Goal: Information Seeking & Learning: Learn about a topic

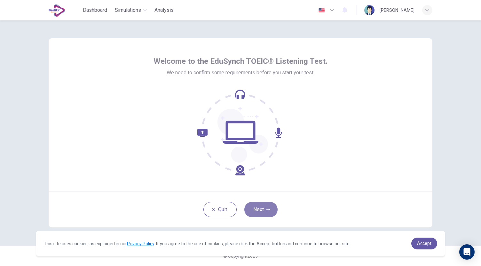
click at [252, 206] on button "Next" at bounding box center [260, 209] width 33 height 15
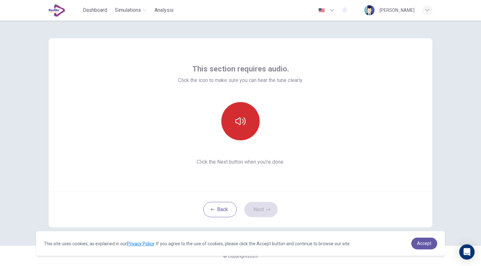
click at [246, 129] on button "button" at bounding box center [240, 121] width 38 height 38
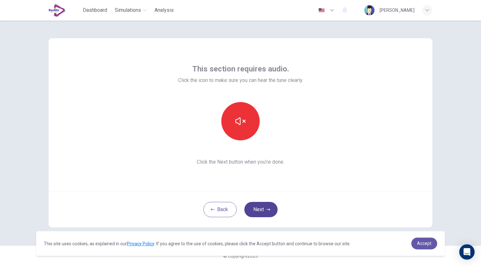
click at [264, 215] on button "Next" at bounding box center [260, 209] width 33 height 15
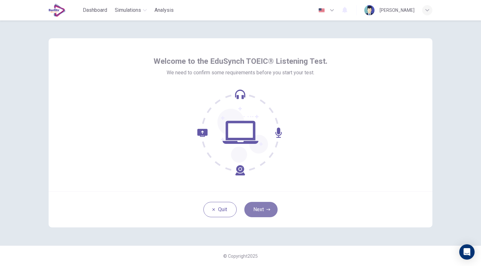
click at [267, 204] on button "Next" at bounding box center [260, 209] width 33 height 15
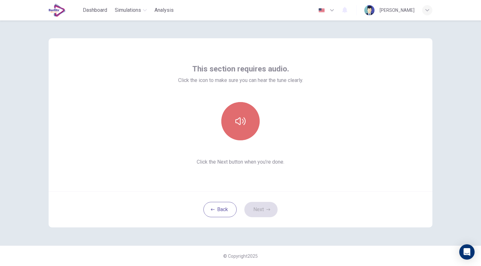
click at [234, 134] on button "button" at bounding box center [240, 121] width 38 height 38
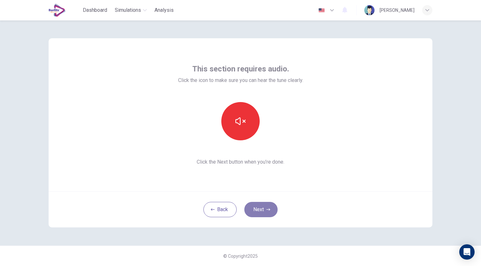
click at [266, 210] on icon "button" at bounding box center [268, 210] width 4 height 4
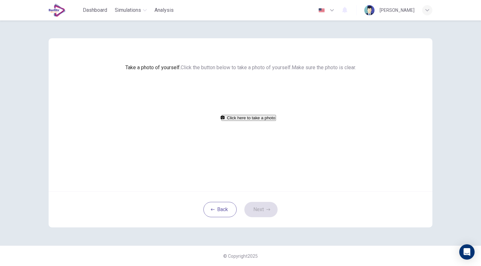
click at [253, 121] on button "Click here to take a photo" at bounding box center [248, 118] width 55 height 6
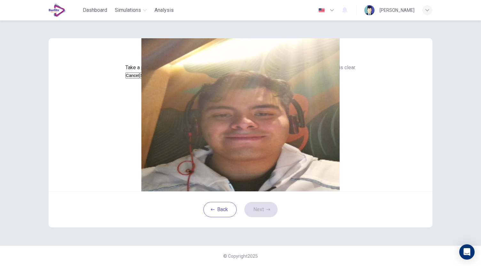
click at [150, 79] on button "Save" at bounding box center [145, 76] width 11 height 6
click at [266, 212] on icon "button" at bounding box center [268, 210] width 4 height 4
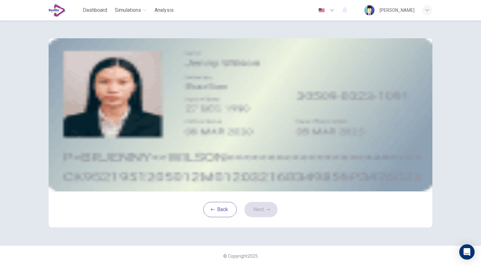
click at [97, 94] on button "take photo" at bounding box center [96, 91] width 1 height 6
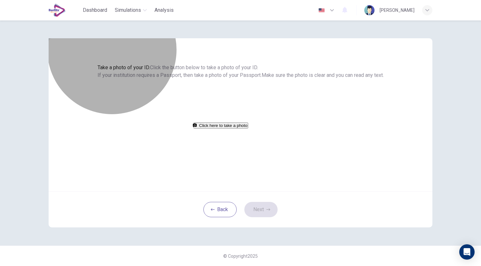
click at [248, 129] on button "Click here to take a photo" at bounding box center [220, 126] width 55 height 6
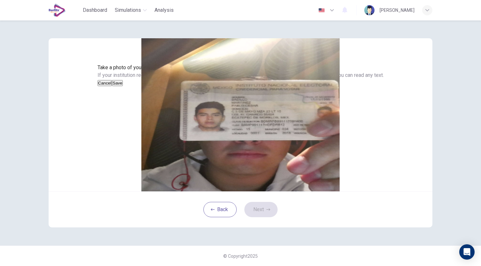
click at [112, 86] on button "Cancel" at bounding box center [104, 83] width 15 height 6
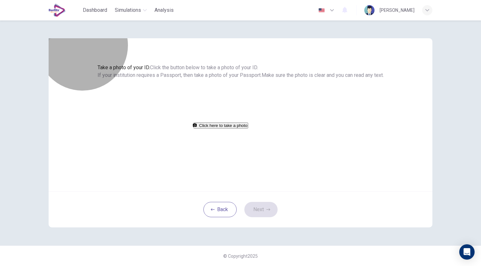
click at [234, 129] on button "Click here to take a photo" at bounding box center [220, 126] width 55 height 6
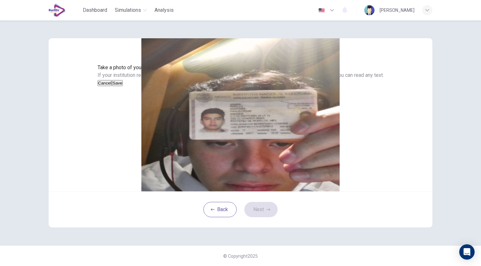
click at [112, 86] on button "Cancel" at bounding box center [104, 83] width 15 height 6
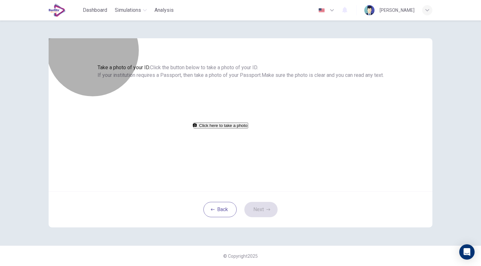
click at [244, 129] on button "Click here to take a photo" at bounding box center [220, 126] width 55 height 6
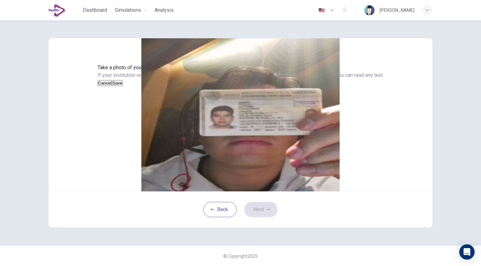
click at [123, 86] on button "Save" at bounding box center [117, 83] width 11 height 6
click at [262, 218] on button "Next" at bounding box center [260, 209] width 33 height 15
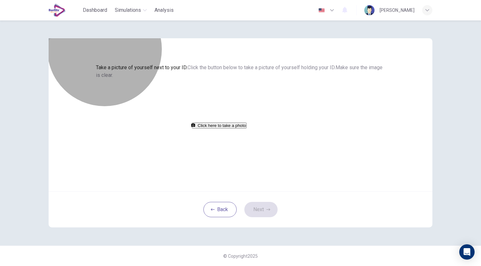
click at [246, 129] on button "Click here to take a photo" at bounding box center [219, 126] width 55 height 6
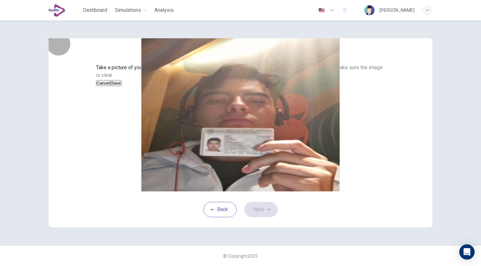
click at [121, 86] on button "Save" at bounding box center [116, 83] width 11 height 6
click at [261, 218] on button "Next" at bounding box center [260, 209] width 33 height 15
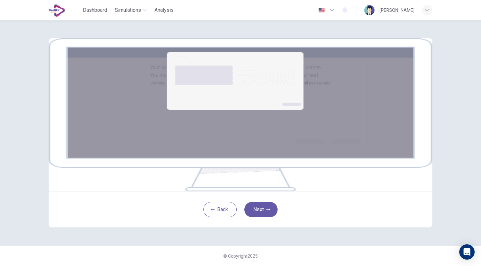
scroll to position [36, 0]
click at [260, 218] on button "Next" at bounding box center [260, 209] width 33 height 15
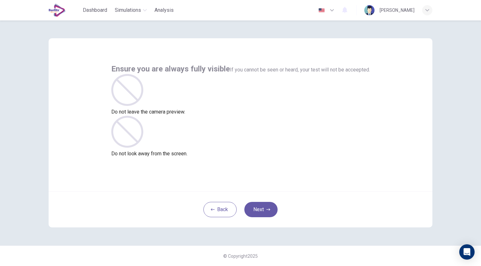
scroll to position [0, 0]
click at [261, 211] on button "Next" at bounding box center [260, 209] width 33 height 15
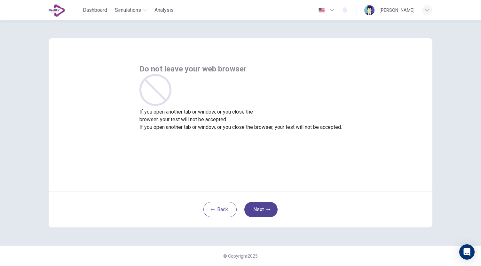
click at [261, 211] on button "Next" at bounding box center [260, 209] width 33 height 15
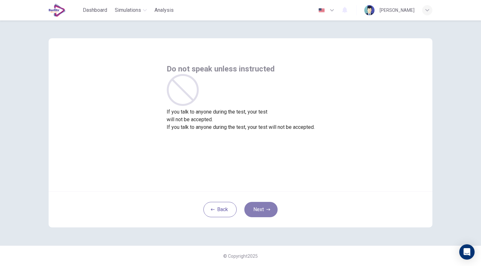
click at [261, 211] on button "Next" at bounding box center [260, 209] width 33 height 15
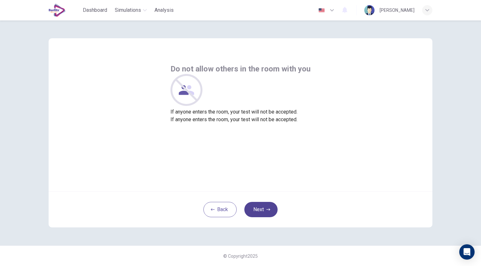
click at [261, 211] on button "Next" at bounding box center [260, 209] width 33 height 15
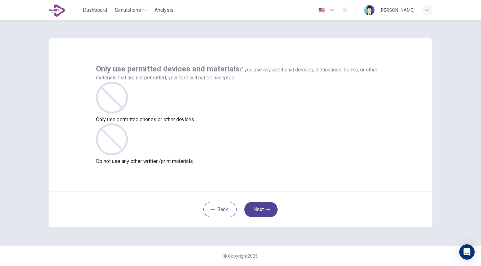
click at [261, 211] on button "Next" at bounding box center [260, 209] width 33 height 15
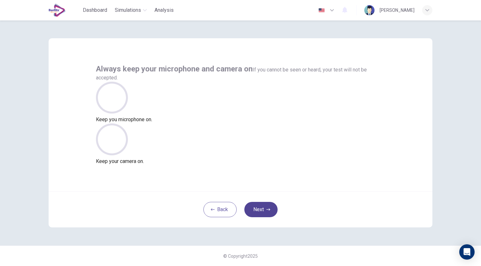
click at [261, 211] on button "Next" at bounding box center [260, 209] width 33 height 15
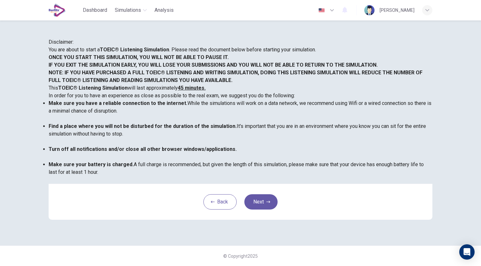
scroll to position [78, 0]
click at [260, 210] on button "Next" at bounding box center [260, 202] width 33 height 15
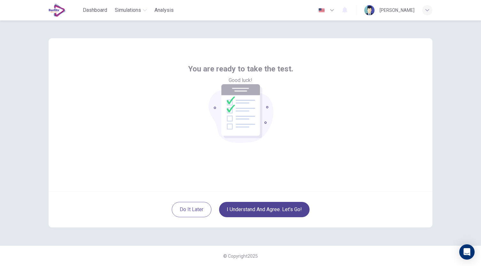
scroll to position [0, 0]
click at [265, 216] on button "I understand and agree. Let’s go!" at bounding box center [264, 209] width 90 height 15
click at [272, 210] on button "I understand and agree. Let’s go!" at bounding box center [264, 209] width 90 height 15
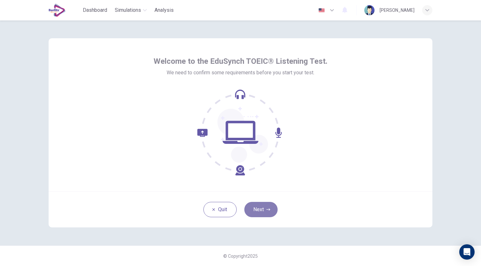
click at [258, 208] on button "Next" at bounding box center [260, 209] width 33 height 15
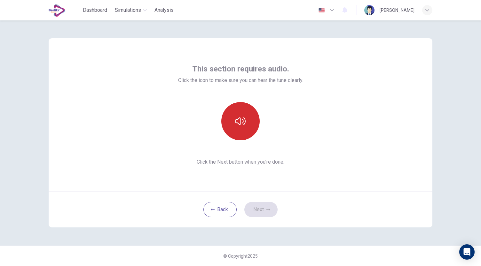
click at [246, 134] on button "button" at bounding box center [240, 121] width 38 height 38
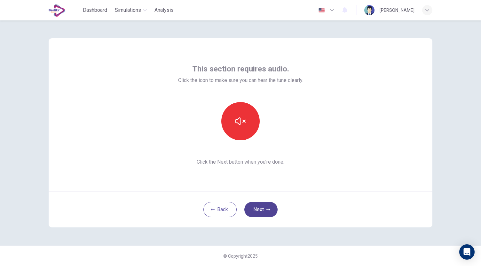
click at [264, 211] on button "Next" at bounding box center [260, 209] width 33 height 15
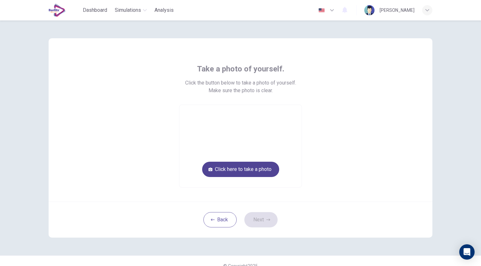
click at [259, 175] on button "Click here to take a photo" at bounding box center [240, 169] width 77 height 15
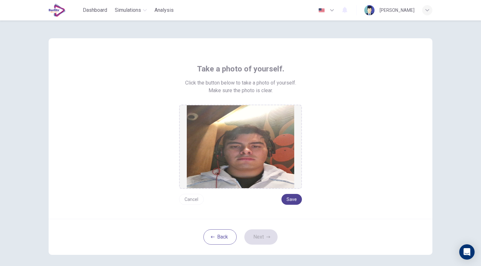
click at [288, 200] on button "Save" at bounding box center [291, 199] width 20 height 11
click at [264, 239] on button "Next" at bounding box center [260, 237] width 33 height 15
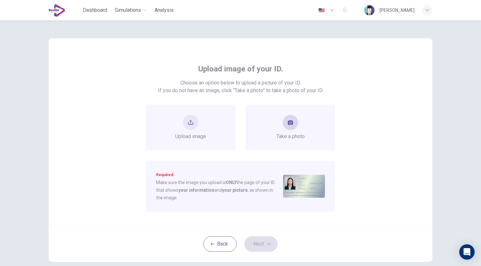
click at [288, 141] on div "Take a photo" at bounding box center [289, 128] width 89 height 46
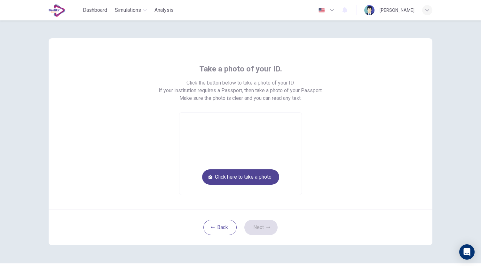
click at [271, 177] on button "Click here to take a photo" at bounding box center [240, 177] width 77 height 15
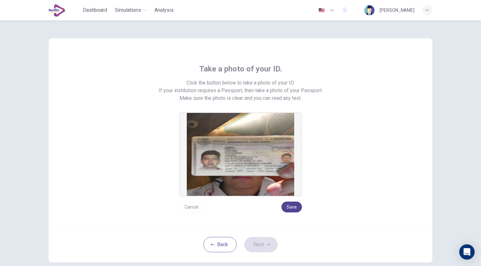
click at [288, 207] on button "Save" at bounding box center [291, 207] width 20 height 11
click at [266, 244] on icon "button" at bounding box center [268, 245] width 4 height 2
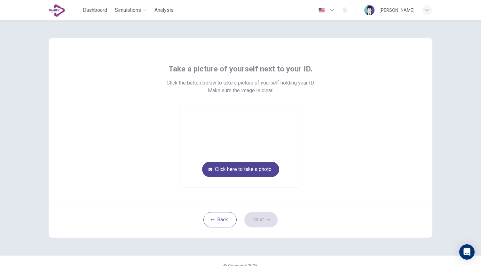
click at [253, 170] on button "Click here to take a photo" at bounding box center [240, 169] width 77 height 15
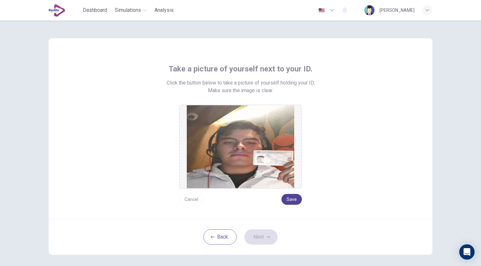
click at [289, 198] on button "Save" at bounding box center [291, 199] width 20 height 11
click at [266, 237] on icon "button" at bounding box center [268, 237] width 4 height 2
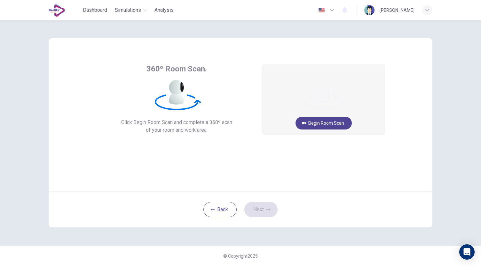
click at [326, 125] on button "Begin Room Scan" at bounding box center [323, 123] width 56 height 13
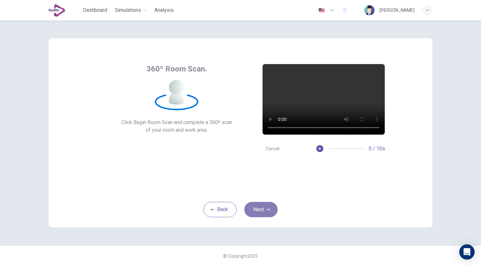
click at [264, 207] on button "Next" at bounding box center [260, 209] width 33 height 15
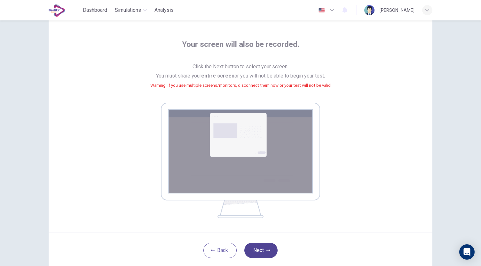
scroll to position [43, 0]
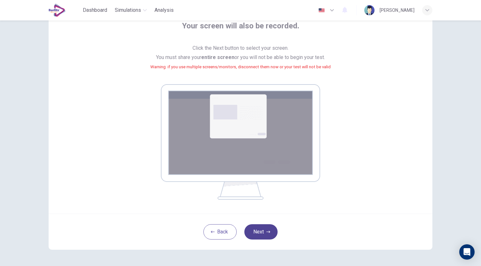
click at [260, 235] on button "Next" at bounding box center [260, 232] width 33 height 15
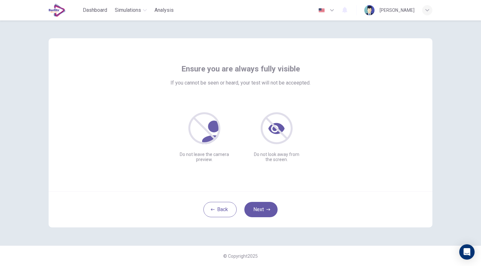
scroll to position [0, 0]
click at [267, 213] on button "Next" at bounding box center [260, 209] width 33 height 15
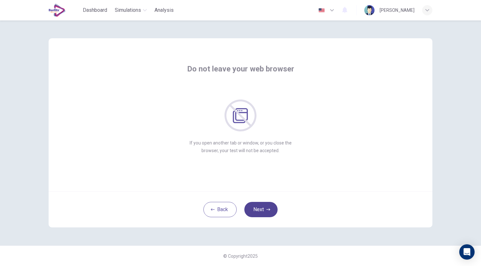
click at [266, 212] on button "Next" at bounding box center [260, 209] width 33 height 15
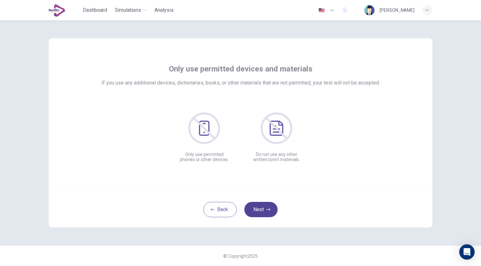
click at [266, 212] on button "Next" at bounding box center [260, 209] width 33 height 15
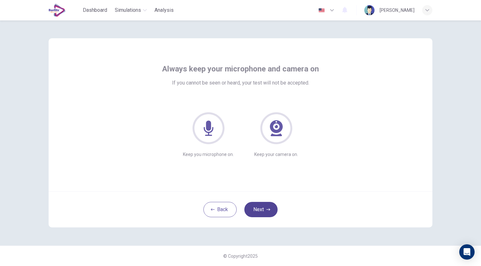
click at [266, 212] on button "Next" at bounding box center [260, 209] width 33 height 15
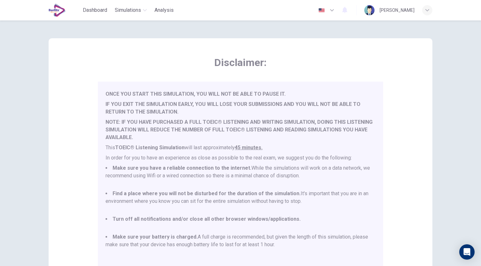
scroll to position [89, 0]
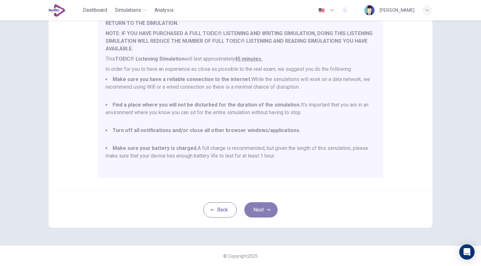
click at [262, 208] on button "Next" at bounding box center [260, 210] width 33 height 15
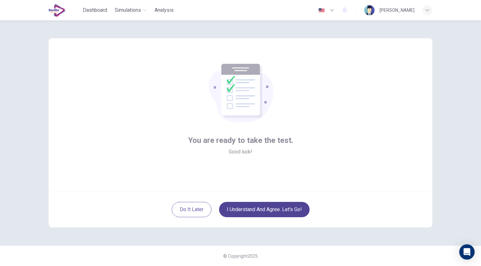
click at [262, 208] on button "I understand and agree. Let’s go!" at bounding box center [264, 209] width 90 height 15
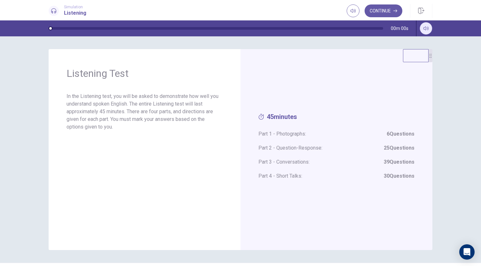
click at [425, 28] on icon "button" at bounding box center [425, 29] width 5 height 4
click at [391, 11] on button "Continue" at bounding box center [383, 10] width 38 height 13
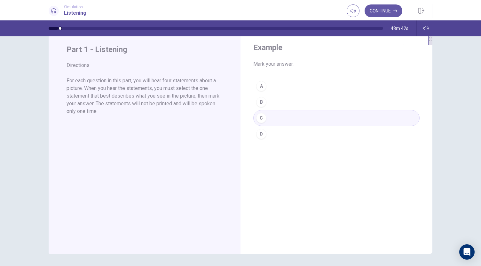
scroll to position [17, 0]
click at [374, 12] on button "Continue" at bounding box center [383, 10] width 38 height 13
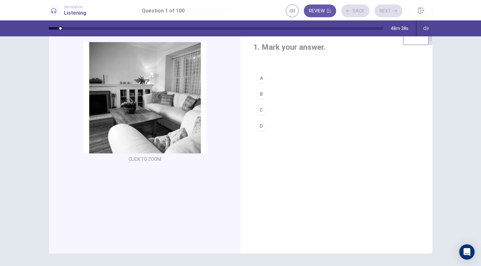
scroll to position [0, 0]
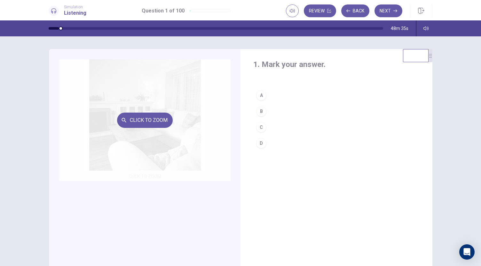
click at [171, 156] on div "Click to Zoom" at bounding box center [144, 120] width 171 height 122
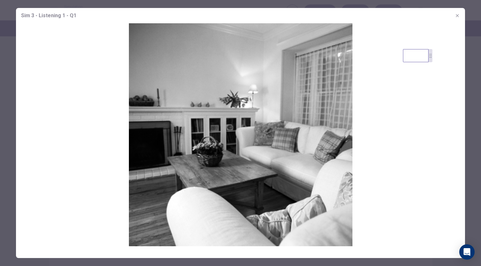
click at [461, 14] on button "button" at bounding box center [457, 16] width 10 height 10
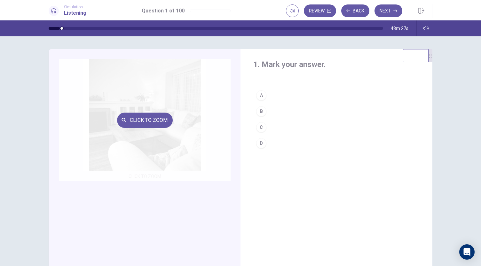
click at [176, 147] on div "Click to Zoom" at bounding box center [144, 120] width 171 height 122
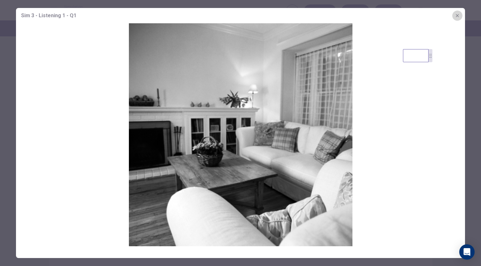
click at [459, 14] on icon "button" at bounding box center [456, 15] width 5 height 5
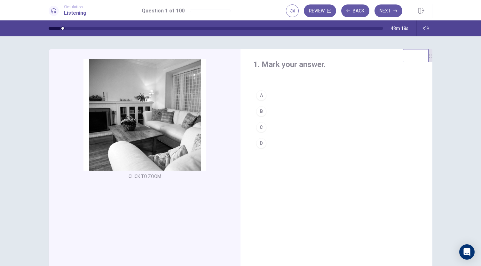
click at [260, 123] on div "C" at bounding box center [261, 127] width 10 height 10
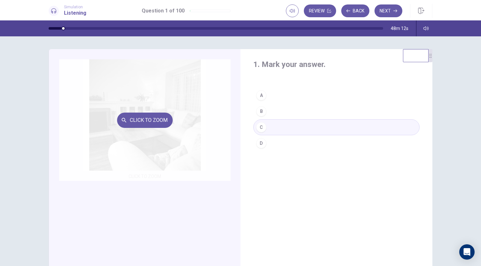
click at [160, 133] on div "Click to Zoom" at bounding box center [144, 120] width 171 height 122
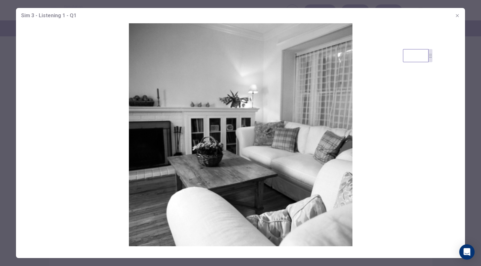
click at [456, 16] on icon "button" at bounding box center [456, 15] width 5 height 5
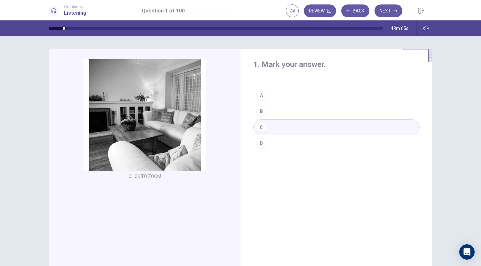
click at [263, 145] on div "D" at bounding box center [261, 143] width 10 height 10
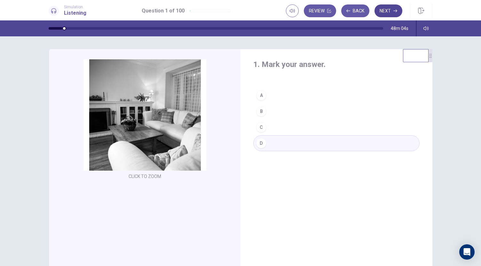
click at [382, 13] on button "Next" at bounding box center [388, 10] width 28 height 13
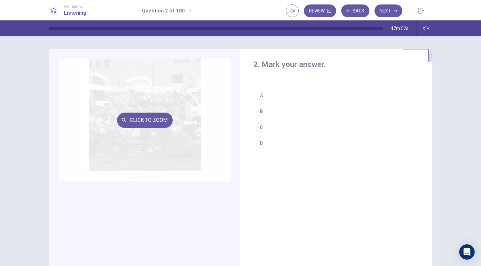
click at [161, 150] on div "Click to Zoom" at bounding box center [144, 120] width 171 height 122
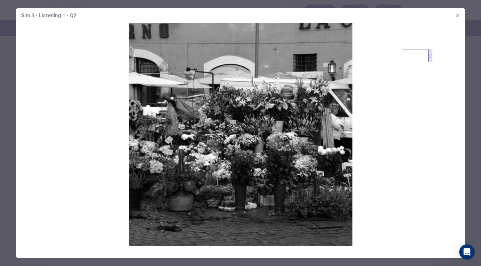
click at [458, 16] on icon "button" at bounding box center [456, 15] width 3 height 3
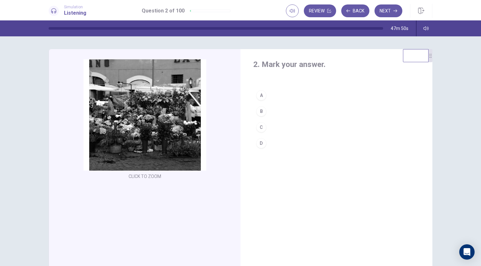
drag, startPoint x: 417, startPoint y: 8, endPoint x: 290, endPoint y: 29, distance: 128.6
click at [417, 8] on button "button" at bounding box center [421, 11] width 22 height 14
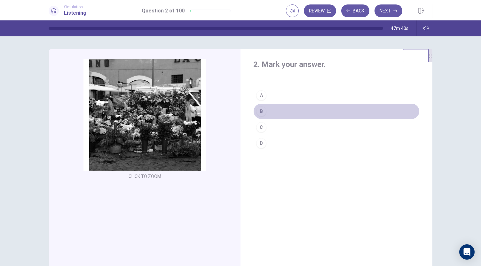
click at [257, 113] on div "B" at bounding box center [261, 111] width 10 height 10
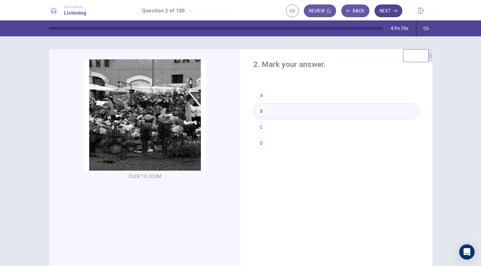
click at [380, 12] on button "Next" at bounding box center [388, 10] width 28 height 13
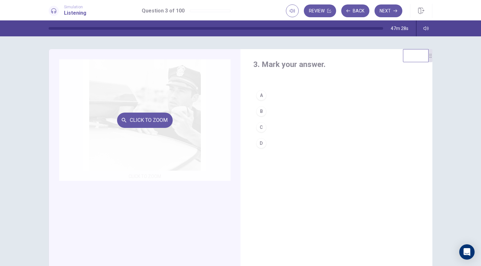
click at [192, 157] on div "Click to Zoom" at bounding box center [144, 120] width 171 height 122
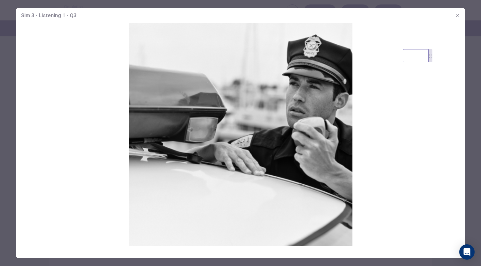
click at [459, 17] on button "button" at bounding box center [457, 16] width 10 height 10
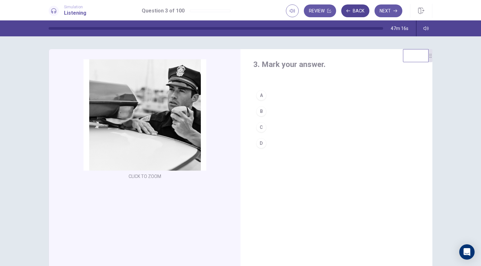
click at [355, 8] on button "Back" at bounding box center [355, 10] width 28 height 13
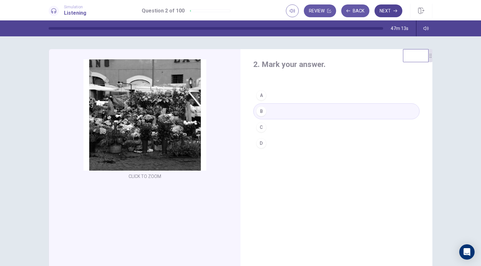
click at [385, 10] on button "Next" at bounding box center [388, 10] width 28 height 13
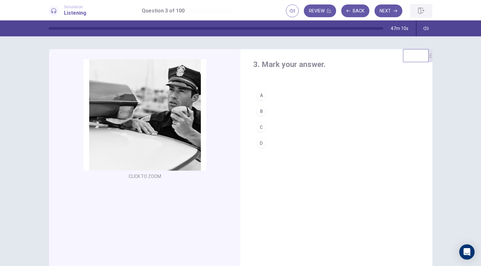
click at [420, 11] on icon "button" at bounding box center [421, 11] width 6 height 6
click at [382, 16] on button "Next" at bounding box center [388, 10] width 28 height 13
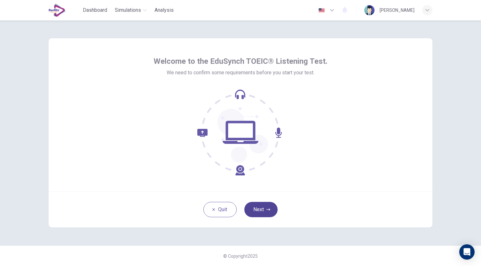
click at [267, 207] on button "Next" at bounding box center [260, 209] width 33 height 15
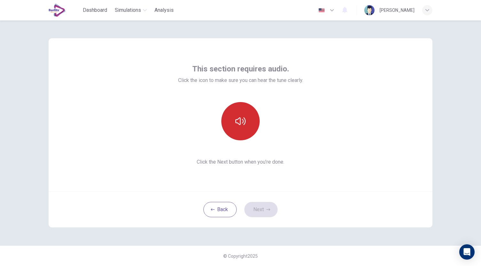
click at [244, 128] on button "button" at bounding box center [240, 121] width 38 height 38
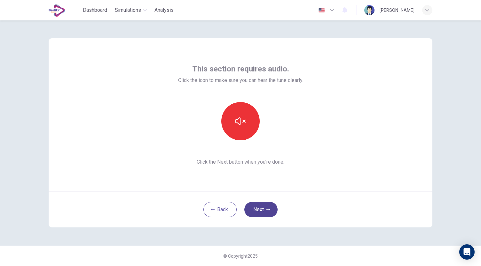
click at [262, 211] on button "Next" at bounding box center [260, 209] width 33 height 15
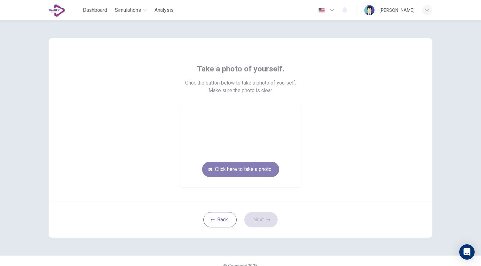
click at [259, 173] on button "Click here to take a photo" at bounding box center [240, 169] width 77 height 15
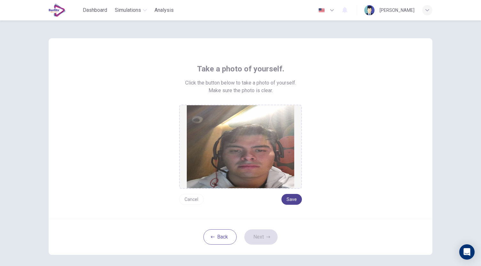
click at [290, 203] on button "Save" at bounding box center [291, 199] width 20 height 11
click at [266, 236] on icon "button" at bounding box center [268, 237] width 4 height 4
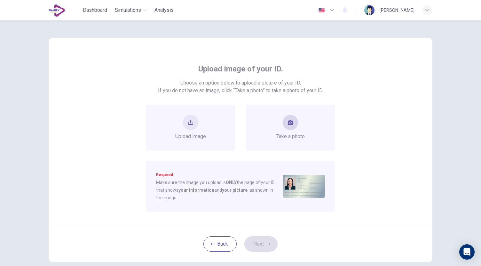
click at [290, 142] on div "Take a photo" at bounding box center [289, 128] width 89 height 46
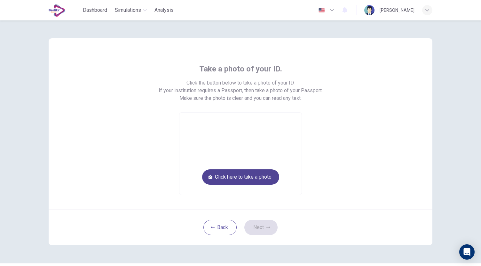
click at [265, 174] on button "Click here to take a photo" at bounding box center [240, 177] width 77 height 15
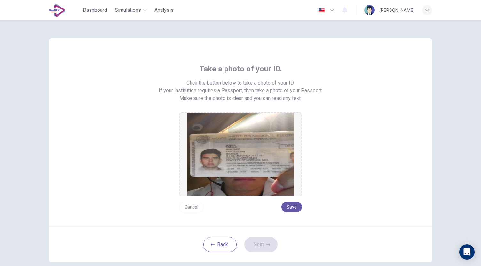
click at [194, 211] on button "Cancel" at bounding box center [191, 207] width 25 height 11
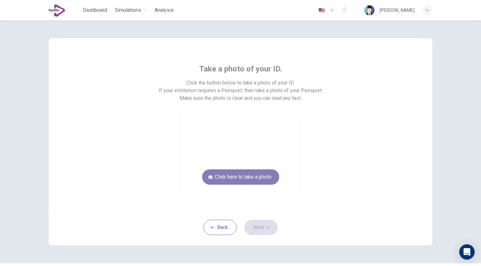
click at [248, 179] on button "Click here to take a photo" at bounding box center [240, 177] width 77 height 15
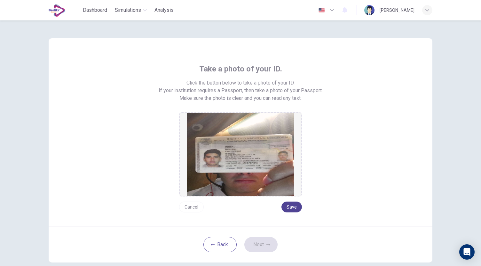
click at [292, 212] on button "Save" at bounding box center [291, 207] width 20 height 11
click at [266, 246] on icon "button" at bounding box center [268, 245] width 4 height 4
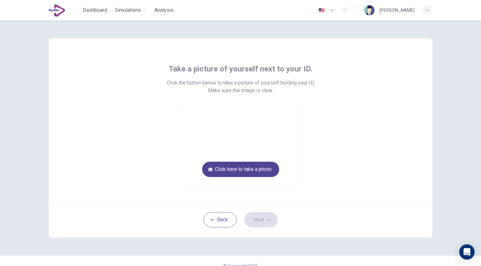
click at [262, 170] on button "Click here to take a photo" at bounding box center [240, 169] width 77 height 15
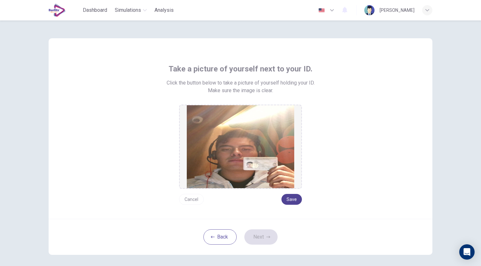
click at [288, 198] on button "Save" at bounding box center [291, 199] width 20 height 11
click at [270, 238] on button "Next" at bounding box center [260, 237] width 33 height 15
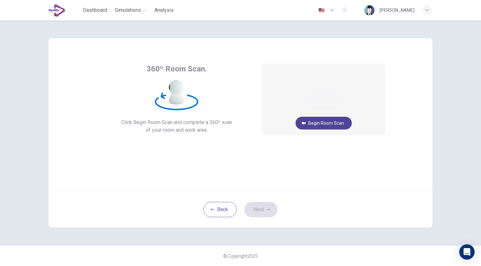
click at [334, 123] on button "Begin Room Scan" at bounding box center [323, 123] width 56 height 13
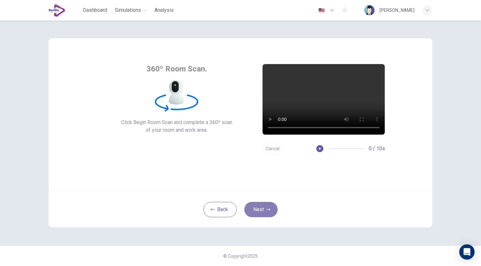
click at [259, 209] on button "Next" at bounding box center [260, 209] width 33 height 15
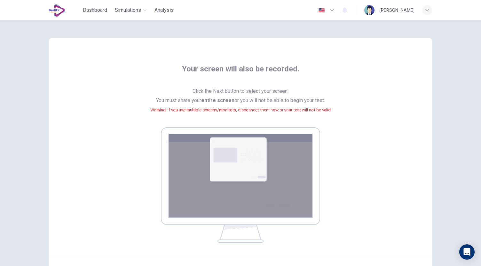
scroll to position [65, 0]
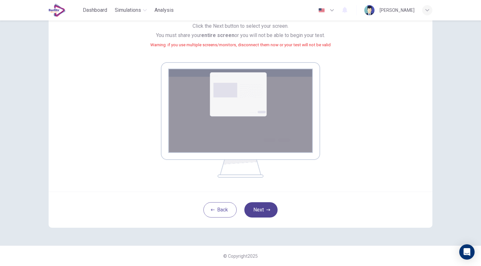
click at [262, 211] on button "Next" at bounding box center [260, 210] width 33 height 15
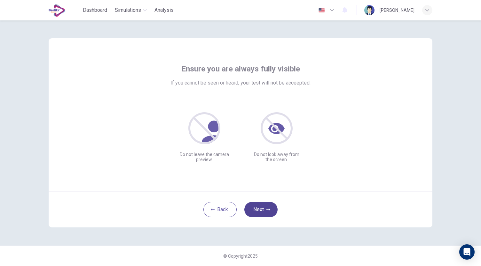
click at [262, 211] on button "Next" at bounding box center [260, 209] width 33 height 15
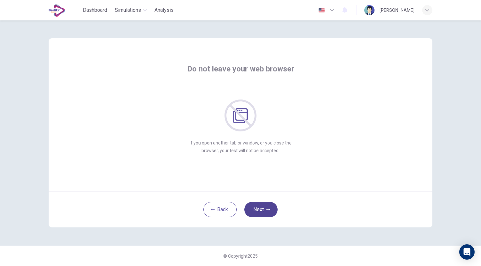
click at [262, 211] on button "Next" at bounding box center [260, 209] width 33 height 15
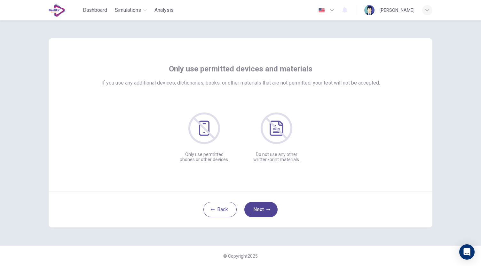
click at [262, 211] on button "Next" at bounding box center [260, 209] width 33 height 15
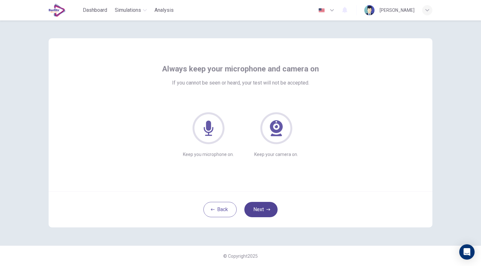
click at [262, 211] on button "Next" at bounding box center [260, 209] width 33 height 15
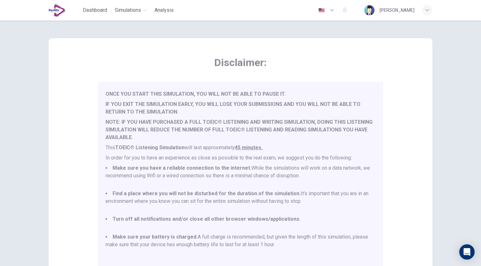
scroll to position [89, 0]
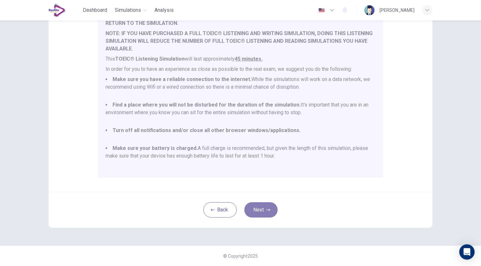
click at [266, 211] on icon "button" at bounding box center [268, 210] width 4 height 4
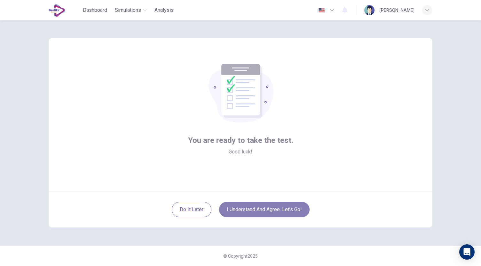
click at [265, 211] on button "I understand and agree. Let’s go!" at bounding box center [264, 209] width 90 height 15
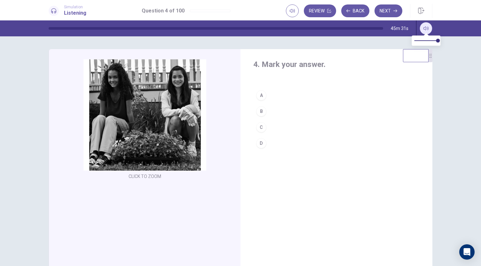
click at [425, 25] on button "button" at bounding box center [425, 28] width 13 height 13
click at [295, 12] on button "button" at bounding box center [292, 10] width 13 height 13
click at [388, 7] on button "Next" at bounding box center [388, 10] width 28 height 13
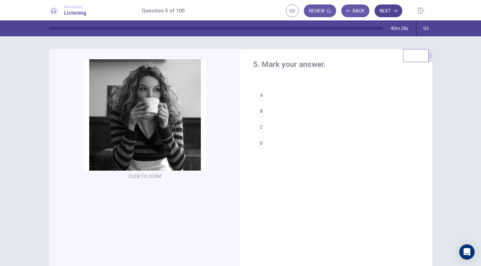
click at [386, 14] on button "Next" at bounding box center [388, 10] width 28 height 13
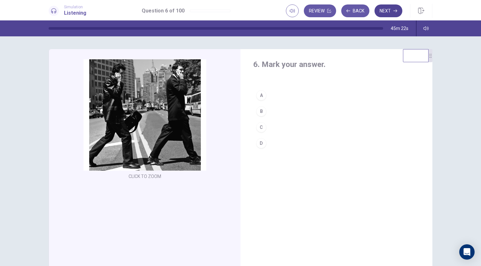
click at [386, 14] on button "Next" at bounding box center [388, 10] width 28 height 13
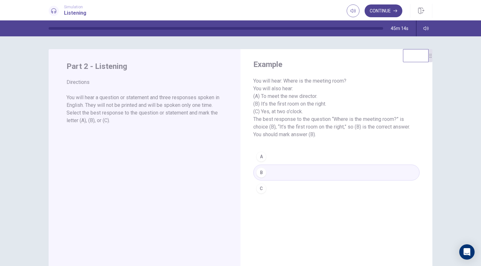
click at [394, 14] on button "Continue" at bounding box center [383, 10] width 38 height 13
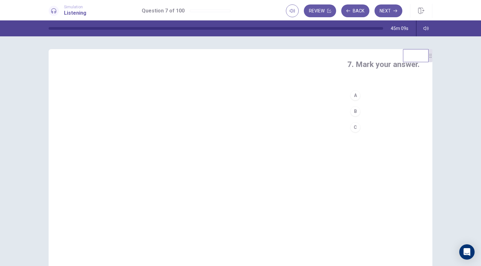
click at [350, 101] on div "A" at bounding box center [355, 95] width 10 height 10
click at [383, 12] on button "Next" at bounding box center [388, 10] width 28 height 13
click at [350, 133] on div "C" at bounding box center [355, 127] width 10 height 10
click at [384, 7] on button "Next" at bounding box center [388, 10] width 28 height 13
click at [350, 117] on div "B" at bounding box center [355, 111] width 10 height 10
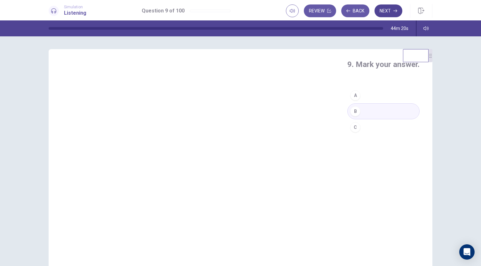
click at [388, 12] on button "Next" at bounding box center [388, 10] width 28 height 13
click at [345, 117] on div "B" at bounding box center [350, 111] width 10 height 10
click at [343, 135] on button "C" at bounding box center [381, 128] width 77 height 16
click at [390, 12] on button "Next" at bounding box center [388, 10] width 28 height 13
click at [345, 133] on div "C" at bounding box center [350, 127] width 10 height 10
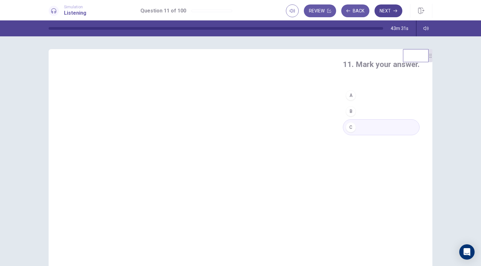
click at [387, 12] on button "Next" at bounding box center [388, 10] width 28 height 13
click at [345, 133] on div "C" at bounding box center [350, 127] width 10 height 10
click at [393, 14] on button "Next" at bounding box center [388, 10] width 28 height 13
click at [343, 104] on button "A" at bounding box center [381, 96] width 77 height 16
click at [393, 8] on button "Next" at bounding box center [388, 10] width 28 height 13
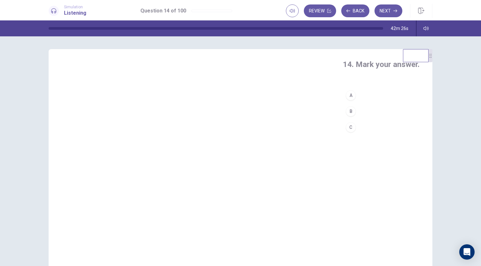
click at [345, 133] on div "C" at bounding box center [350, 127] width 10 height 10
click at [384, 12] on button "Next" at bounding box center [388, 10] width 28 height 13
click at [345, 101] on div "A" at bounding box center [350, 95] width 10 height 10
click at [386, 12] on button "Next" at bounding box center [388, 10] width 28 height 13
click at [345, 117] on div "B" at bounding box center [350, 111] width 10 height 10
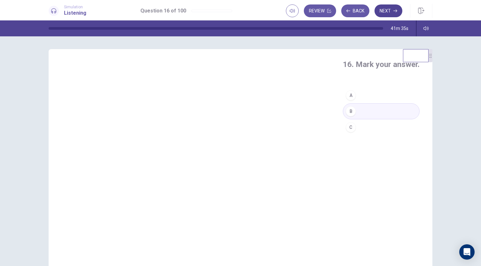
click at [396, 8] on button "Next" at bounding box center [388, 10] width 28 height 13
click at [345, 101] on div "A" at bounding box center [350, 95] width 10 height 10
click at [386, 13] on button "Next" at bounding box center [388, 10] width 28 height 13
click at [345, 101] on div "A" at bounding box center [350, 95] width 10 height 10
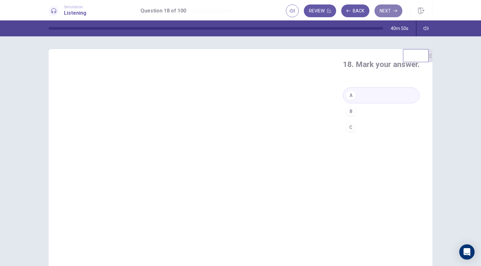
click at [382, 11] on button "Next" at bounding box center [388, 10] width 28 height 13
click at [345, 101] on div "A" at bounding box center [350, 95] width 10 height 10
click at [390, 11] on button "Next" at bounding box center [388, 10] width 28 height 13
click at [345, 133] on div "C" at bounding box center [350, 127] width 10 height 10
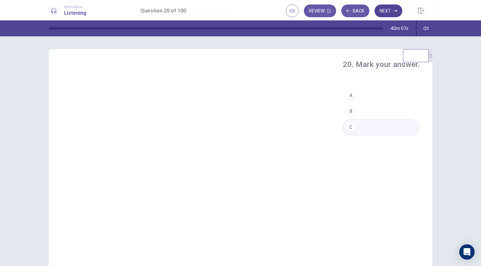
click at [386, 15] on button "Next" at bounding box center [388, 10] width 28 height 13
click at [345, 133] on div "C" at bounding box center [350, 127] width 10 height 10
click at [380, 15] on button "Next" at bounding box center [388, 10] width 28 height 13
click at [355, 14] on button "Back" at bounding box center [355, 10] width 28 height 13
click at [345, 117] on div "B" at bounding box center [350, 111] width 10 height 10
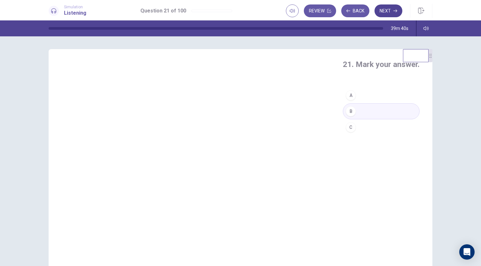
click at [381, 8] on button "Next" at bounding box center [388, 10] width 28 height 13
click at [343, 120] on button "B" at bounding box center [381, 112] width 77 height 16
click at [387, 12] on button "Next" at bounding box center [388, 10] width 28 height 13
click at [345, 117] on div "B" at bounding box center [350, 111] width 10 height 10
click at [379, 14] on button "Next" at bounding box center [388, 10] width 28 height 13
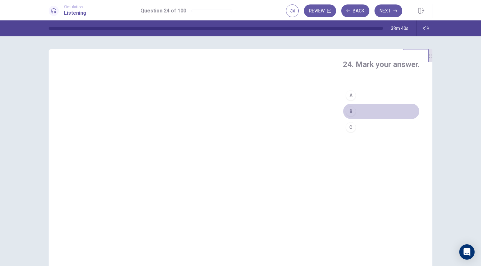
click at [345, 117] on div "B" at bounding box center [350, 111] width 10 height 10
click at [381, 14] on button "Next" at bounding box center [388, 10] width 28 height 13
click at [345, 117] on div "B" at bounding box center [350, 111] width 10 height 10
click at [386, 11] on button "Next" at bounding box center [388, 10] width 28 height 13
click at [345, 101] on div "A" at bounding box center [350, 95] width 10 height 10
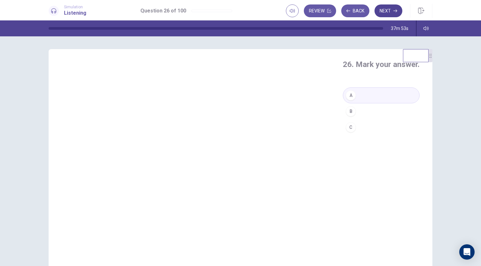
click at [381, 12] on button "Next" at bounding box center [388, 10] width 28 height 13
click at [345, 101] on div "A" at bounding box center [350, 95] width 10 height 10
click at [392, 14] on button "Next" at bounding box center [388, 10] width 28 height 13
click at [345, 117] on div "B" at bounding box center [350, 111] width 10 height 10
click at [389, 14] on button "Next" at bounding box center [388, 10] width 28 height 13
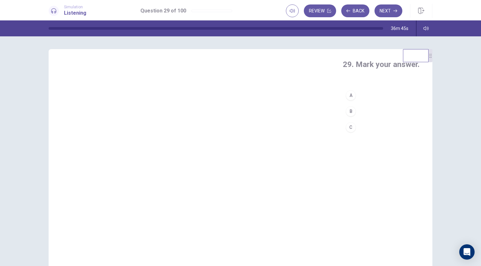
click at [345, 133] on div "C" at bounding box center [350, 127] width 10 height 10
click at [387, 13] on button "Next" at bounding box center [388, 10] width 28 height 13
click at [345, 101] on div "A" at bounding box center [350, 95] width 10 height 10
click at [387, 11] on button "Next" at bounding box center [388, 10] width 28 height 13
click at [343, 104] on button "A" at bounding box center [381, 96] width 77 height 16
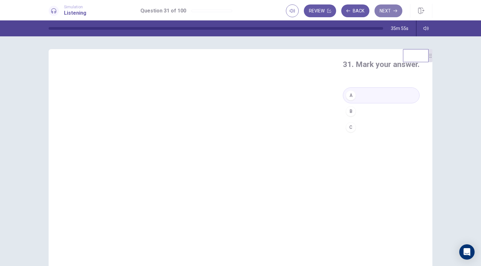
click at [385, 12] on button "Next" at bounding box center [388, 10] width 28 height 13
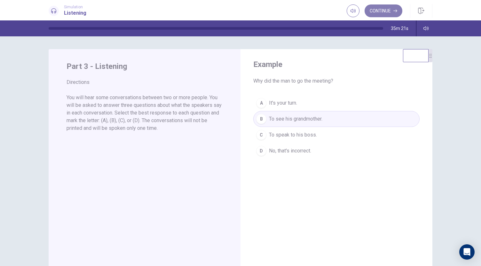
click at [382, 11] on button "Continue" at bounding box center [383, 10] width 38 height 13
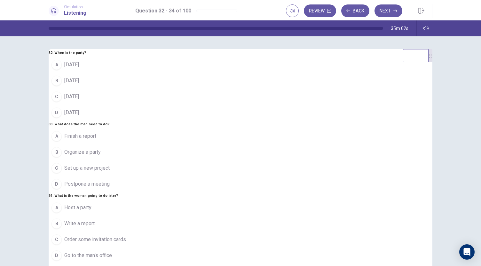
click at [79, 85] on span "This Friday" at bounding box center [71, 81] width 15 height 8
click at [96, 133] on span "Finish a report" at bounding box center [80, 137] width 32 height 8
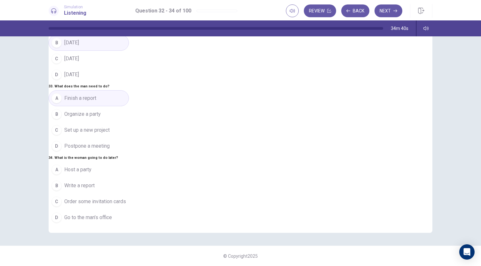
click at [112, 214] on span "Go to the man’s office" at bounding box center [88, 218] width 48 height 8
click at [385, 12] on button "Next" at bounding box center [388, 10] width 28 height 13
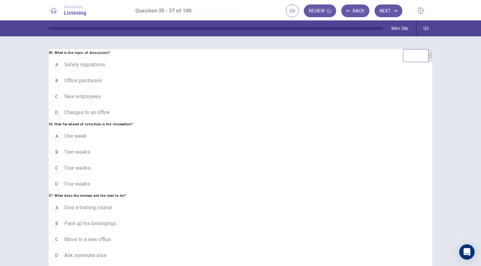
scroll to position [0, 0]
click at [110, 117] on span "Changes to an office" at bounding box center [86, 113] width 45 height 8
click at [133, 128] on button "A One week" at bounding box center [91, 136] width 84 height 16
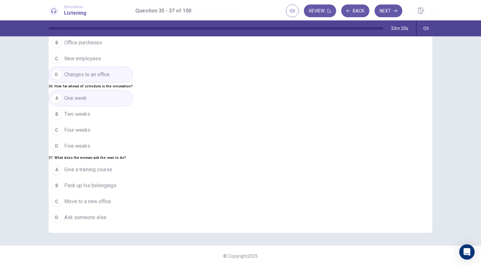
click at [116, 182] on span "Pack up his belongings" at bounding box center [90, 186] width 52 height 8
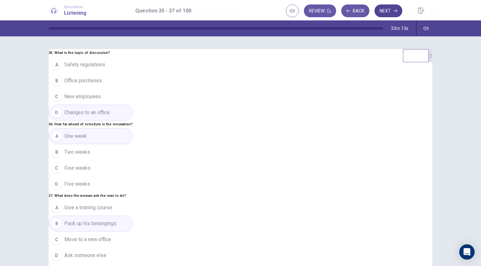
click at [387, 12] on button "Next" at bounding box center [388, 10] width 28 height 13
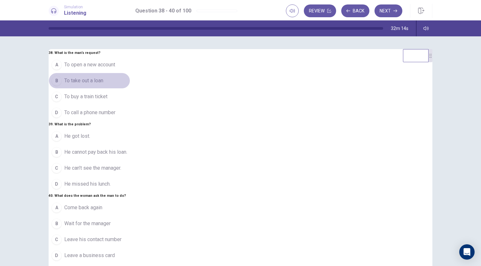
click at [103, 85] on span "To take out a loan" at bounding box center [83, 81] width 39 height 8
click at [121, 171] on span "He can’t see the manager." at bounding box center [92, 169] width 57 height 8
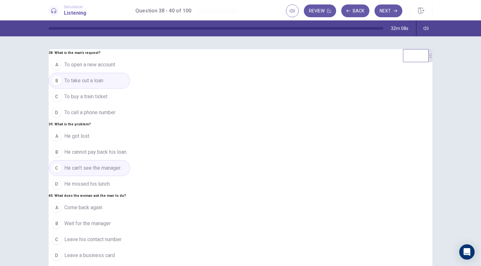
scroll to position [38, 0]
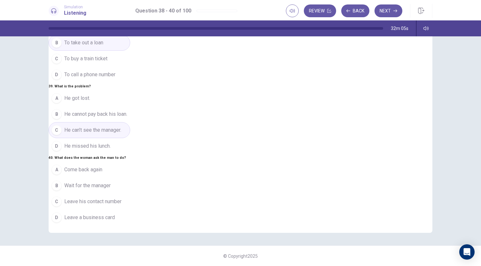
click at [102, 166] on span "Come back again" at bounding box center [83, 170] width 38 height 8
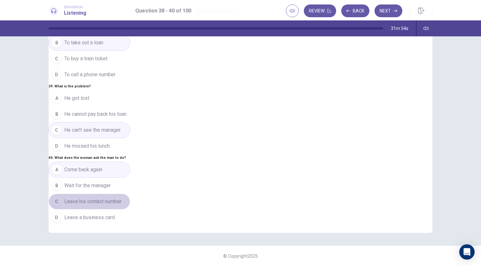
click at [121, 198] on span "Leave his contact number" at bounding box center [92, 202] width 57 height 8
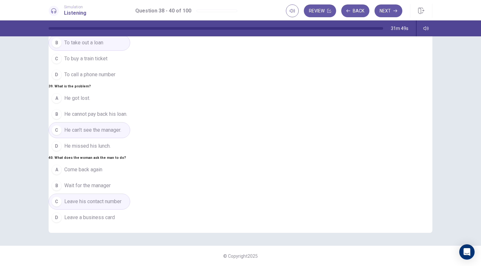
scroll to position [64, 0]
click at [394, 12] on icon "button" at bounding box center [395, 11] width 4 height 4
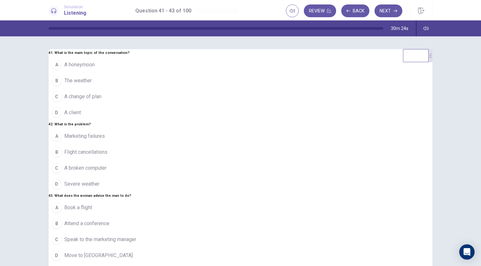
click at [136, 236] on span "Speak to the marketing manager" at bounding box center [100, 240] width 72 height 8
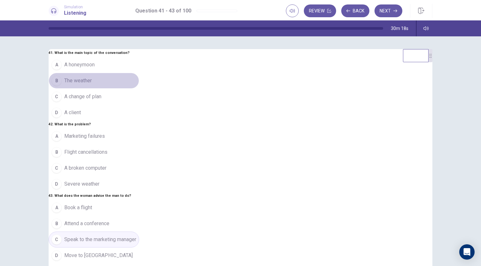
click at [92, 85] on span "The weather" at bounding box center [77, 81] width 27 height 8
click at [107, 156] on span "Flight cancellations" at bounding box center [85, 153] width 43 height 8
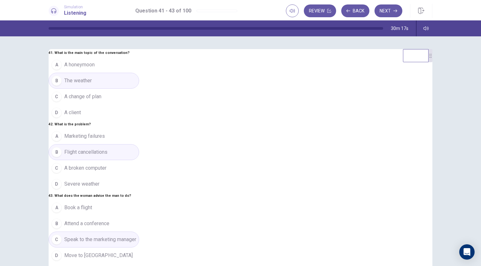
scroll to position [64, 0]
click at [386, 10] on button "Next" at bounding box center [388, 10] width 28 height 13
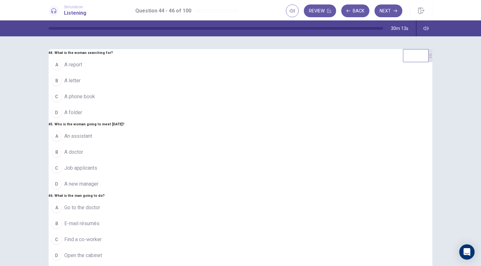
scroll to position [0, 0]
click at [62, 118] on div "D" at bounding box center [56, 113] width 10 height 10
click at [97, 172] on span "Job applicants" at bounding box center [80, 169] width 33 height 8
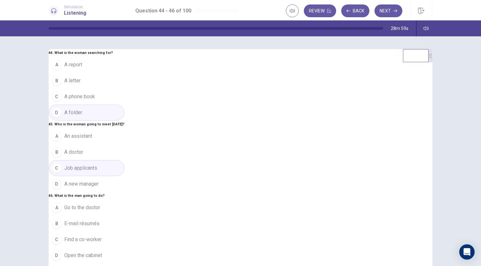
click at [99, 220] on span "E-mail résumés" at bounding box center [81, 224] width 35 height 8
click at [390, 9] on button "Next" at bounding box center [388, 10] width 28 height 13
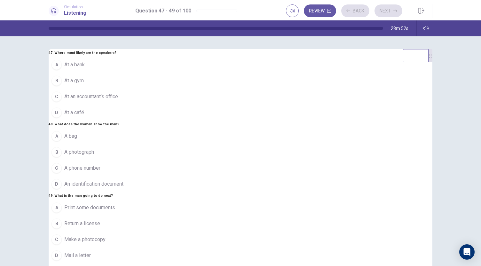
scroll to position [0, 0]
click at [85, 69] on span "At a bank" at bounding box center [74, 65] width 20 height 8
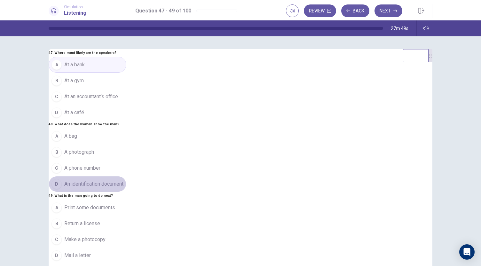
click at [123, 186] on span "An identification document" at bounding box center [93, 185] width 59 height 8
click at [105, 236] on span "Make a photocopy" at bounding box center [84, 240] width 41 height 8
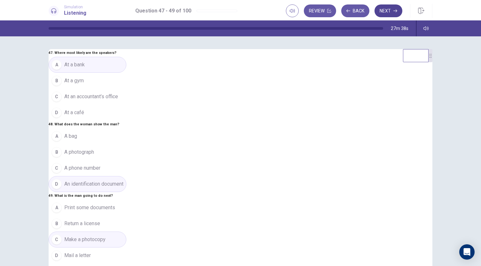
click at [391, 7] on button "Next" at bounding box center [388, 10] width 28 height 13
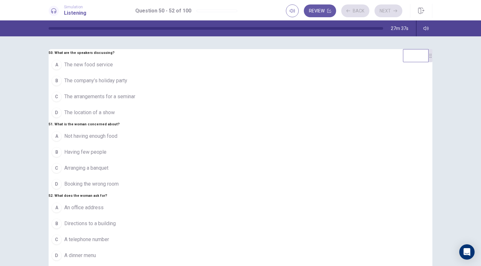
scroll to position [0, 0]
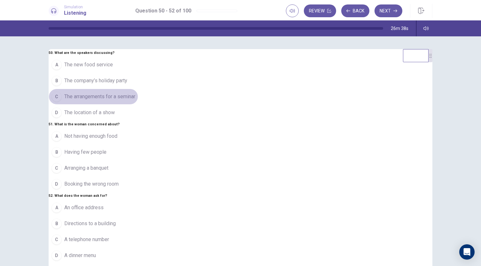
click at [135, 101] on span "The arrangements for a seminar" at bounding box center [99, 97] width 71 height 8
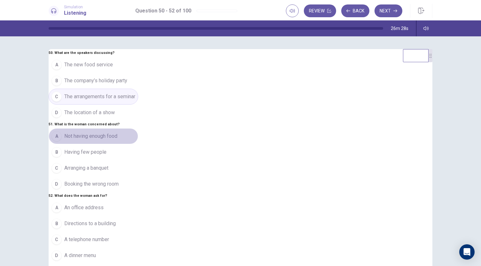
click at [117, 133] on span "Not having enough food" at bounding box center [90, 137] width 53 height 8
click at [109, 236] on span "A telephone number" at bounding box center [86, 240] width 45 height 8
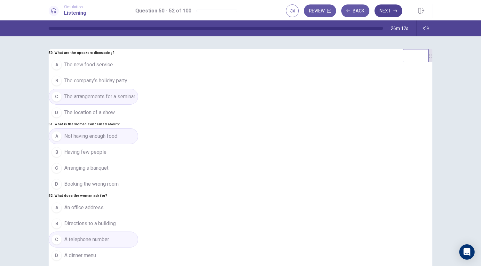
click at [387, 10] on button "Next" at bounding box center [388, 10] width 28 height 13
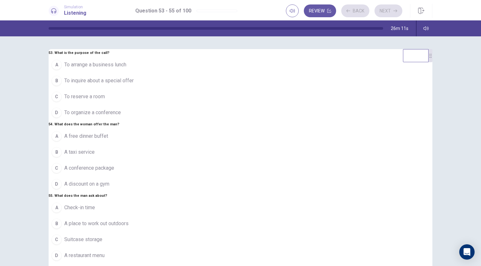
scroll to position [0, 0]
click at [105, 101] on span "To reserve a room" at bounding box center [84, 97] width 41 height 8
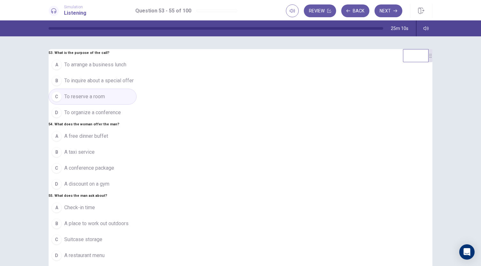
scroll to position [64, 0]
click at [114, 165] on span "A conference package" at bounding box center [89, 169] width 50 height 8
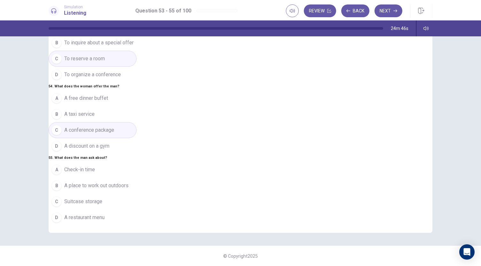
click at [128, 182] on span "A place to work out outdoors" at bounding box center [96, 186] width 64 height 8
click at [387, 13] on button "Next" at bounding box center [388, 10] width 28 height 13
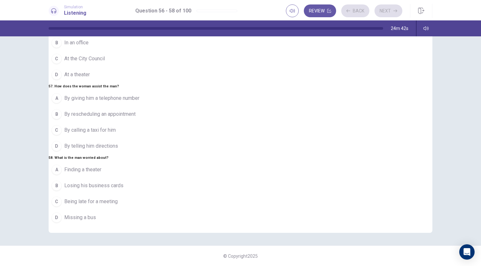
scroll to position [0, 0]
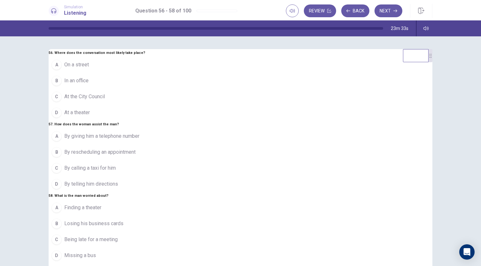
click at [89, 69] on span "On a street" at bounding box center [76, 65] width 25 height 8
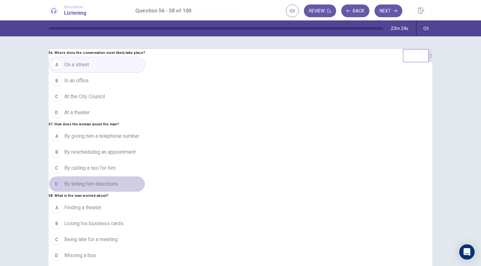
click at [118, 181] on span "By telling him directions" at bounding box center [91, 185] width 54 height 8
click at [118, 237] on span "Being late for a meeting" at bounding box center [90, 240] width 53 height 8
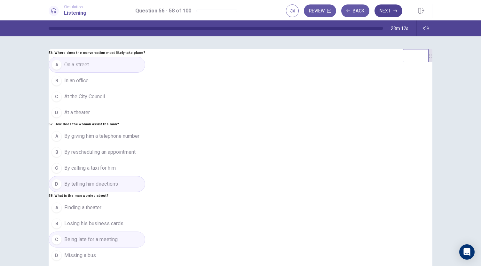
click at [390, 14] on button "Next" at bounding box center [388, 10] width 28 height 13
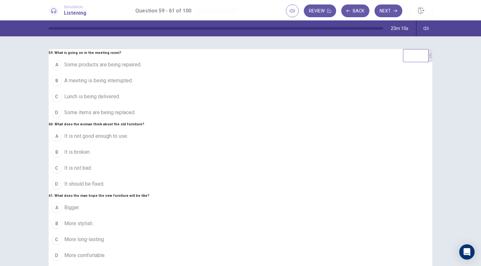
scroll to position [0, 0]
click at [135, 117] on span "Some items are being replaced." at bounding box center [99, 113] width 71 height 8
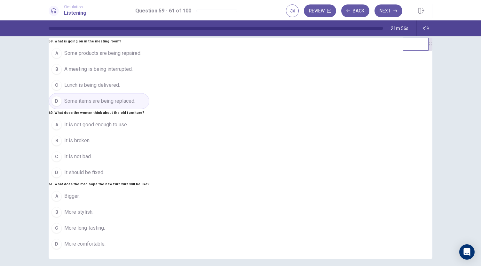
scroll to position [74, 0]
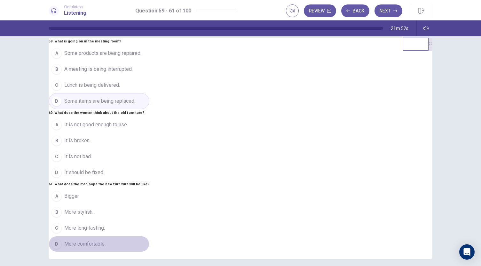
click at [105, 244] on span "More comfortable." at bounding box center [84, 245] width 41 height 8
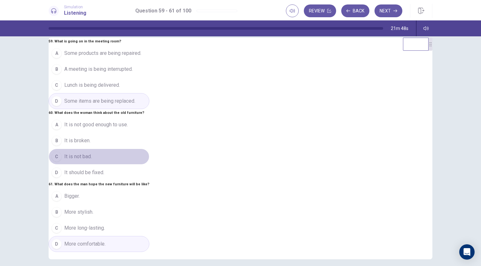
click at [149, 149] on button "C It is not bad." at bounding box center [99, 157] width 101 height 16
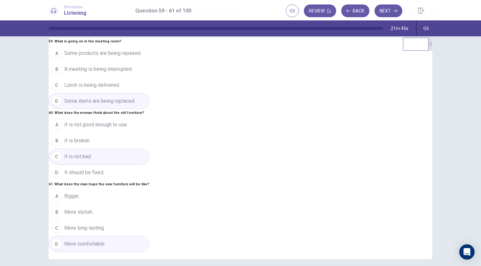
scroll to position [79, 0]
click at [390, 12] on button "Next" at bounding box center [388, 10] width 28 height 13
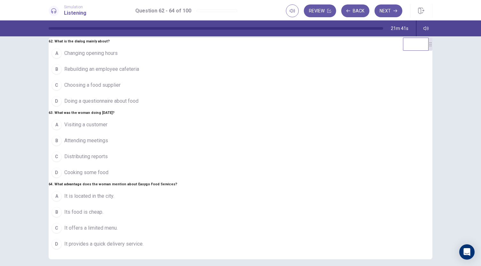
scroll to position [0, 0]
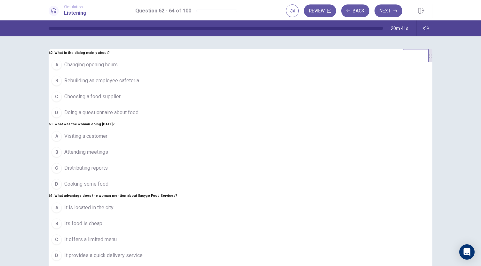
click at [120, 101] on span "Choosing a food supplier" at bounding box center [92, 97] width 56 height 8
click at [108, 149] on span "Attending meetings" at bounding box center [86, 153] width 44 height 8
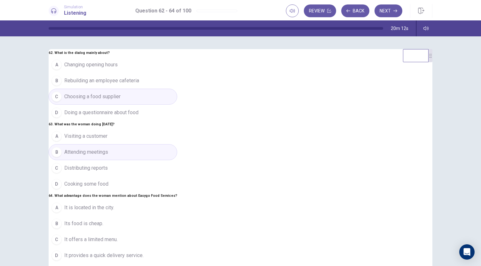
scroll to position [72, 0]
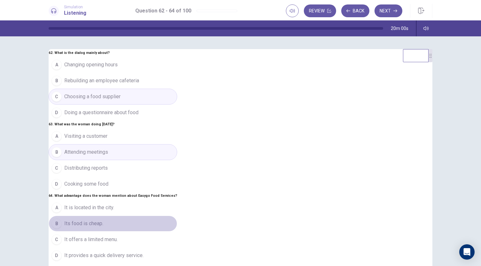
click at [103, 220] on span "Its food is cheap." at bounding box center [83, 224] width 39 height 8
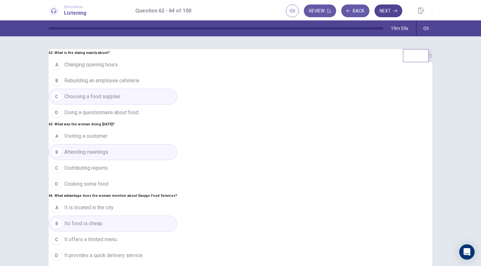
click at [388, 12] on button "Next" at bounding box center [388, 10] width 28 height 13
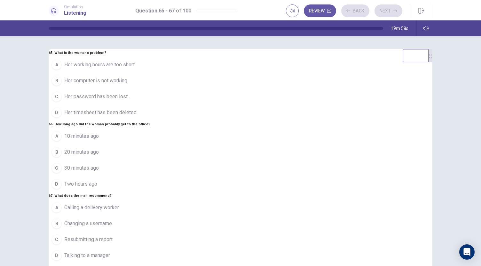
scroll to position [0, 0]
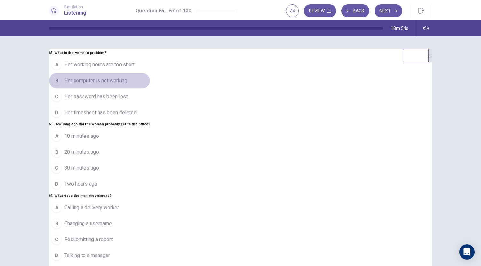
click at [128, 85] on span "Her computer is not working." at bounding box center [96, 81] width 64 height 8
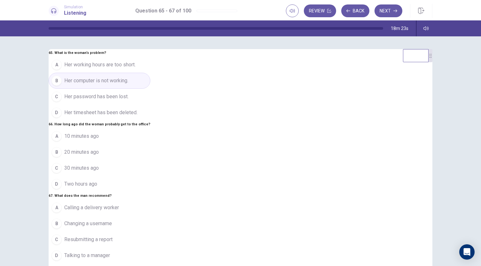
scroll to position [72, 0]
click at [110, 252] on span "Talking to a manager" at bounding box center [87, 256] width 46 height 8
click at [99, 149] on span "20 minutes ago" at bounding box center [81, 153] width 35 height 8
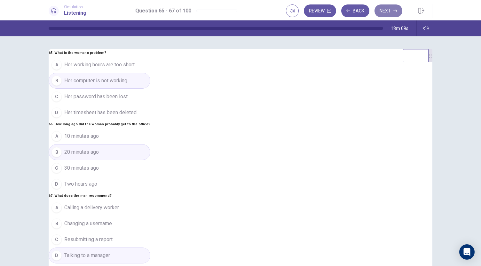
click at [385, 12] on button "Next" at bounding box center [388, 10] width 28 height 13
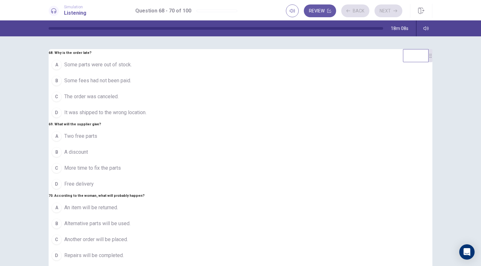
scroll to position [0, 0]
click at [146, 117] on span "It was shipped to the wrong location." at bounding box center [105, 113] width 82 height 8
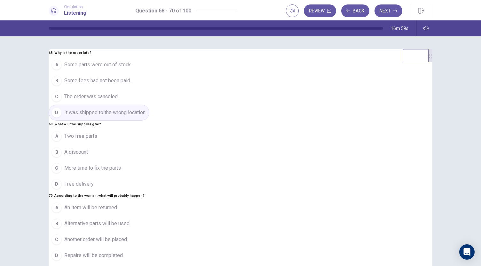
scroll to position [72, 0]
click at [149, 144] on button "B A discount" at bounding box center [99, 152] width 101 height 16
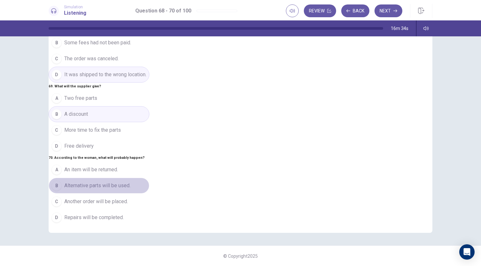
click at [149, 185] on button "B Alternative parts will be used." at bounding box center [99, 186] width 101 height 16
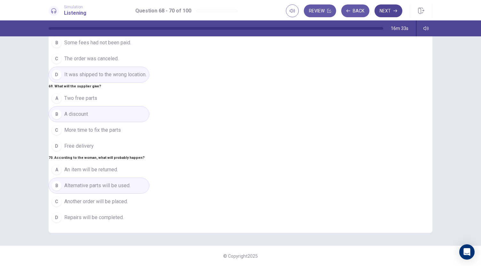
click at [385, 11] on button "Next" at bounding box center [388, 10] width 28 height 13
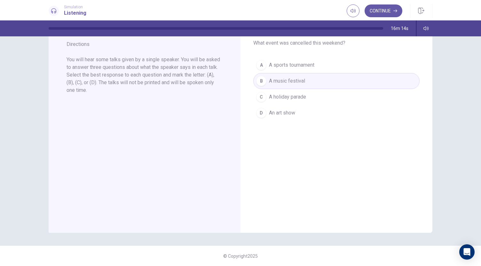
scroll to position [0, 0]
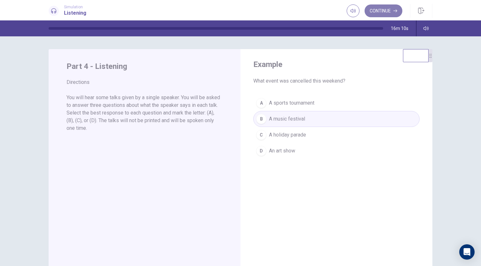
click at [385, 12] on button "Continue" at bounding box center [383, 10] width 38 height 13
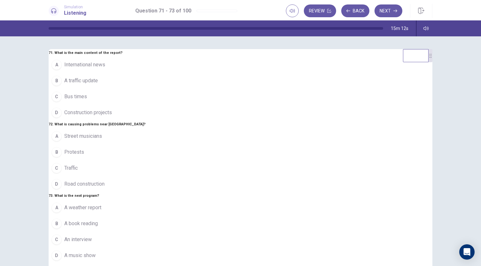
click at [98, 85] on span "A traffic update" at bounding box center [81, 81] width 34 height 8
click at [104, 181] on span "Road construction" at bounding box center [84, 185] width 40 height 8
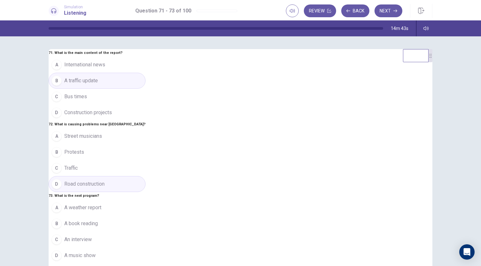
scroll to position [64, 0]
click at [96, 252] on span "A music show" at bounding box center [79, 256] width 31 height 8
click at [92, 236] on span "An interview" at bounding box center [77, 240] width 27 height 8
click at [388, 12] on button "Next" at bounding box center [388, 10] width 28 height 13
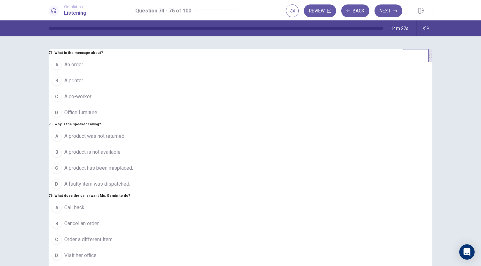
scroll to position [0, 0]
click at [83, 69] on span "An order" at bounding box center [73, 65] width 19 height 8
click at [121, 150] on span "A product is not available." at bounding box center [92, 153] width 57 height 8
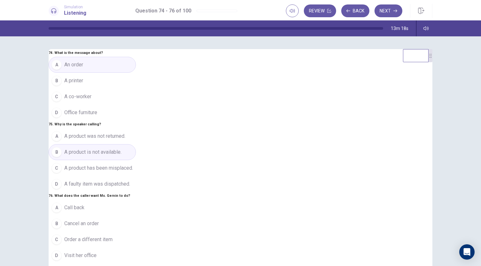
click at [112, 236] on span "Order a different item" at bounding box center [88, 240] width 48 height 8
click at [84, 205] on span "Call back" at bounding box center [74, 208] width 20 height 8
click at [384, 11] on button "Next" at bounding box center [388, 10] width 28 height 13
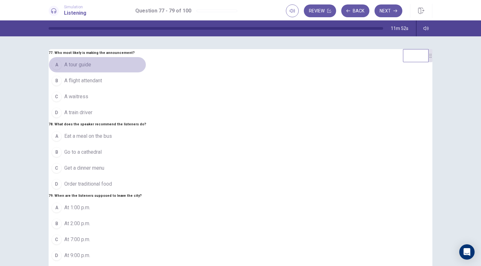
click at [91, 69] on span "A tour guide" at bounding box center [77, 65] width 27 height 8
click at [112, 188] on span "Order traditional food" at bounding box center [88, 185] width 48 height 8
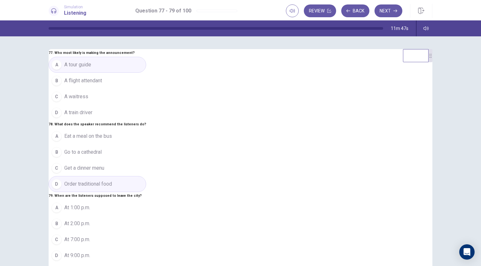
scroll to position [72, 0]
click at [62, 236] on div "C" at bounding box center [56, 240] width 10 height 10
click at [392, 16] on button "Next" at bounding box center [388, 10] width 28 height 13
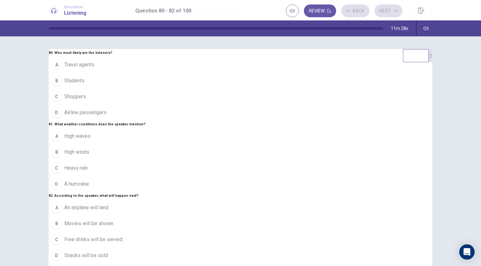
scroll to position [0, 0]
click at [106, 117] on span "Airline passengers" at bounding box center [85, 113] width 42 height 8
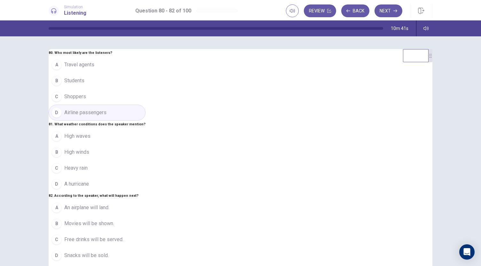
scroll to position [72, 0]
click at [89, 149] on span "High winds" at bounding box center [76, 153] width 25 height 8
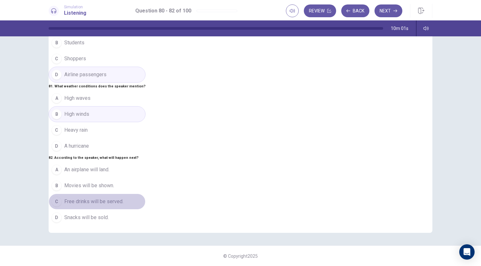
click at [123, 198] on span "Free drinks will be served." at bounding box center [93, 202] width 59 height 8
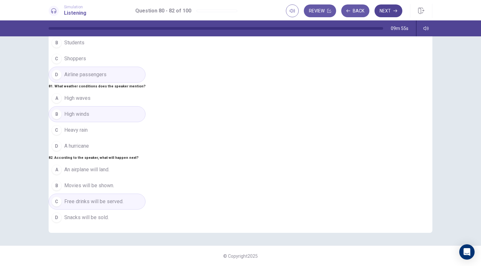
click at [395, 14] on button "Next" at bounding box center [388, 10] width 28 height 13
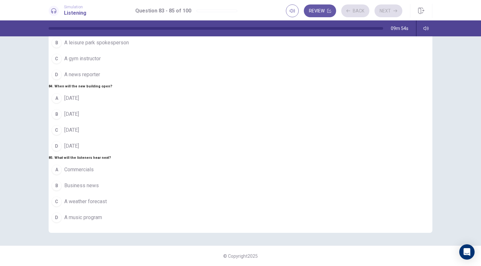
scroll to position [0, 0]
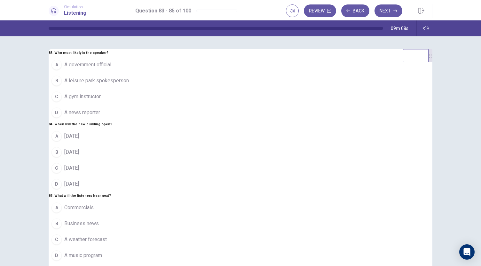
click at [100, 117] on span "A news reporter" at bounding box center [82, 113] width 36 height 8
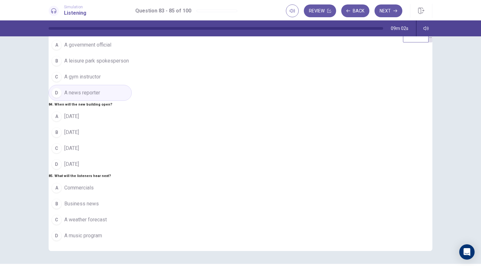
scroll to position [20, 0]
click at [132, 140] on button "C In four years" at bounding box center [90, 148] width 83 height 16
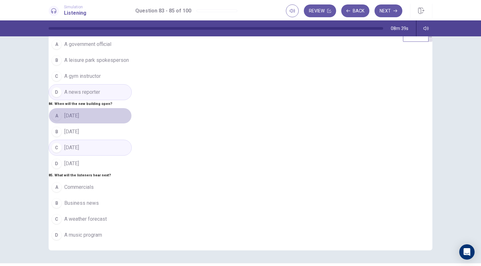
click at [132, 108] on button "A In two years" at bounding box center [90, 116] width 83 height 16
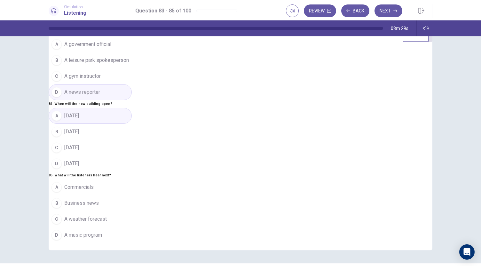
click at [107, 216] on span "A weather forecast" at bounding box center [85, 220] width 42 height 8
click at [383, 12] on button "Next" at bounding box center [388, 10] width 28 height 13
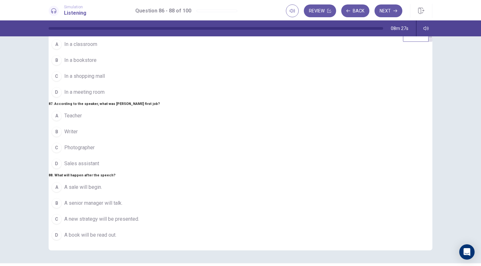
scroll to position [0, 0]
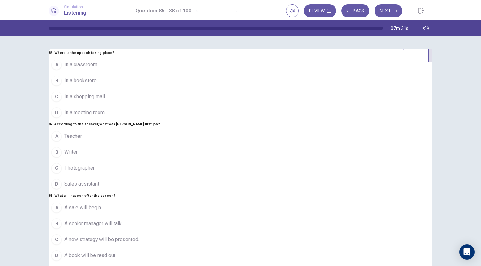
click at [104, 117] on span "In a meeting room" at bounding box center [84, 113] width 40 height 8
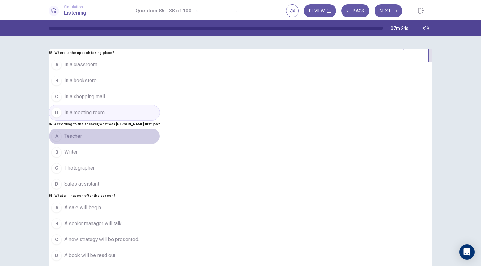
click at [82, 140] on span "Teacher" at bounding box center [73, 137] width 18 height 8
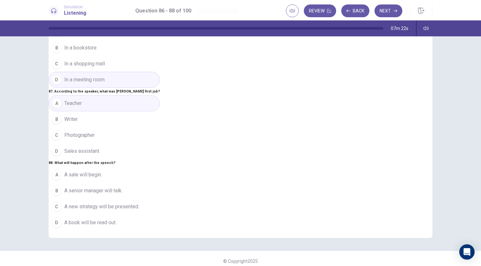
scroll to position [38, 0]
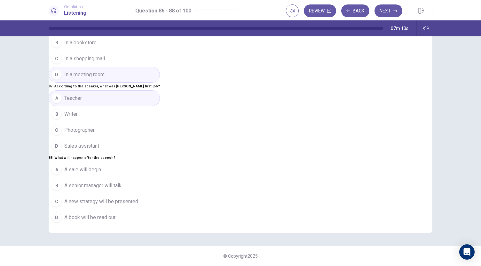
click at [139, 198] on span "A new strategy will be presented." at bounding box center [101, 202] width 75 height 8
click at [387, 14] on button "Next" at bounding box center [388, 10] width 28 height 13
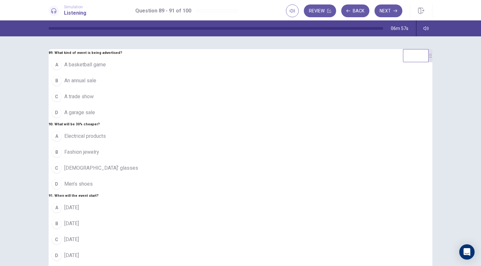
scroll to position [0, 0]
click at [96, 85] on span "An annual sale" at bounding box center [80, 81] width 32 height 8
click at [106, 140] on span "Electrical products" at bounding box center [85, 137] width 42 height 8
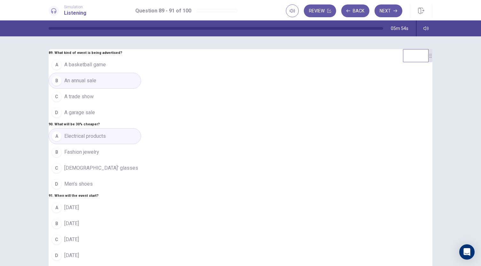
scroll to position [38, 0]
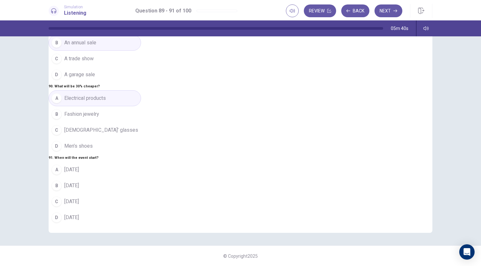
click at [141, 186] on button "B On Friday" at bounding box center [95, 186] width 92 height 16
click at [393, 13] on button "Next" at bounding box center [388, 10] width 28 height 13
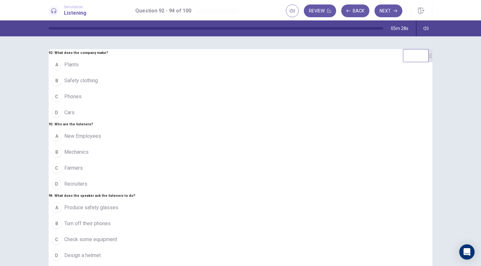
scroll to position [0, 0]
click at [101, 140] on span "New Employees" at bounding box center [82, 137] width 37 height 8
click at [111, 222] on span "Turn off their phones" at bounding box center [87, 224] width 46 height 8
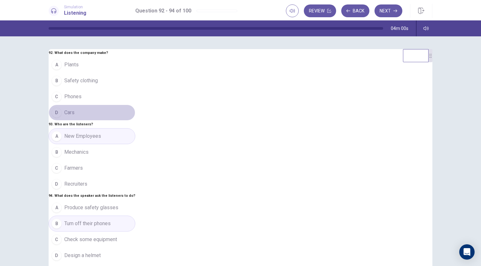
click at [74, 117] on span "Cars" at bounding box center [69, 113] width 10 height 8
click at [391, 15] on button "Next" at bounding box center [388, 10] width 28 height 13
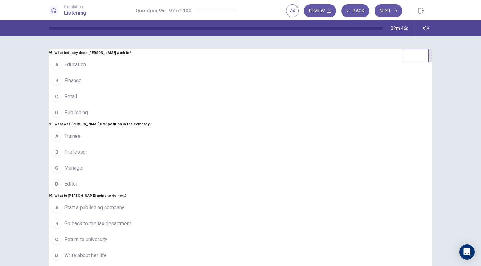
click at [81, 85] on span "Finance" at bounding box center [72, 81] width 17 height 8
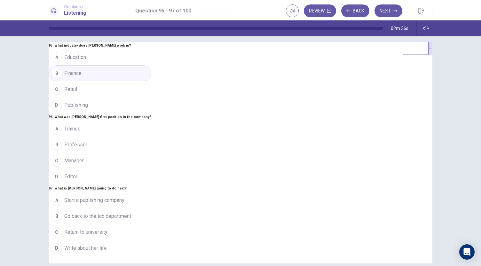
click at [107, 245] on span "Write about her life" at bounding box center [85, 249] width 42 height 8
click at [77, 181] on span "Editor" at bounding box center [70, 177] width 13 height 8
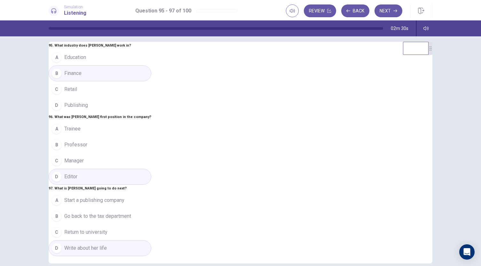
click at [88, 102] on span "Publishing" at bounding box center [76, 106] width 24 height 8
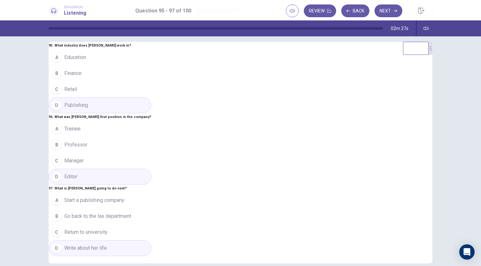
scroll to position [0, 0]
click at [386, 14] on button "Next" at bounding box center [388, 10] width 28 height 13
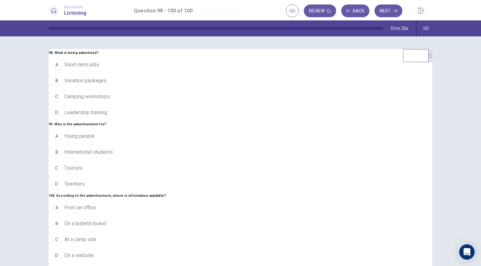
click at [110, 101] on span "Camping workshops" at bounding box center [87, 97] width 46 height 8
click at [95, 133] on span "Young people" at bounding box center [79, 137] width 30 height 8
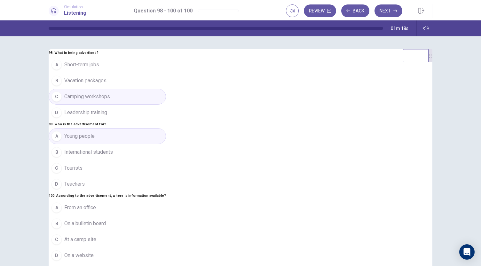
scroll to position [72, 0]
click at [94, 253] on span "On a website" at bounding box center [78, 256] width 29 height 8
click at [386, 11] on button "Next" at bounding box center [388, 10] width 28 height 13
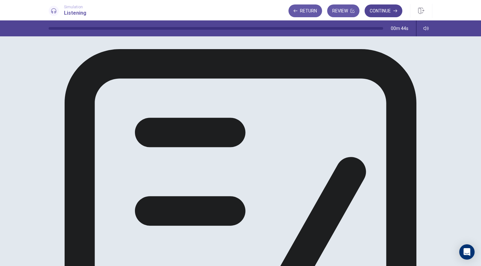
click at [383, 9] on button "Continue" at bounding box center [383, 10] width 38 height 13
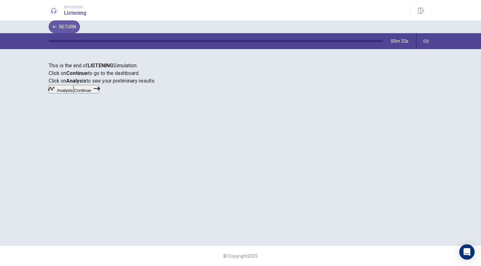
click at [100, 92] on icon "button" at bounding box center [97, 89] width 6 height 6
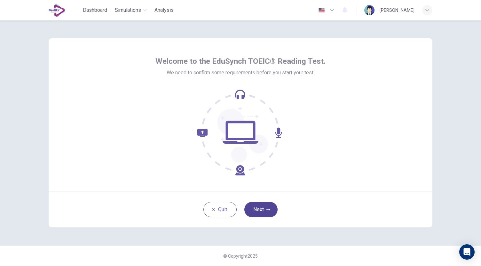
click at [265, 210] on button "Next" at bounding box center [260, 209] width 33 height 15
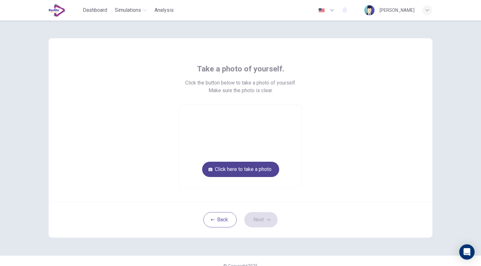
click at [260, 172] on button "Click here to take a photo" at bounding box center [240, 169] width 77 height 15
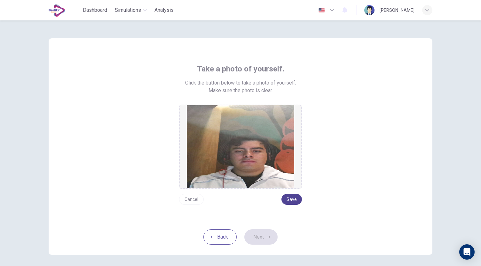
click at [294, 200] on button "Save" at bounding box center [291, 199] width 20 height 11
click at [270, 235] on button "Next" at bounding box center [260, 237] width 33 height 15
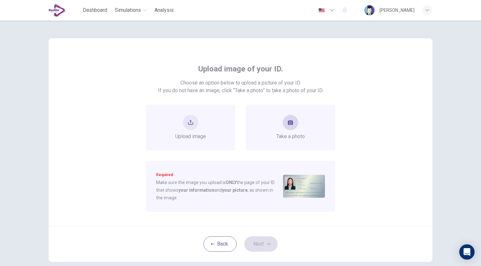
click at [283, 140] on span "Take a photo" at bounding box center [290, 137] width 28 height 8
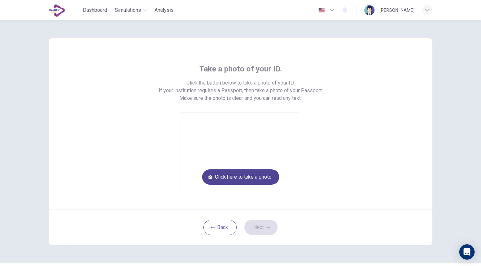
click at [266, 174] on button "Click here to take a photo" at bounding box center [240, 177] width 77 height 15
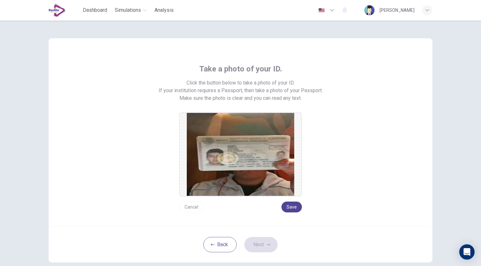
click at [292, 205] on button "Save" at bounding box center [291, 207] width 20 height 11
click at [260, 244] on button "Next" at bounding box center [260, 244] width 33 height 15
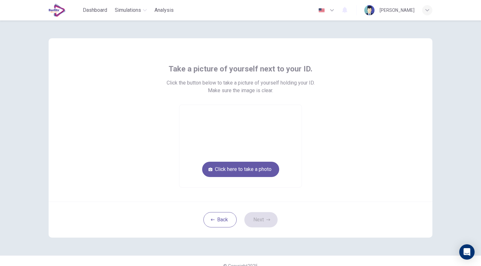
click at [264, 177] on video at bounding box center [240, 146] width 122 height 82
click at [260, 174] on button "Click here to take a photo" at bounding box center [240, 169] width 77 height 15
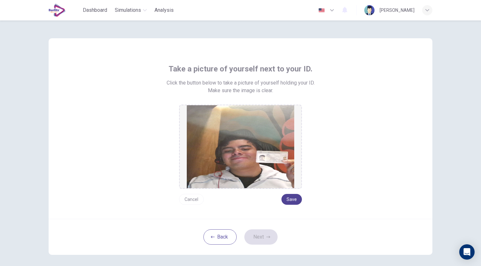
click at [282, 200] on button "Save" at bounding box center [291, 199] width 20 height 11
click at [266, 234] on button "Next" at bounding box center [260, 237] width 33 height 15
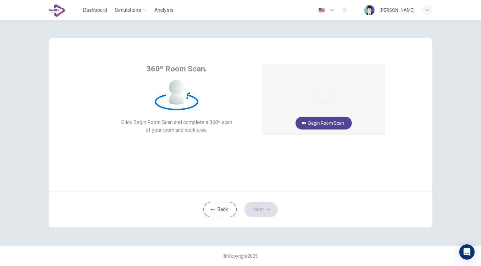
click at [323, 124] on button "Begin Room Scan" at bounding box center [323, 123] width 56 height 13
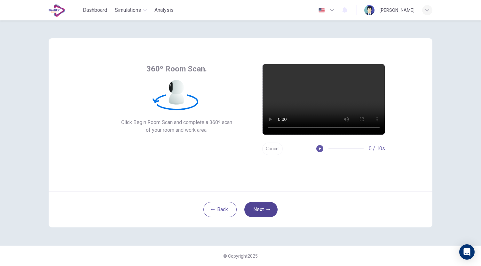
click at [263, 211] on button "Next" at bounding box center [260, 209] width 33 height 15
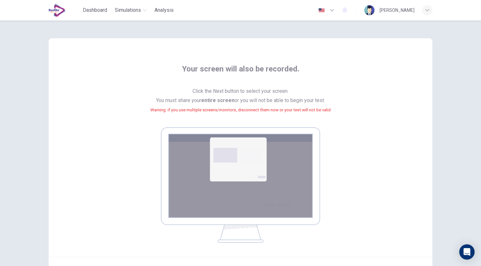
scroll to position [65, 0]
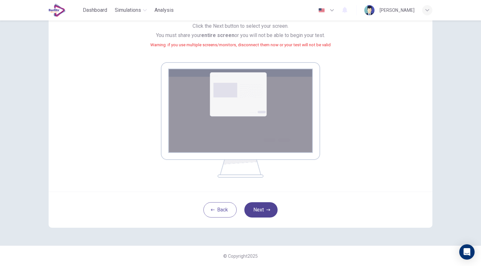
click at [263, 211] on button "Next" at bounding box center [260, 210] width 33 height 15
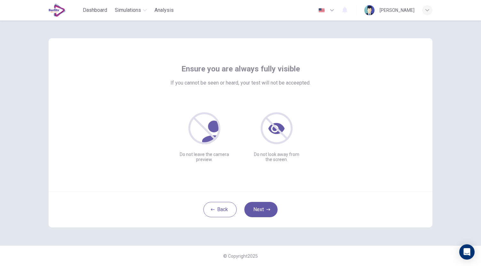
scroll to position [0, 0]
click at [269, 208] on icon "button" at bounding box center [268, 210] width 4 height 4
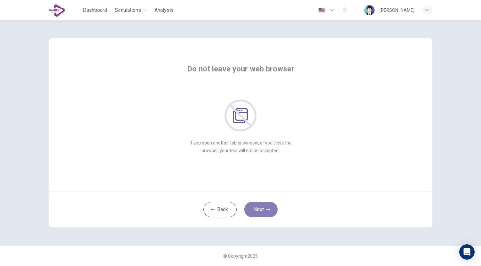
click at [269, 208] on icon "button" at bounding box center [268, 210] width 4 height 4
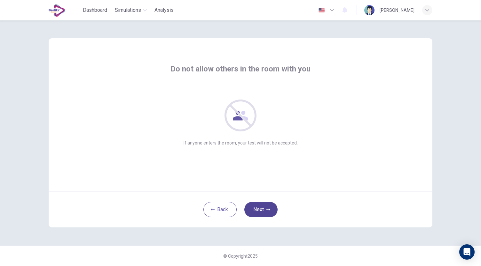
click at [269, 208] on icon "button" at bounding box center [268, 210] width 4 height 4
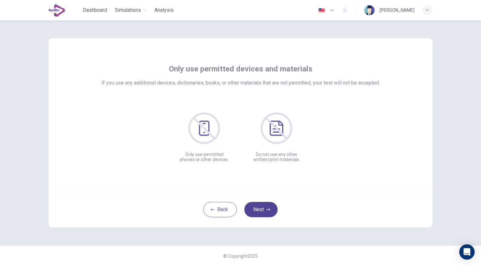
click at [263, 214] on button "Next" at bounding box center [260, 209] width 33 height 15
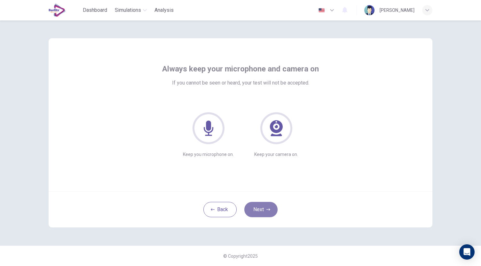
click at [263, 214] on button "Next" at bounding box center [260, 209] width 33 height 15
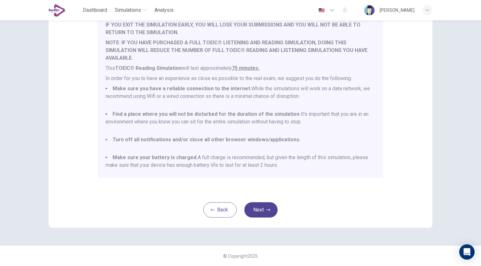
click at [260, 211] on button "Next" at bounding box center [260, 210] width 33 height 15
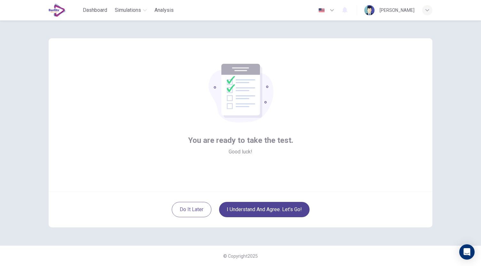
click at [280, 207] on button "I understand and agree. Let’s go!" at bounding box center [264, 209] width 90 height 15
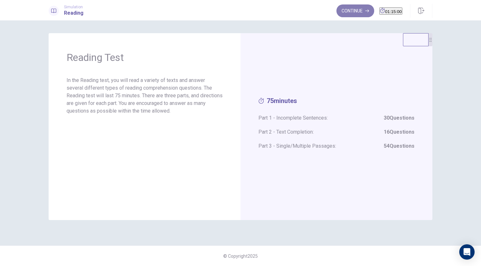
click at [344, 12] on button "Continue" at bounding box center [355, 10] width 38 height 13
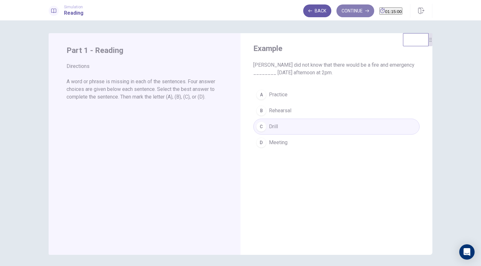
click at [342, 12] on button "Continue" at bounding box center [355, 10] width 38 height 13
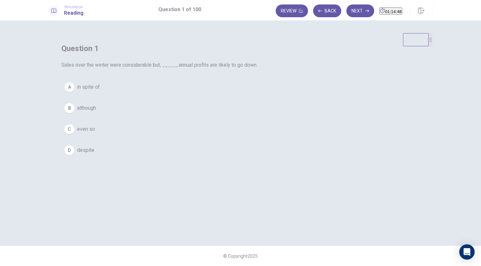
click at [95, 133] on span "even so" at bounding box center [86, 130] width 18 height 8
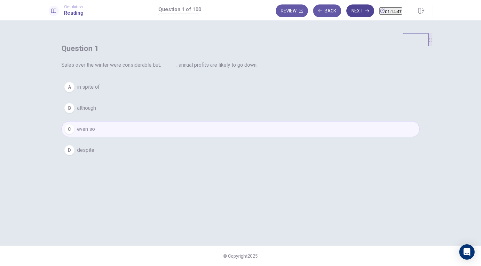
click at [346, 10] on button "Next" at bounding box center [360, 10] width 28 height 13
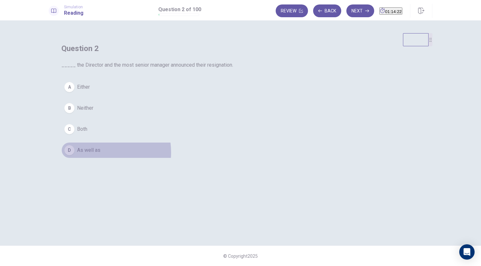
click at [100, 154] on span "As well as" at bounding box center [88, 151] width 23 height 8
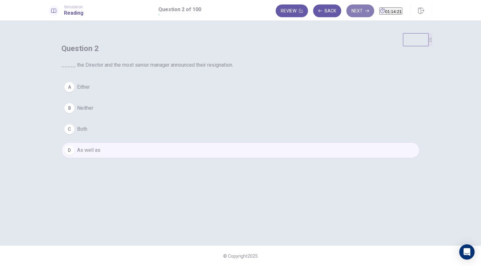
click at [346, 12] on button "Next" at bounding box center [360, 10] width 28 height 13
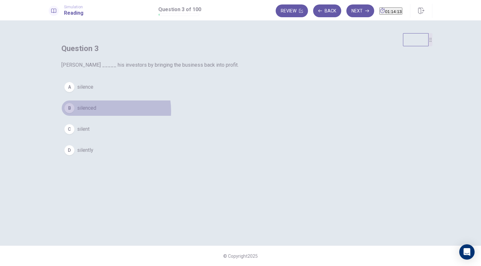
click at [96, 112] on span "silenced" at bounding box center [86, 108] width 19 height 8
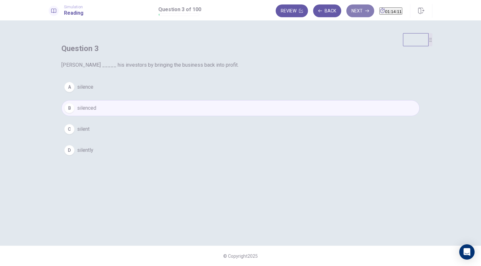
click at [348, 16] on button "Next" at bounding box center [360, 10] width 28 height 13
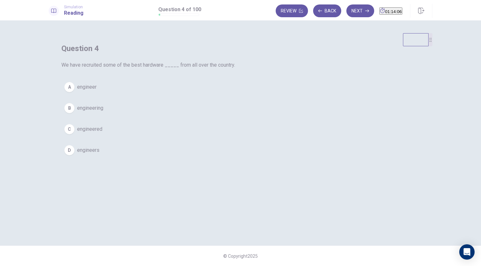
click at [99, 154] on span "engineers" at bounding box center [88, 151] width 22 height 8
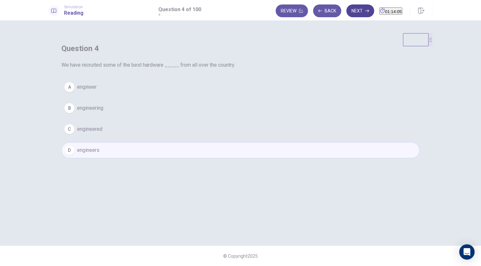
click at [347, 8] on button "Next" at bounding box center [360, 10] width 28 height 13
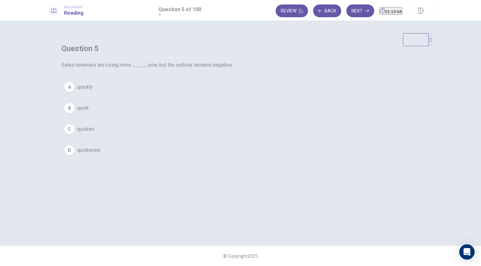
click at [93, 91] on span "quickly" at bounding box center [85, 87] width 16 height 8
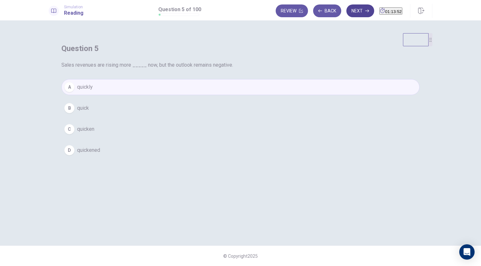
click at [348, 11] on button "Next" at bounding box center [360, 10] width 28 height 13
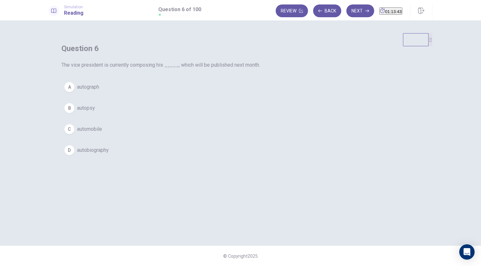
click at [109, 154] on span "autobiography" at bounding box center [93, 151] width 32 height 8
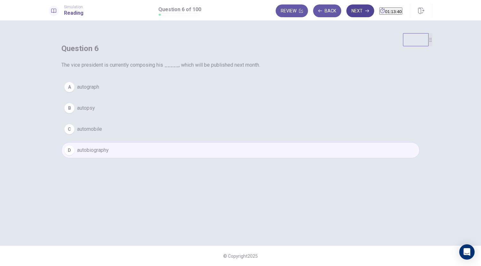
click at [346, 15] on button "Next" at bounding box center [360, 10] width 28 height 13
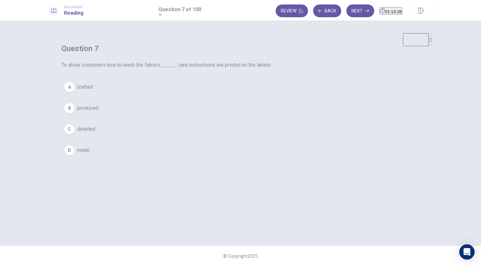
click at [204, 137] on button "C detailed" at bounding box center [240, 129] width 358 height 16
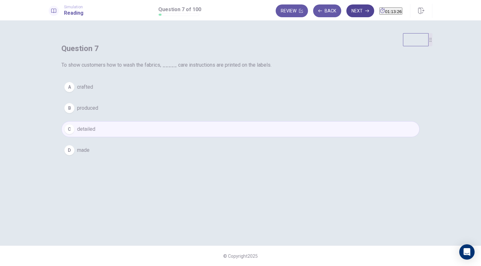
click at [350, 15] on button "Next" at bounding box center [360, 10] width 28 height 13
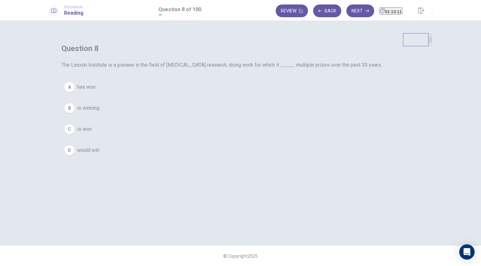
click at [96, 91] on span "has won" at bounding box center [86, 87] width 19 height 8
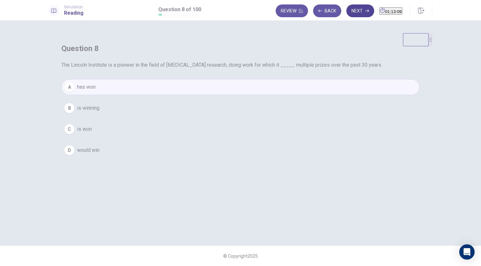
click at [347, 13] on button "Next" at bounding box center [360, 10] width 28 height 13
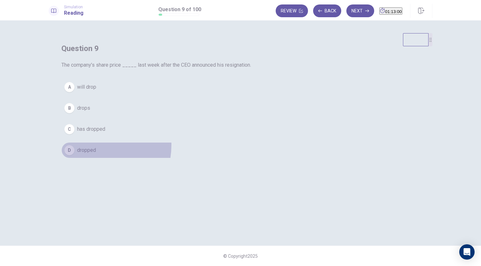
click at [212, 158] on button "D dropped" at bounding box center [240, 151] width 358 height 16
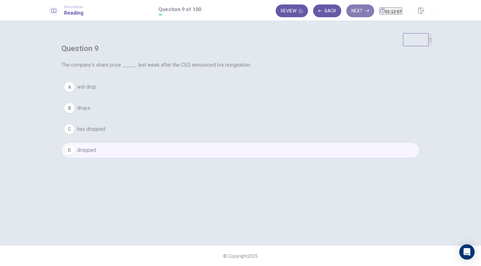
click at [349, 12] on button "Next" at bounding box center [360, 10] width 28 height 13
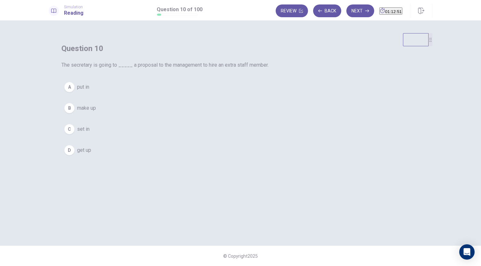
click at [220, 116] on button "B make up" at bounding box center [240, 108] width 358 height 16
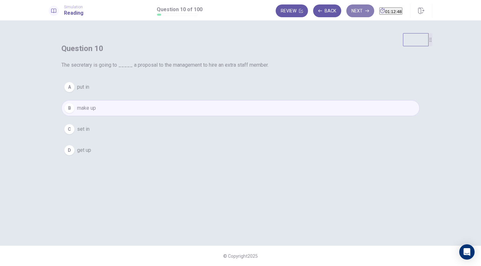
click at [347, 17] on button "Next" at bounding box center [360, 10] width 28 height 13
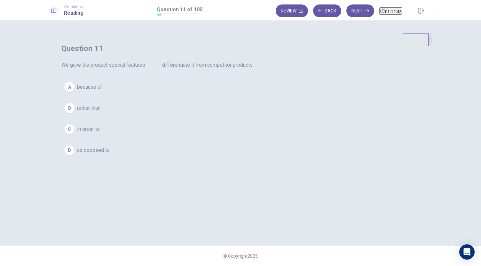
click at [100, 133] on span "in order to" at bounding box center [88, 130] width 23 height 8
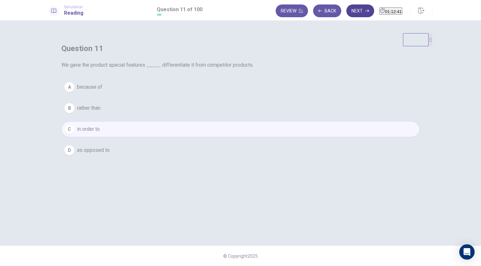
click at [351, 14] on button "Next" at bounding box center [360, 10] width 28 height 13
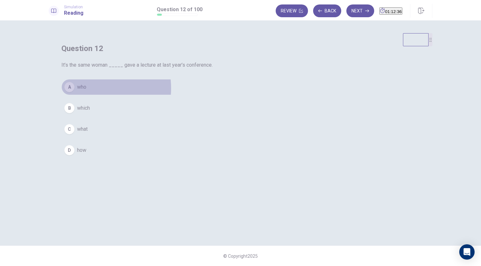
click at [210, 95] on button "A who" at bounding box center [240, 87] width 358 height 16
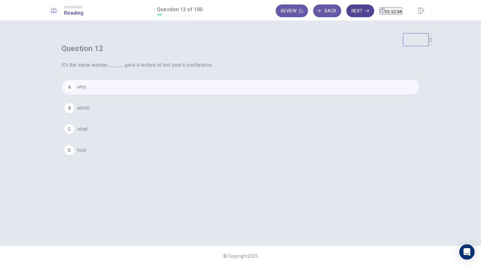
click at [350, 11] on button "Next" at bounding box center [360, 10] width 28 height 13
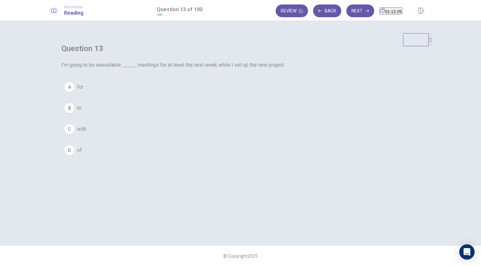
click at [83, 91] on span "for" at bounding box center [80, 87] width 6 height 8
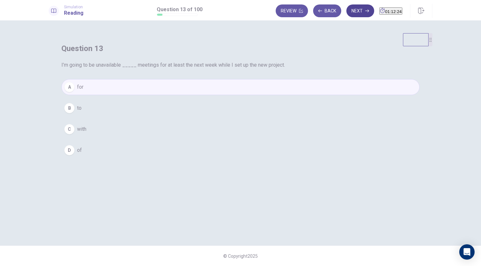
click at [346, 14] on button "Next" at bounding box center [360, 10] width 28 height 13
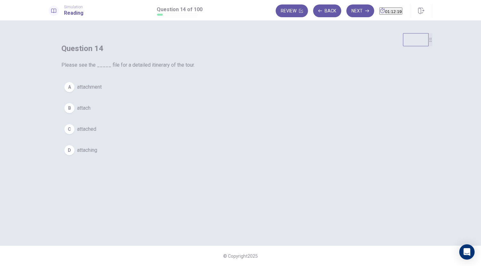
click at [214, 137] on button "C attached" at bounding box center [240, 129] width 358 height 16
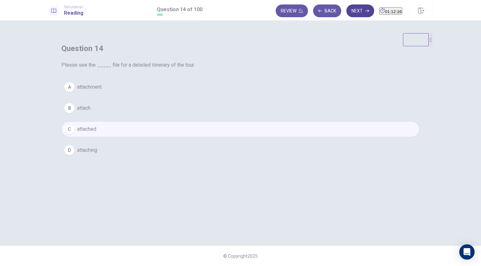
click at [346, 11] on button "Next" at bounding box center [360, 10] width 28 height 13
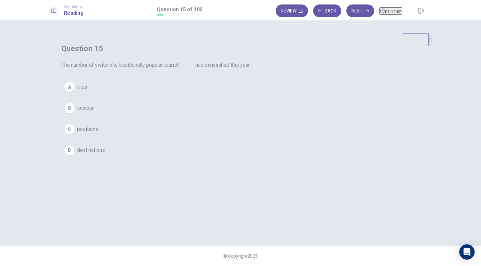
click at [211, 95] on button "A trips" at bounding box center [240, 87] width 358 height 16
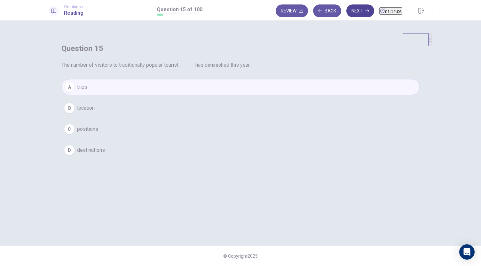
click at [346, 13] on button "Next" at bounding box center [360, 10] width 28 height 13
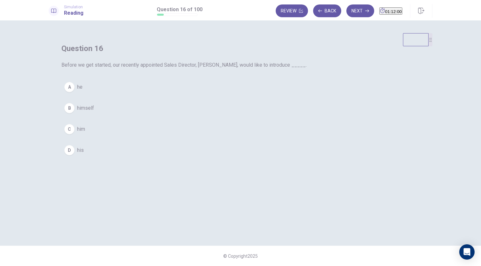
click at [94, 112] on span "himself" at bounding box center [85, 108] width 17 height 8
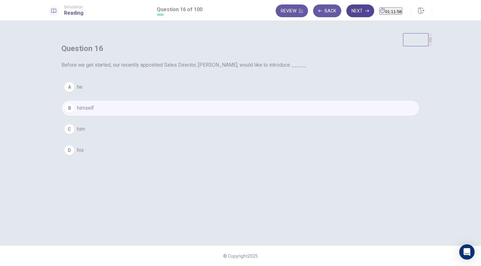
click at [346, 13] on button "Next" at bounding box center [360, 10] width 28 height 13
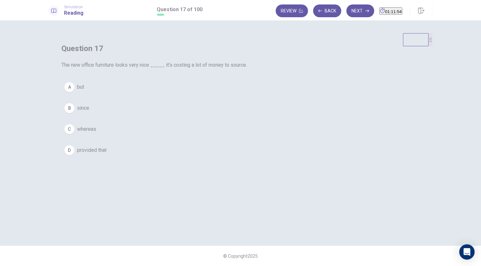
click at [208, 95] on button "A but" at bounding box center [240, 87] width 358 height 16
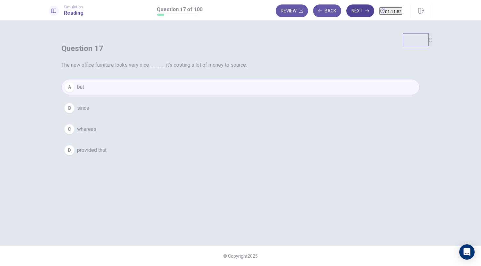
click at [346, 16] on button "Next" at bounding box center [360, 10] width 28 height 13
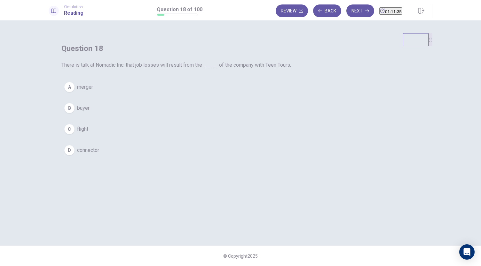
click at [216, 95] on button "A merger" at bounding box center [240, 87] width 358 height 16
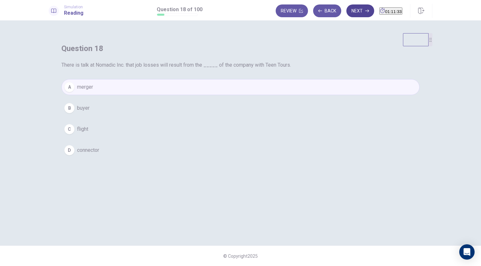
click at [349, 10] on button "Next" at bounding box center [360, 10] width 28 height 13
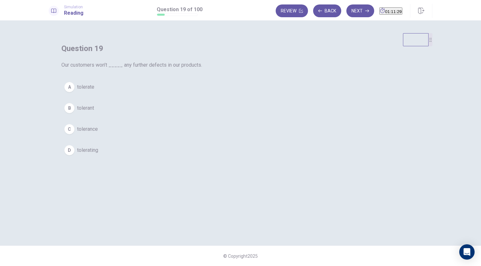
click at [94, 91] on span "tolerate" at bounding box center [85, 87] width 17 height 8
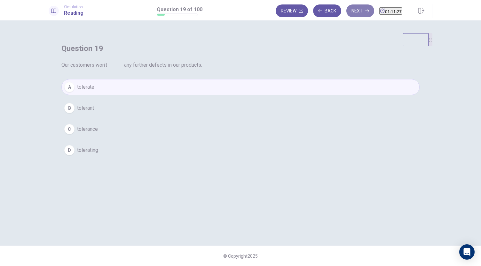
click at [346, 14] on button "Next" at bounding box center [360, 10] width 28 height 13
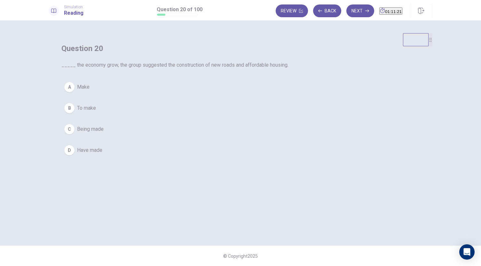
click at [96, 112] on span "To make" at bounding box center [86, 108] width 19 height 8
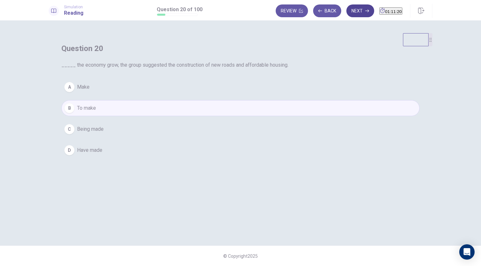
click at [346, 16] on button "Next" at bounding box center [360, 10] width 28 height 13
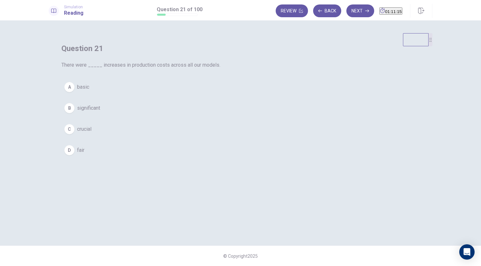
click at [100, 112] on span "significant" at bounding box center [88, 108] width 23 height 8
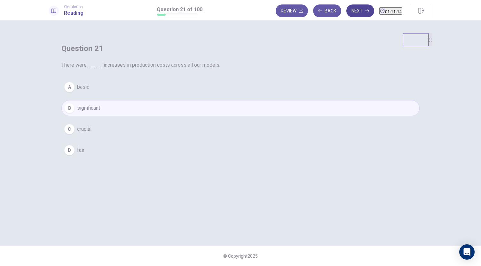
click at [346, 13] on button "Next" at bounding box center [360, 10] width 28 height 13
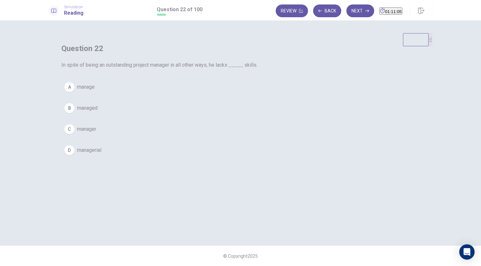
click at [207, 137] on button "C manager" at bounding box center [240, 129] width 358 height 16
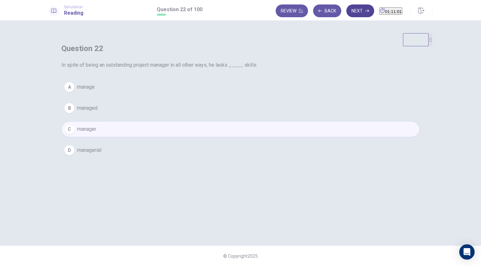
click at [365, 9] on icon "button" at bounding box center [367, 11] width 4 height 4
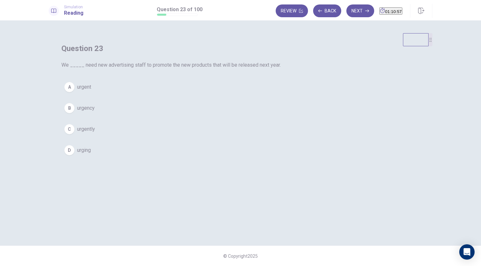
click at [95, 133] on span "urgently" at bounding box center [86, 130] width 18 height 8
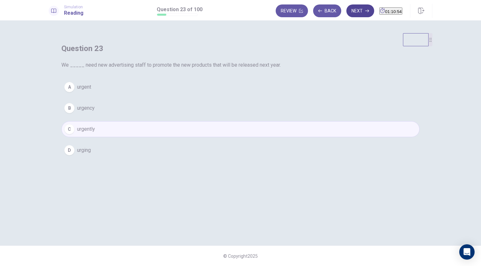
click at [357, 13] on button "Next" at bounding box center [360, 10] width 28 height 13
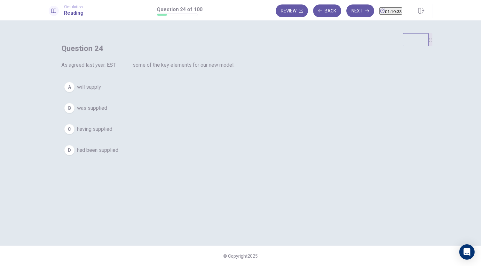
click at [101, 91] on span "will supply" at bounding box center [89, 87] width 24 height 8
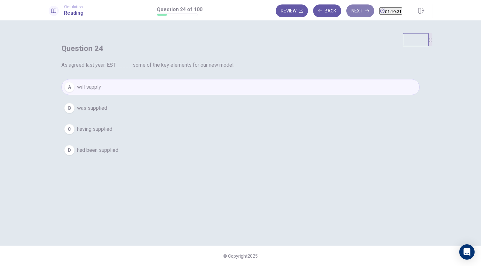
click at [355, 14] on button "Next" at bounding box center [360, 10] width 28 height 13
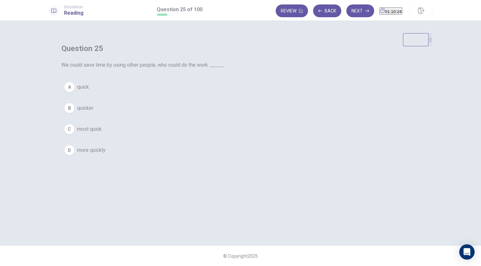
click at [199, 116] on button "B quicker" at bounding box center [240, 108] width 358 height 16
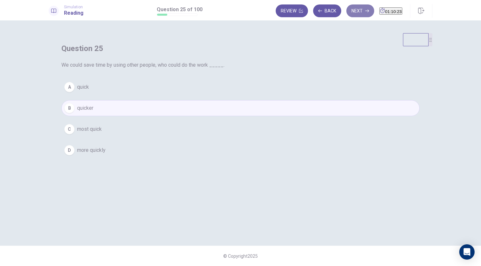
click at [349, 13] on button "Next" at bounding box center [360, 10] width 28 height 13
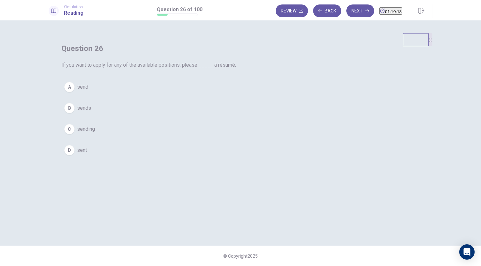
click at [207, 95] on button "A send" at bounding box center [240, 87] width 358 height 16
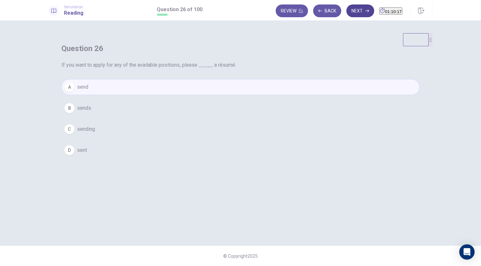
click at [349, 8] on button "Next" at bounding box center [360, 10] width 28 height 13
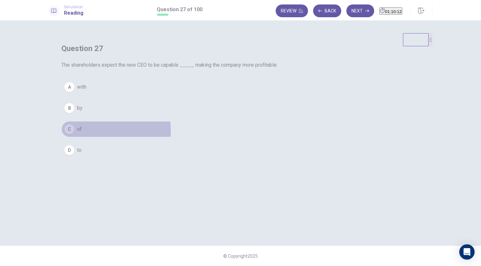
click at [198, 137] on button "C of" at bounding box center [240, 129] width 358 height 16
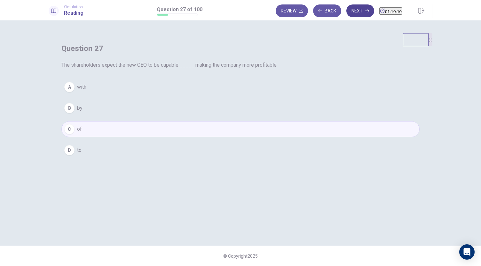
click at [346, 12] on button "Next" at bounding box center [360, 10] width 28 height 13
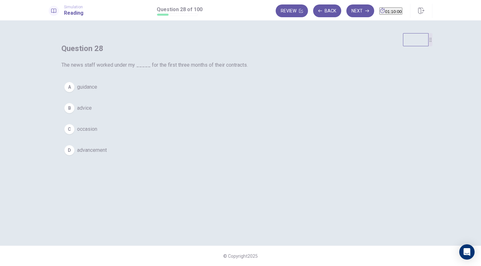
click at [97, 91] on span "guidance" at bounding box center [87, 87] width 20 height 8
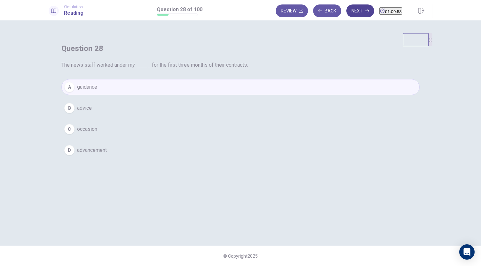
click at [349, 14] on button "Next" at bounding box center [360, 10] width 28 height 13
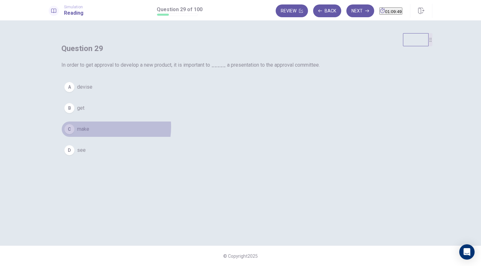
click at [217, 137] on button "C make" at bounding box center [240, 129] width 358 height 16
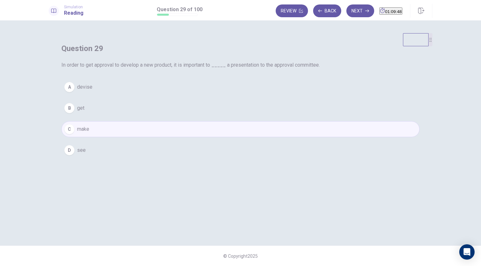
click at [341, 17] on div "Review Back Next 01:09:48" at bounding box center [338, 10] width 127 height 13
click at [346, 14] on button "Next" at bounding box center [360, 10] width 28 height 13
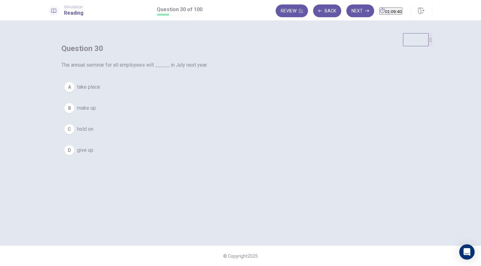
click at [100, 91] on span "take place" at bounding box center [88, 87] width 23 height 8
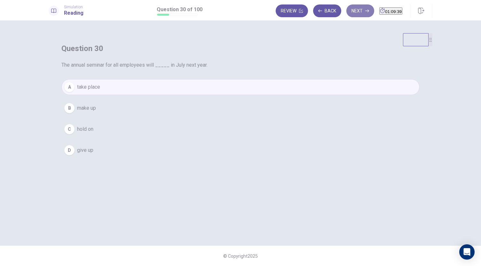
click at [347, 11] on button "Next" at bounding box center [360, 10] width 28 height 13
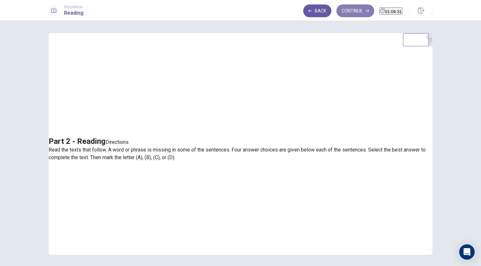
click at [348, 9] on button "Continue" at bounding box center [355, 10] width 38 height 13
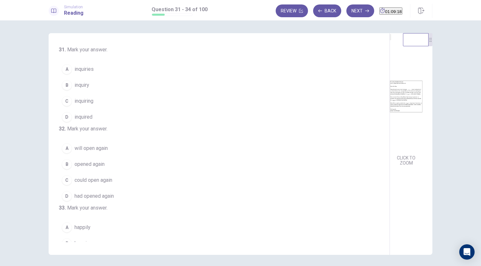
click at [90, 103] on span "inquiring" at bounding box center [83, 101] width 19 height 8
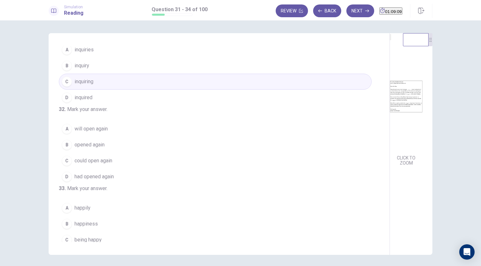
scroll to position [24, 0]
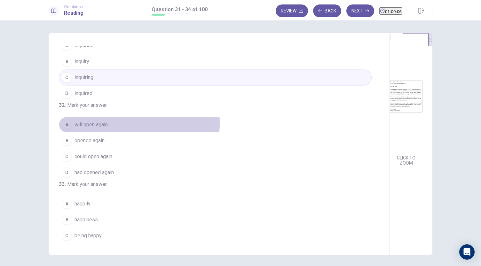
click at [102, 129] on span "will open again" at bounding box center [90, 125] width 33 height 8
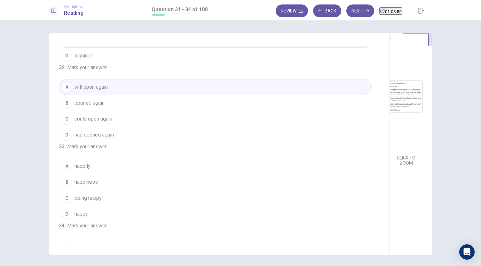
scroll to position [106, 0]
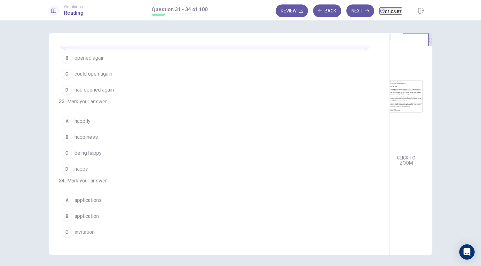
click at [79, 173] on span "happy" at bounding box center [80, 170] width 13 height 8
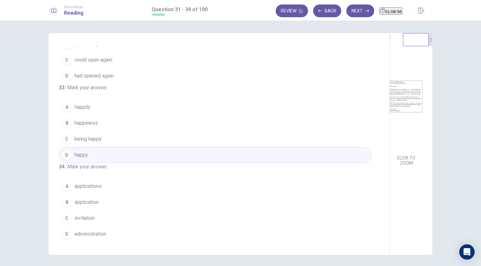
scroll to position [22, 0]
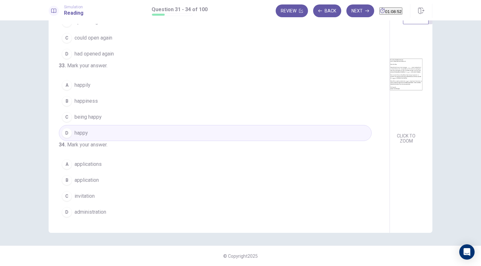
click at [96, 166] on span "applications" at bounding box center [87, 165] width 27 height 8
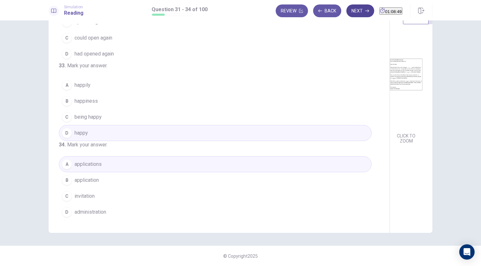
click at [347, 15] on button "Next" at bounding box center [360, 10] width 28 height 13
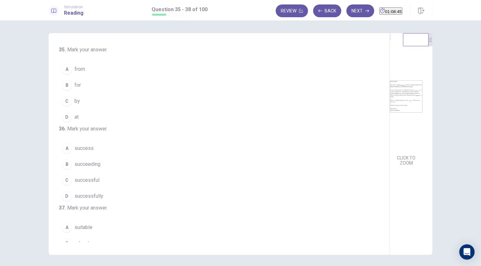
scroll to position [9, 0]
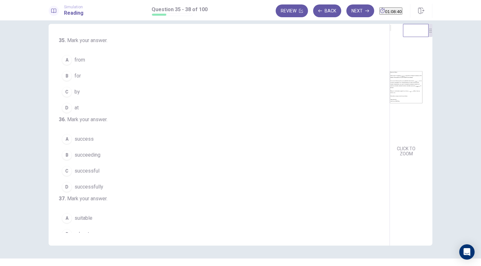
click at [77, 78] on span "for" at bounding box center [77, 76] width 6 height 8
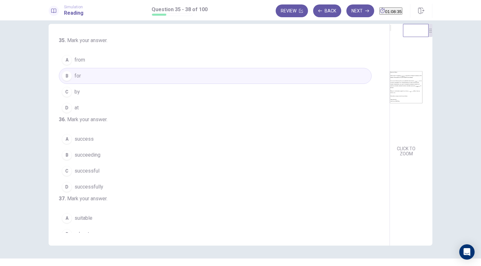
click at [95, 175] on span "successful" at bounding box center [86, 171] width 25 height 8
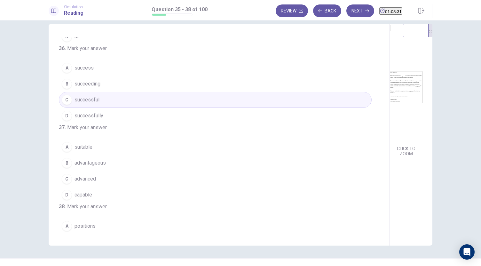
scroll to position [72, 0]
click at [76, 150] on span "suitable" at bounding box center [83, 147] width 18 height 8
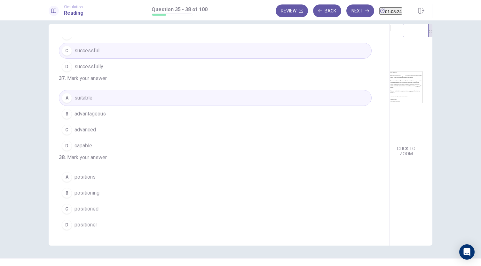
scroll to position [155, 0]
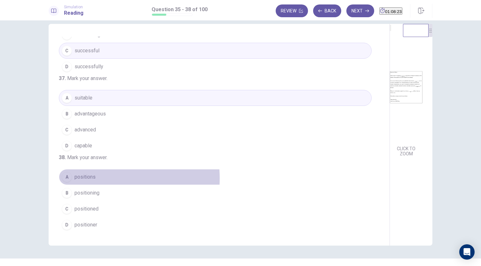
click at [89, 179] on span "positions" at bounding box center [84, 178] width 21 height 8
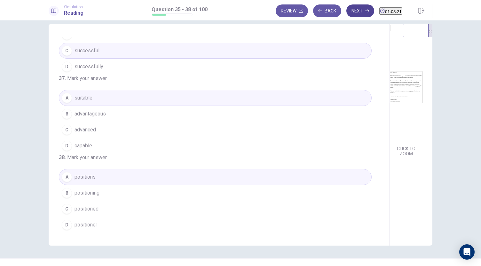
click at [351, 12] on button "Next" at bounding box center [360, 10] width 28 height 13
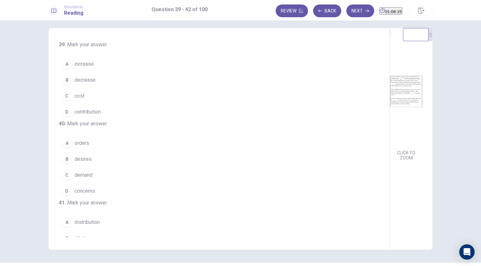
scroll to position [0, 0]
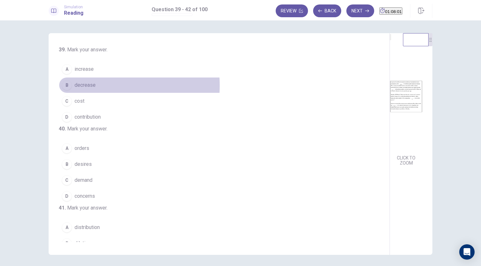
click at [82, 85] on span "decrease" at bounding box center [84, 85] width 21 height 8
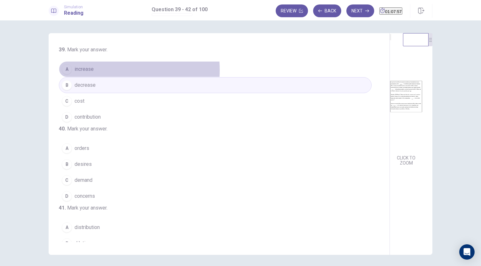
click at [84, 70] on span "increase" at bounding box center [83, 70] width 19 height 8
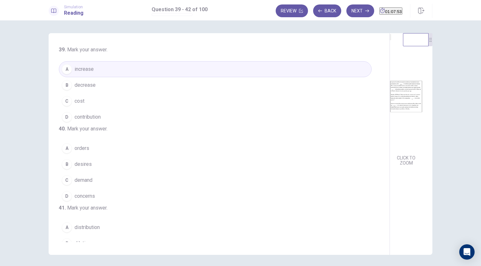
scroll to position [10, 0]
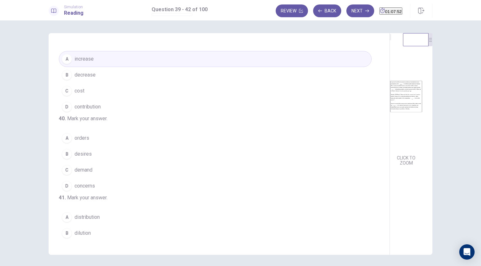
click at [84, 174] on span "demand" at bounding box center [83, 170] width 18 height 8
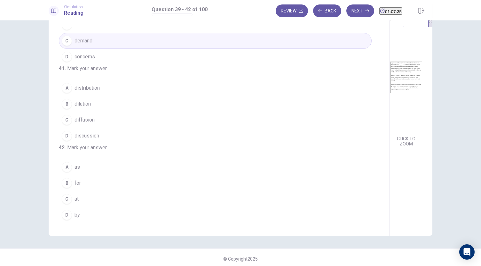
scroll to position [155, 0]
click at [75, 201] on span "at" at bounding box center [76, 200] width 4 height 8
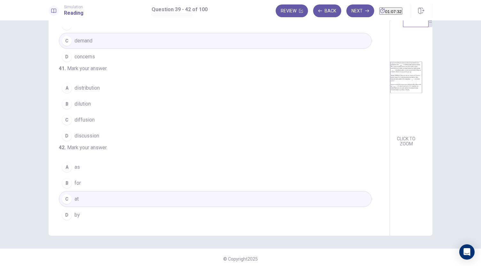
click at [74, 218] on span "by" at bounding box center [76, 216] width 5 height 8
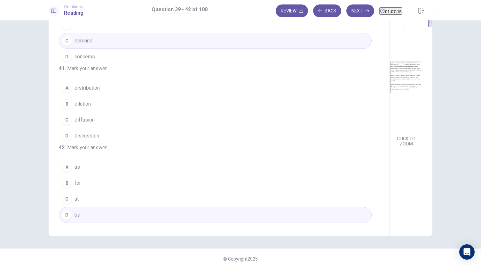
click at [95, 84] on span "distribution" at bounding box center [86, 88] width 25 height 8
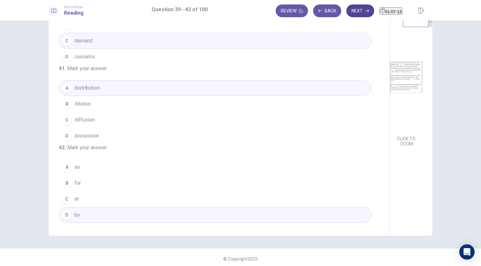
click at [352, 17] on button "Next" at bounding box center [360, 10] width 28 height 13
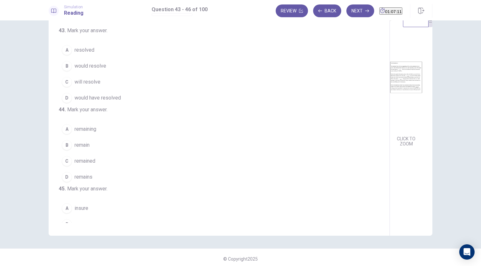
scroll to position [0, 0]
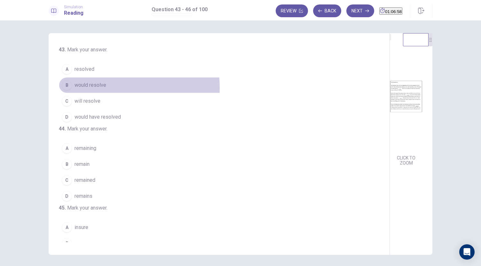
click at [100, 88] on span "would resolve" at bounding box center [90, 85] width 32 height 8
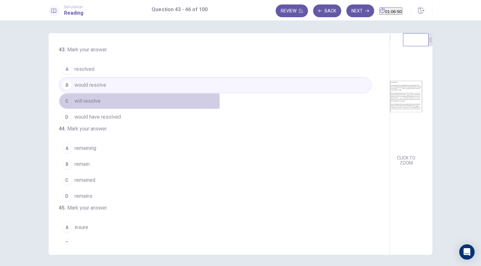
click at [100, 101] on button "C will resolve" at bounding box center [215, 101] width 313 height 16
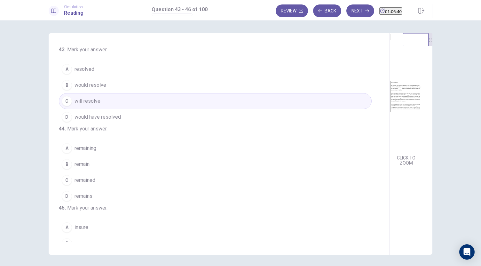
click at [96, 157] on button "A remaining" at bounding box center [215, 149] width 313 height 16
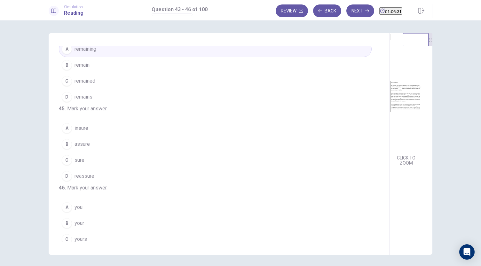
scroll to position [100, 0]
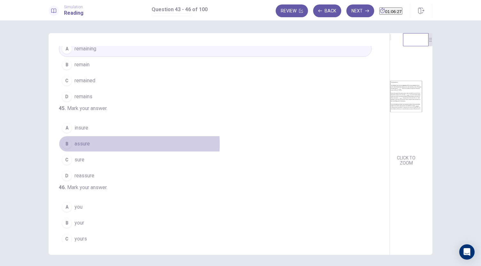
click at [86, 148] on span "assure" at bounding box center [81, 144] width 15 height 8
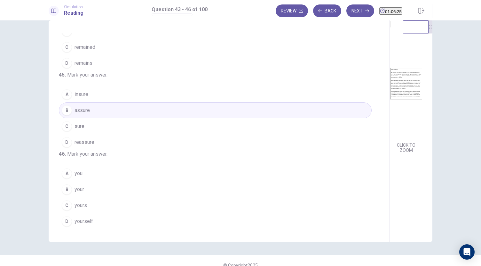
scroll to position [13, 0]
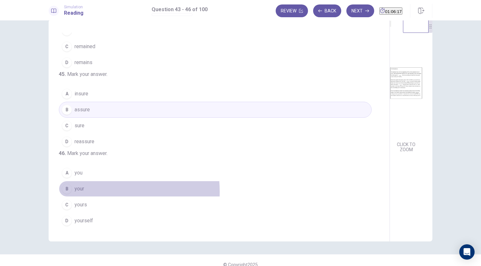
click at [83, 193] on button "B your" at bounding box center [215, 189] width 313 height 16
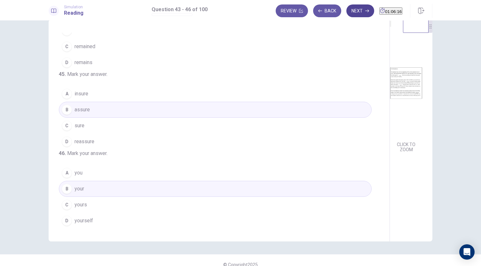
click at [346, 11] on button "Next" at bounding box center [360, 10] width 28 height 13
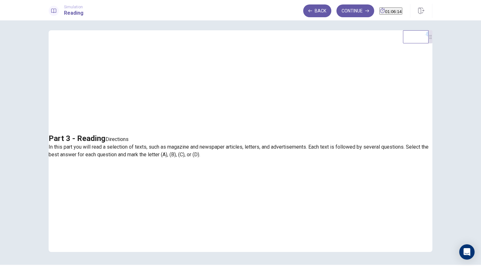
scroll to position [2, 0]
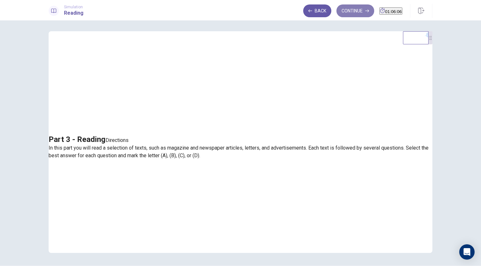
click at [341, 13] on button "Continue" at bounding box center [355, 10] width 38 height 13
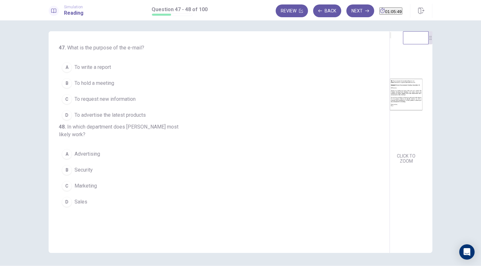
click at [104, 85] on span "To hold a meeting" at bounding box center [94, 84] width 40 height 8
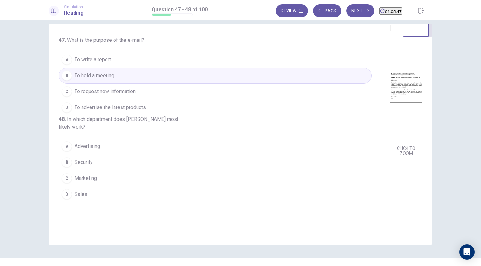
scroll to position [9, 0]
click at [83, 199] on span "Sales" at bounding box center [80, 196] width 13 height 8
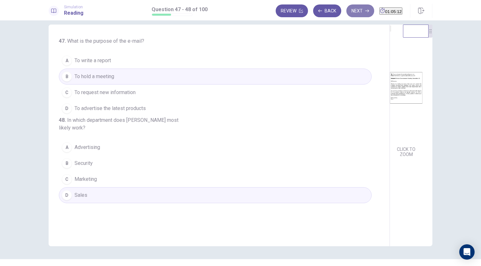
click at [346, 7] on button "Next" at bounding box center [360, 10] width 28 height 13
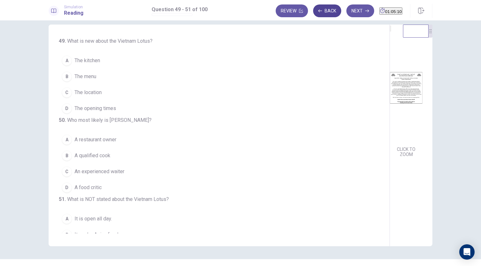
click at [317, 12] on button "Back" at bounding box center [327, 10] width 28 height 13
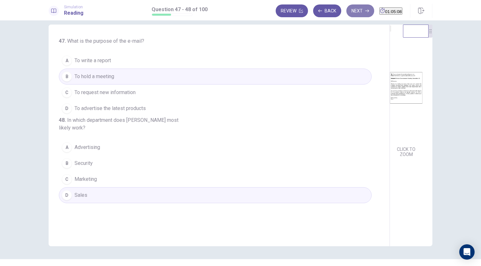
click at [351, 14] on button "Next" at bounding box center [360, 10] width 28 height 13
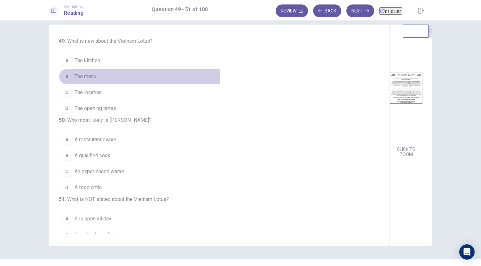
click at [95, 80] on span "The menu" at bounding box center [85, 77] width 22 height 8
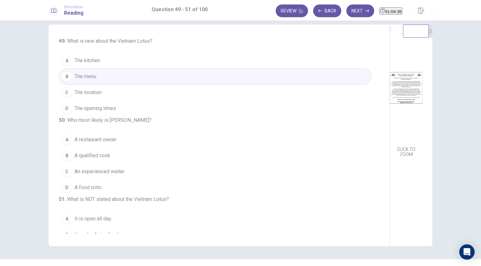
scroll to position [16, 0]
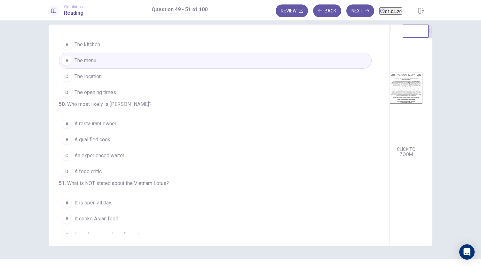
click at [105, 148] on button "B A qualified cook" at bounding box center [215, 140] width 313 height 16
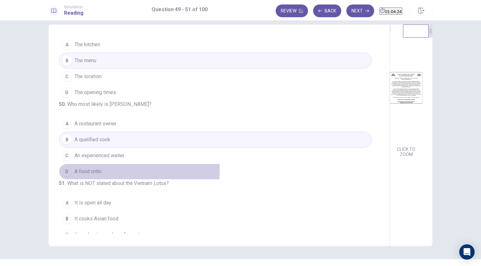
click at [99, 176] on span "A food critic" at bounding box center [87, 172] width 27 height 8
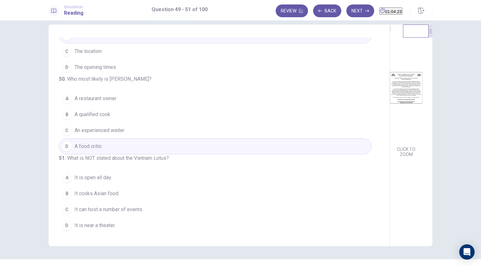
scroll to position [22, 0]
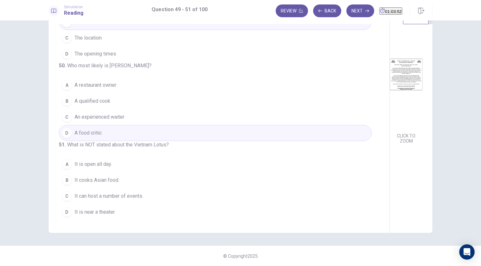
click at [121, 193] on span "It can host a number of events." at bounding box center [108, 197] width 69 height 8
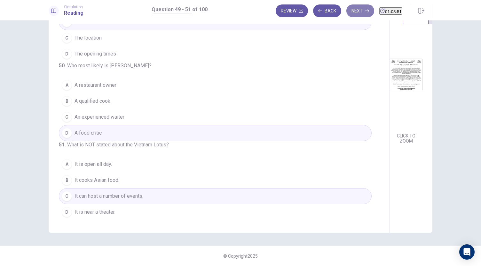
click at [346, 15] on button "Next" at bounding box center [360, 10] width 28 height 13
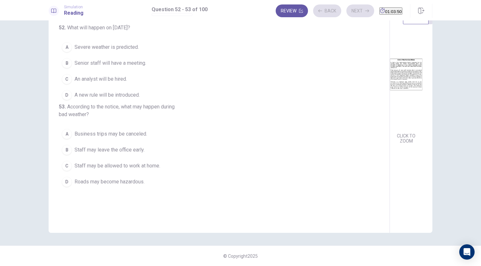
scroll to position [0, 0]
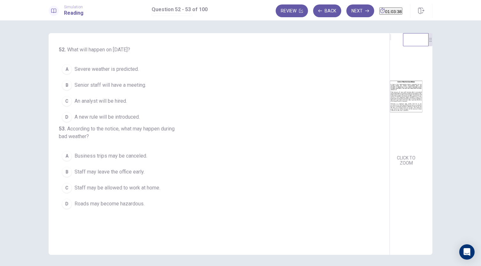
click at [141, 117] on button "D A new rule will be introduced." at bounding box center [215, 117] width 313 height 16
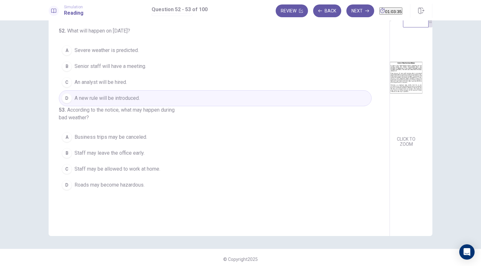
scroll to position [19, 0]
click at [152, 173] on span "Staff may be allowed to work at home." at bounding box center [117, 169] width 86 height 8
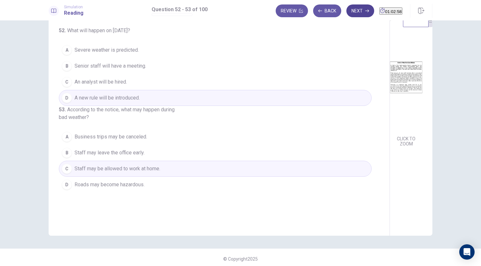
click at [346, 9] on button "Next" at bounding box center [360, 10] width 28 height 13
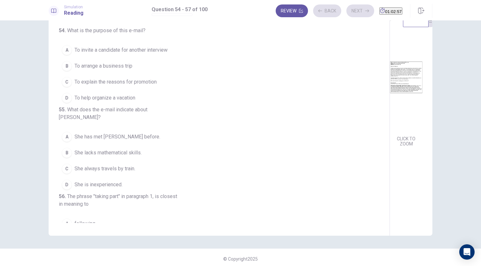
scroll to position [0, 0]
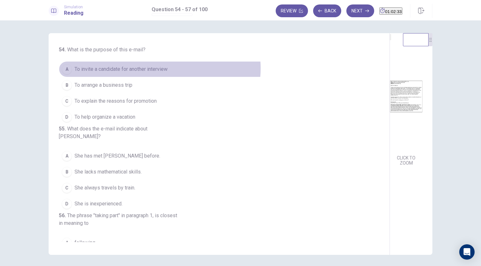
click at [158, 68] on span "To invite a candidate for another interview" at bounding box center [120, 70] width 93 height 8
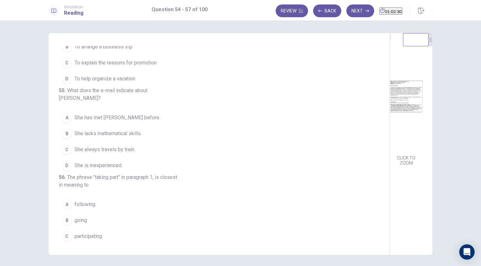
scroll to position [52, 0]
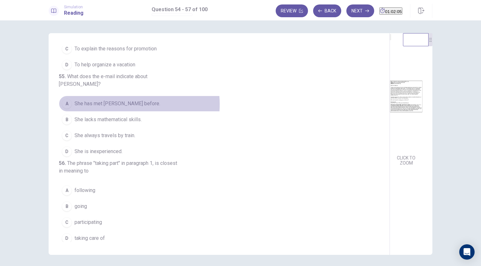
click at [114, 108] on span "She has met Mr. Paul before." at bounding box center [117, 104] width 86 height 8
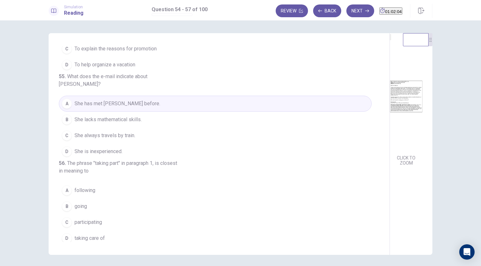
click at [101, 154] on span "She is inexperienced." at bounding box center [98, 152] width 48 height 8
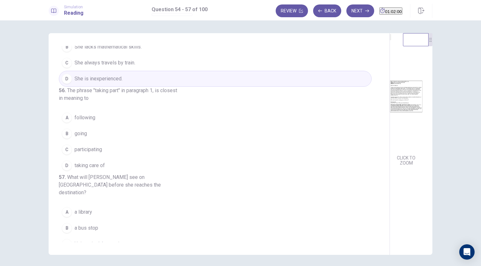
scroll to position [144, 0]
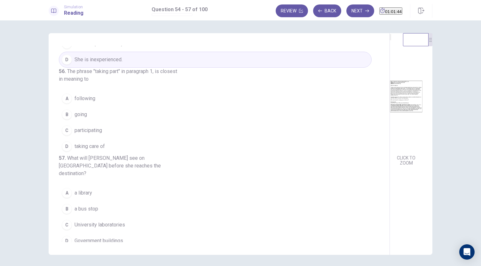
click at [93, 135] on span "participating" at bounding box center [87, 131] width 27 height 8
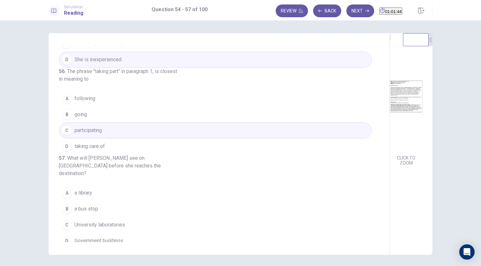
scroll to position [171, 0]
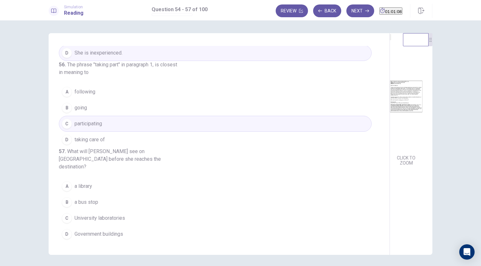
click at [112, 234] on span "Government buildings" at bounding box center [98, 235] width 49 height 8
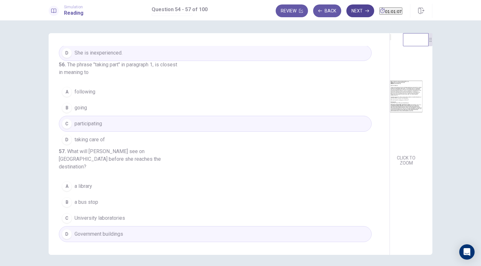
click at [354, 16] on button "Next" at bounding box center [360, 10] width 28 height 13
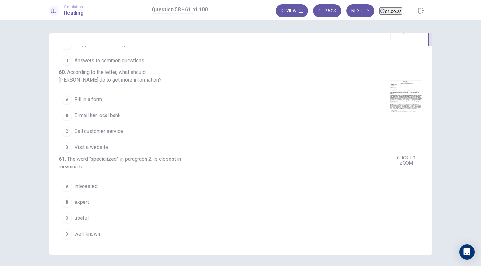
click at [111, 128] on span "Call customer service" at bounding box center [98, 132] width 49 height 8
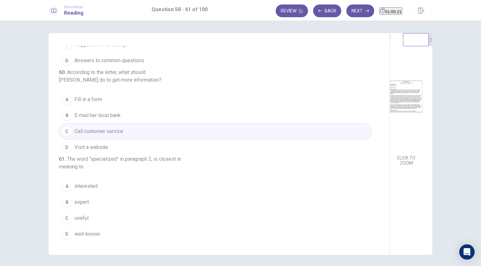
scroll to position [22, 0]
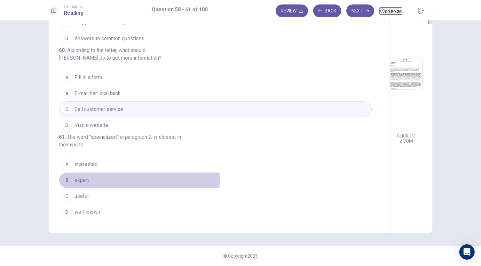
click at [75, 180] on span "expert" at bounding box center [81, 181] width 14 height 8
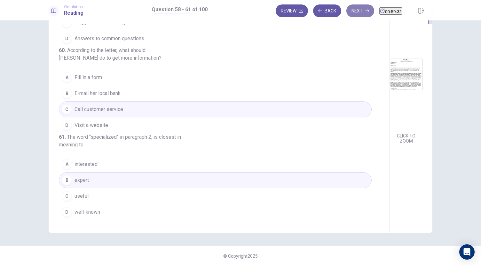
click at [346, 13] on button "Next" at bounding box center [360, 10] width 28 height 13
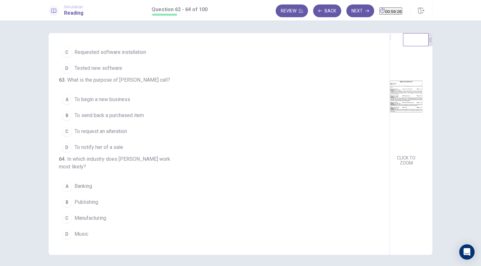
scroll to position [0, 0]
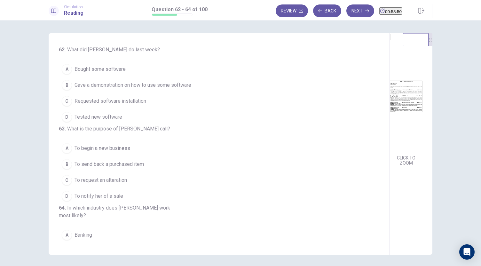
click at [132, 102] on span "Requested software installation" at bounding box center [110, 101] width 72 height 8
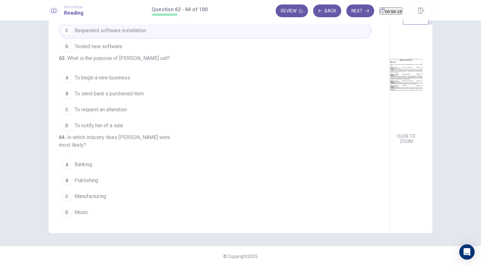
scroll to position [64, 0]
click at [91, 186] on button "B Publishing" at bounding box center [215, 181] width 313 height 16
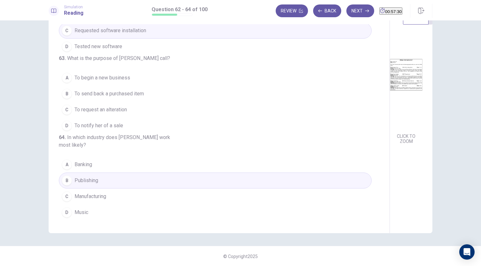
click at [135, 96] on button "B To send back a purchased item" at bounding box center [215, 94] width 313 height 16
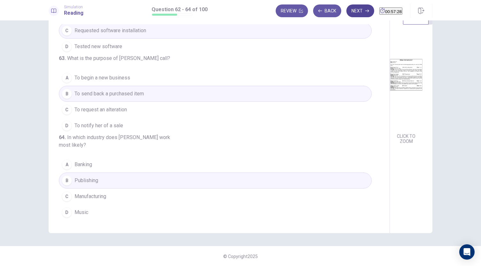
click at [347, 11] on button "Next" at bounding box center [360, 10] width 28 height 13
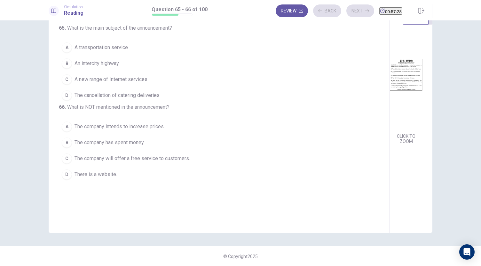
scroll to position [0, 0]
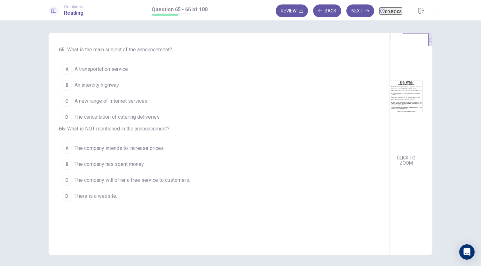
click at [121, 69] on span "A transportation service" at bounding box center [100, 70] width 53 height 8
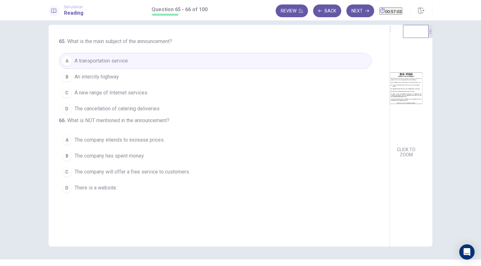
scroll to position [8, 0]
click at [124, 160] on span "The company has spent money." at bounding box center [109, 157] width 70 height 8
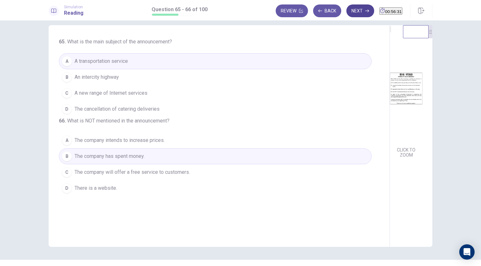
click at [349, 10] on button "Next" at bounding box center [360, 10] width 28 height 13
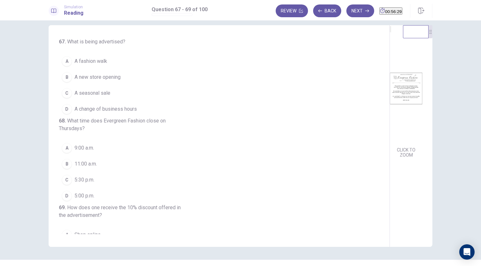
scroll to position [0, 0]
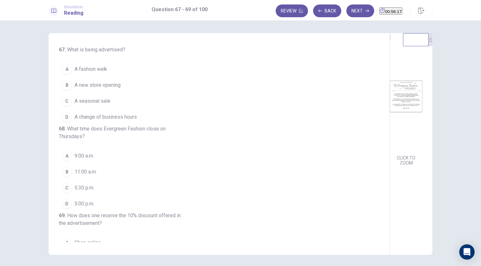
click at [105, 88] on span "A new store opening" at bounding box center [97, 85] width 46 height 8
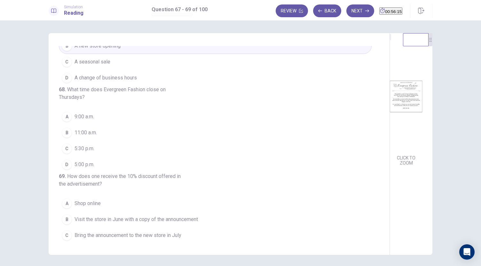
scroll to position [40, 0]
click at [85, 152] on span "5:30 p.m." at bounding box center [84, 149] width 20 height 8
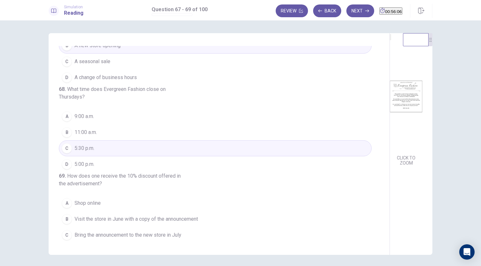
scroll to position [79, 0]
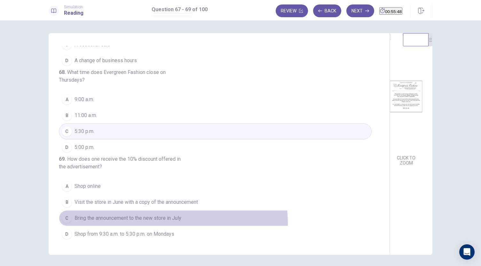
click at [171, 223] on button "C Bring the announcement to the new store in July" at bounding box center [215, 219] width 313 height 16
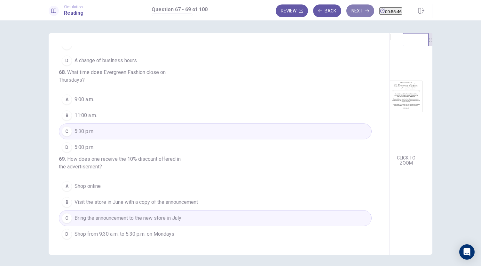
click at [348, 12] on button "Next" at bounding box center [360, 10] width 28 height 13
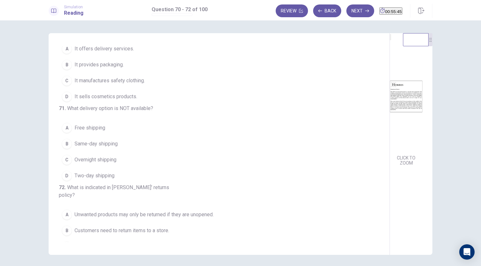
scroll to position [0, 0]
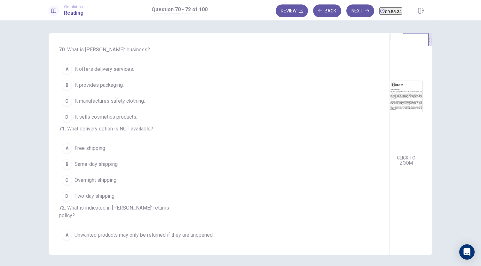
click at [107, 86] on span "It provides packaging." at bounding box center [98, 85] width 49 height 8
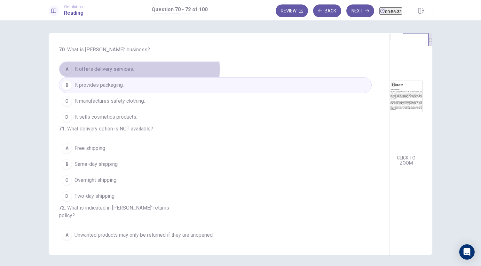
click at [113, 69] on span "It offers delivery services." at bounding box center [103, 70] width 59 height 8
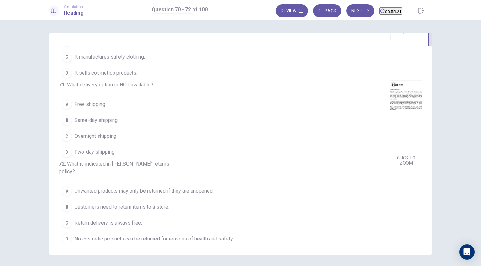
scroll to position [45, 0]
click at [110, 124] on span "Same-day shipping" at bounding box center [95, 120] width 43 height 8
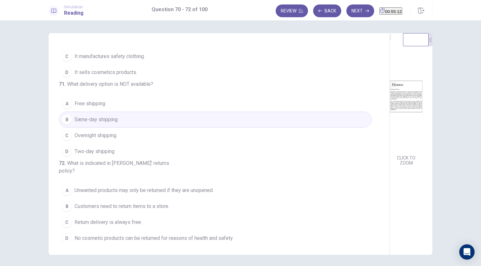
scroll to position [69, 0]
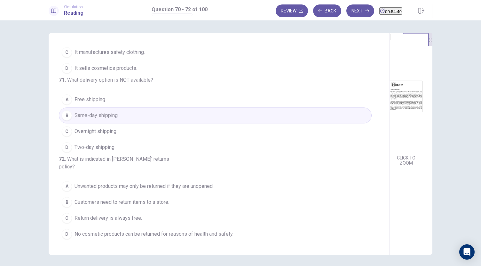
click at [151, 179] on button "A Unwanted products may only be returned if they are unopened." at bounding box center [215, 187] width 313 height 16
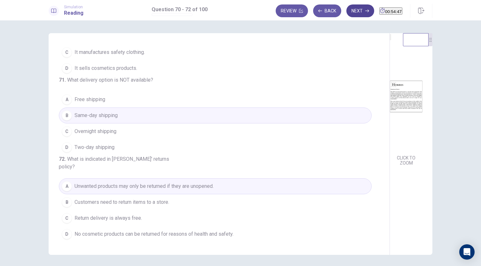
click at [346, 15] on button "Next" at bounding box center [360, 10] width 28 height 13
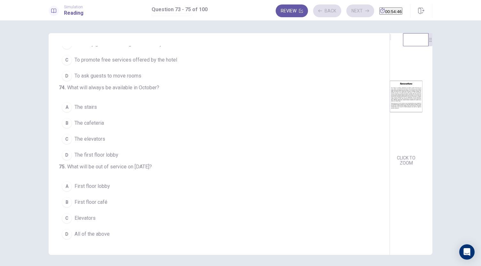
scroll to position [0, 0]
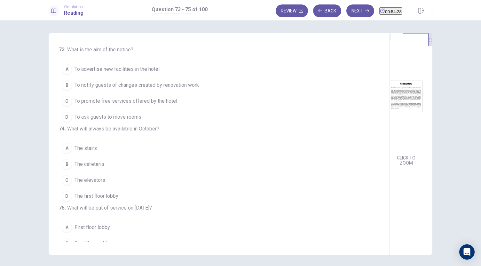
click at [150, 80] on button "B To notify guests of changes created by renovation work" at bounding box center [215, 85] width 313 height 16
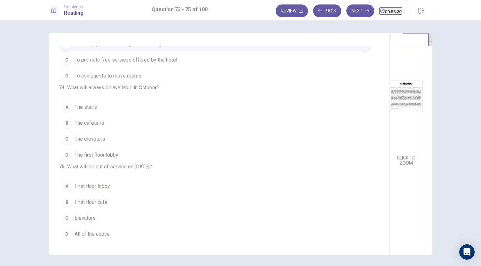
scroll to position [12, 0]
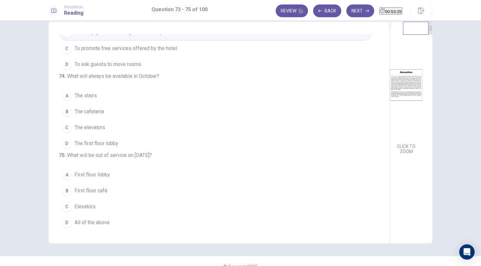
click at [74, 206] on span "Elevators" at bounding box center [84, 207] width 21 height 8
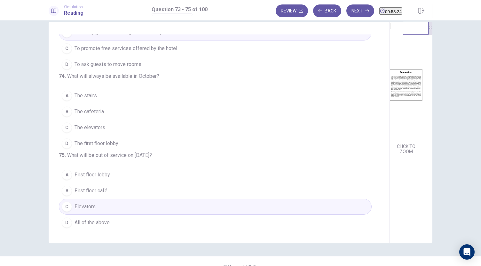
scroll to position [47, 0]
click at [226, 132] on div "73 . What is the aim of the notice? A To advertise new facilities in the hotel …" at bounding box center [221, 133] width 325 height 197
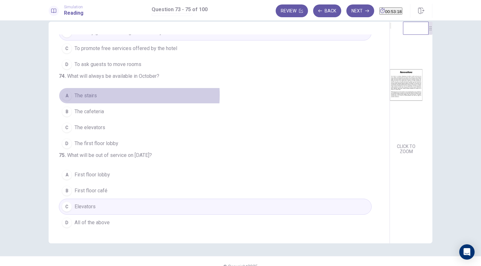
click at [98, 101] on button "A The stairs" at bounding box center [215, 96] width 313 height 16
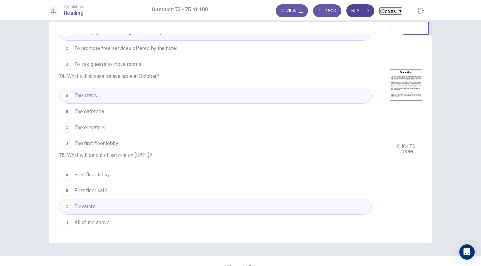
click at [350, 12] on button "Next" at bounding box center [360, 10] width 28 height 13
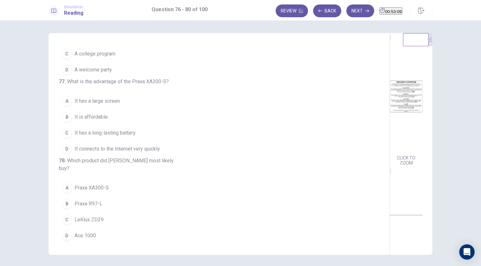
scroll to position [0, 0]
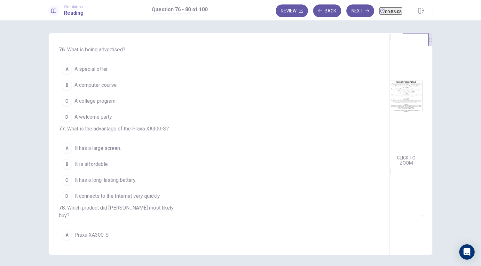
click at [101, 73] on span "A special offer" at bounding box center [90, 70] width 33 height 8
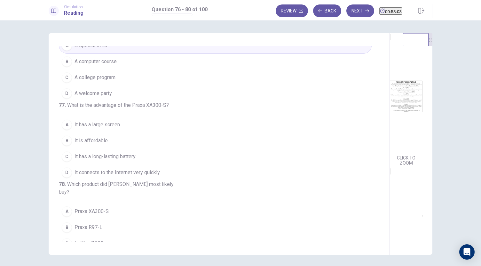
scroll to position [24, 0]
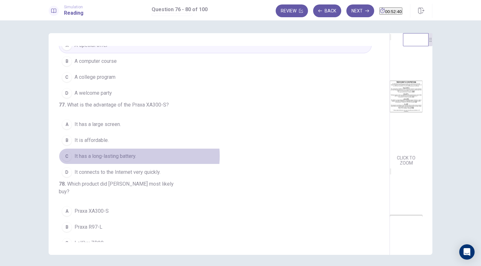
click at [127, 160] on span "It has a long-lasting battery." at bounding box center [105, 157] width 62 height 8
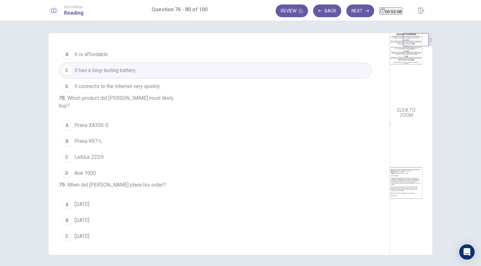
scroll to position [9, 0]
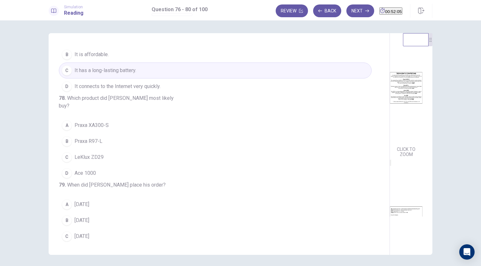
click at [85, 129] on span "Praxa XA300-S" at bounding box center [91, 126] width 34 height 8
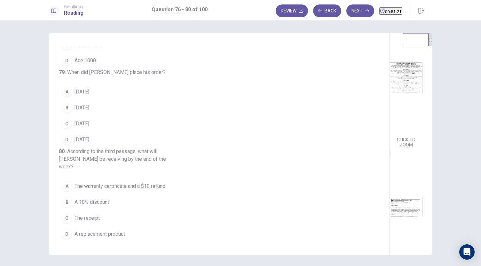
scroll to position [24, 0]
click at [89, 112] on span "September 2" at bounding box center [81, 108] width 15 height 8
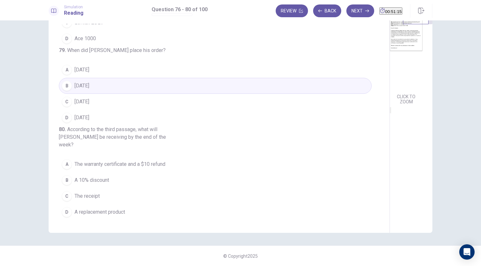
scroll to position [235, 0]
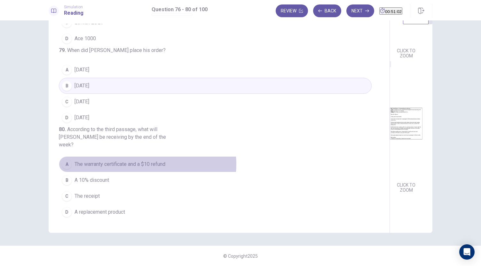
click at [146, 165] on span "The warranty certificate and a $10 refund" at bounding box center [119, 165] width 91 height 8
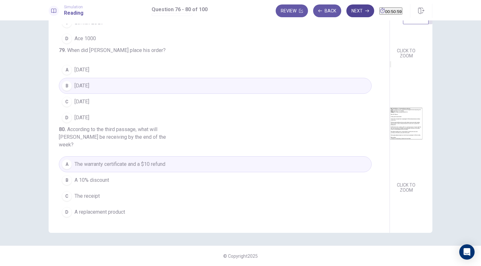
click at [349, 12] on button "Next" at bounding box center [360, 10] width 28 height 13
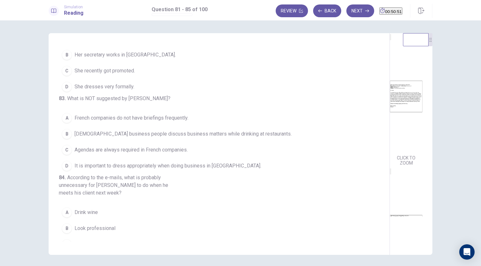
scroll to position [0, 0]
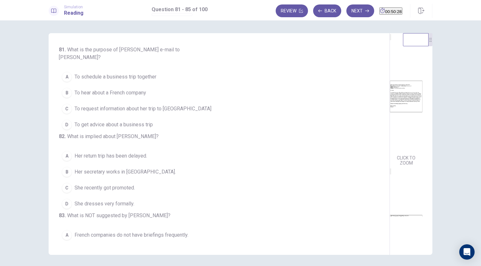
click at [146, 126] on span "To get advice about a business trip" at bounding box center [113, 125] width 78 height 8
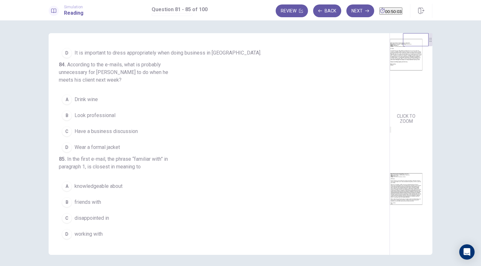
scroll to position [287, 0]
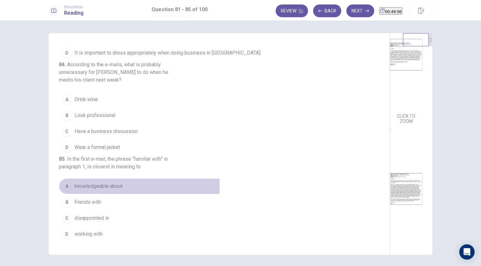
click at [114, 186] on span "knowledgeable about" at bounding box center [98, 187] width 48 height 8
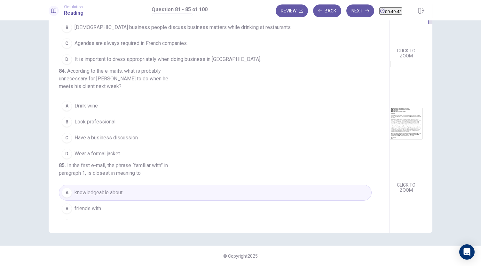
scroll to position [224, 0]
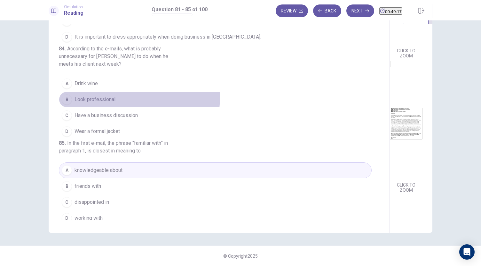
click at [120, 108] on button "B Look professional" at bounding box center [215, 100] width 313 height 16
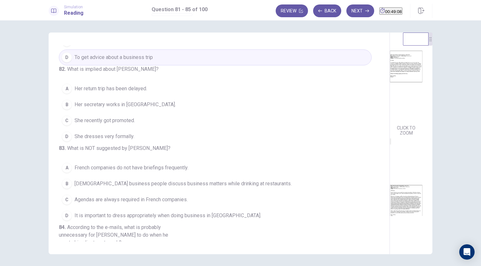
scroll to position [0, 0]
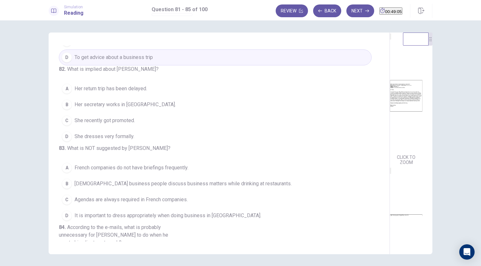
click at [131, 93] on span "Her return trip has been delayed." at bounding box center [110, 89] width 73 height 8
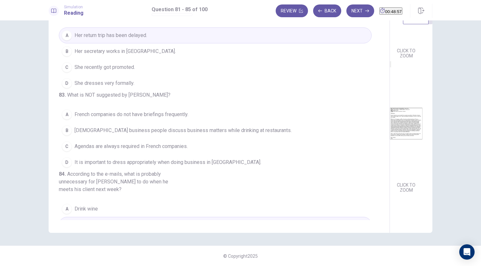
scroll to position [140, 0]
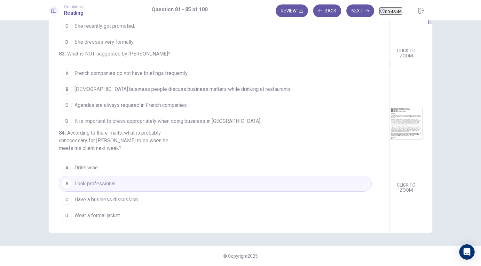
click at [176, 109] on span "Agendas are always required in French companies." at bounding box center [130, 106] width 113 height 8
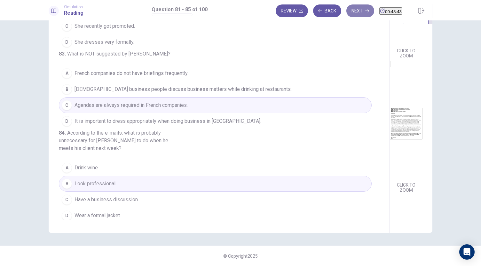
click at [347, 10] on button "Next" at bounding box center [360, 10] width 28 height 13
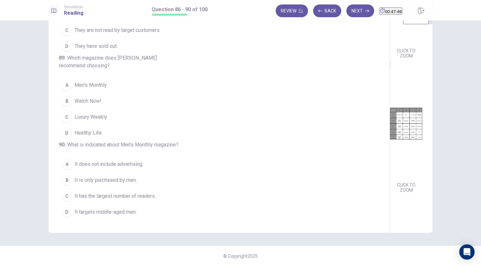
scroll to position [95, 0]
click at [139, 166] on span "It does not include advertising." at bounding box center [108, 165] width 69 height 8
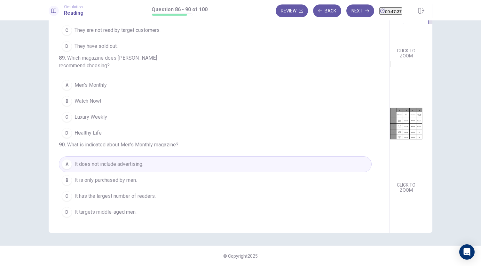
click at [135, 195] on span "It has the largest number of readers." at bounding box center [114, 197] width 81 height 8
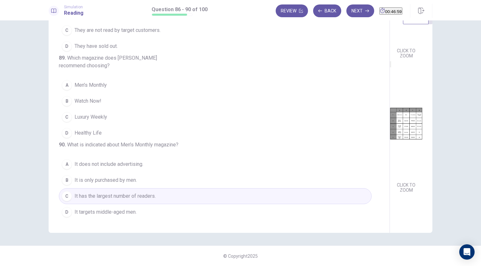
click at [80, 121] on span "Luxury Weekly" at bounding box center [90, 117] width 33 height 8
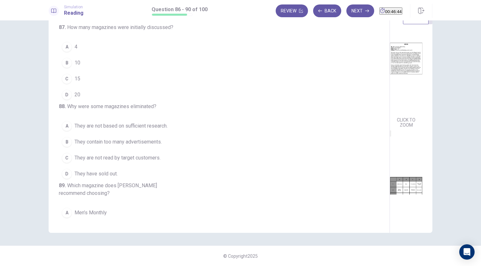
scroll to position [78, 0]
click at [76, 100] on span "20" at bounding box center [77, 96] width 6 height 8
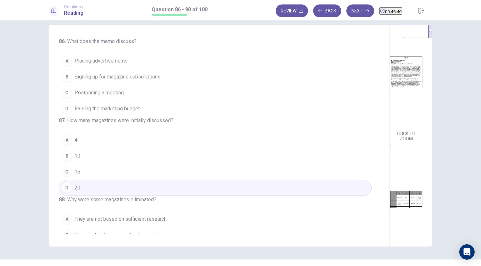
scroll to position [7, 0]
click at [115, 65] on span "Placing advertisements" at bounding box center [100, 62] width 53 height 8
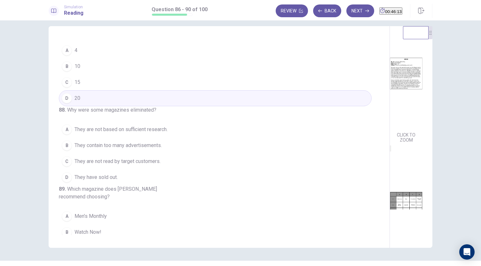
scroll to position [105, 0]
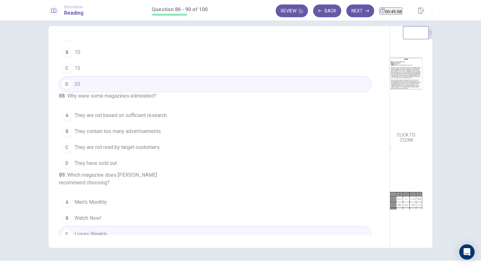
click at [143, 135] on span "They contain too many advertisements." at bounding box center [117, 132] width 87 height 8
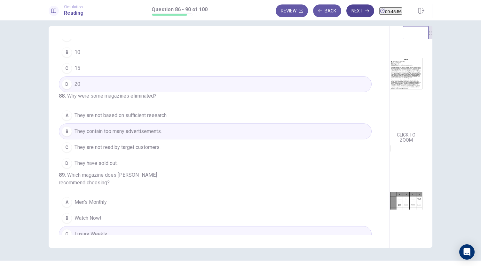
click at [348, 8] on button "Next" at bounding box center [360, 10] width 28 height 13
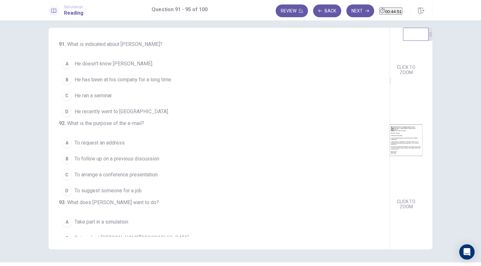
scroll to position [0, 0]
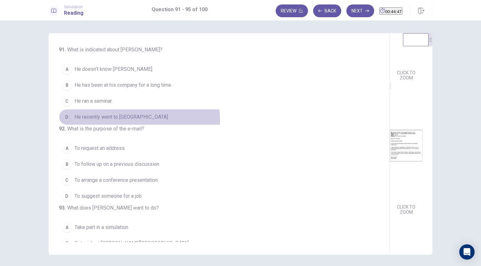
click at [134, 119] on span "He recently went to Canada." at bounding box center [121, 117] width 94 height 8
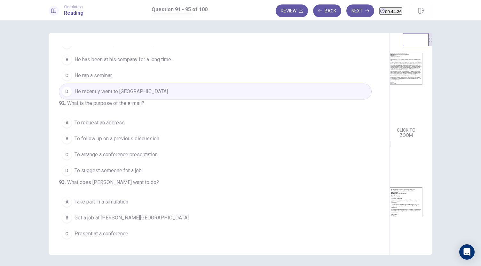
scroll to position [54, 0]
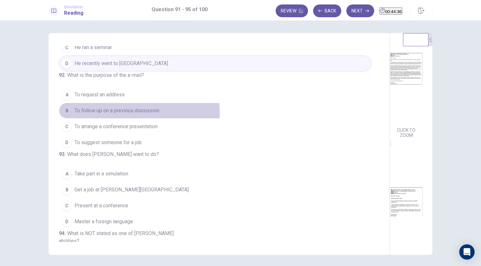
click at [135, 115] on span "To follow up on a previous discussion" at bounding box center [116, 111] width 85 height 8
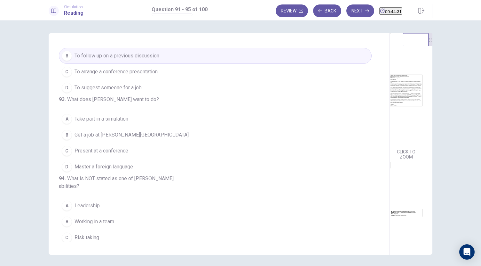
scroll to position [141, 0]
click at [128, 139] on span "Get a job at Hudson Financial" at bounding box center [131, 135] width 114 height 8
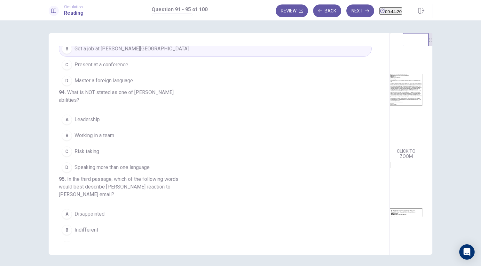
scroll to position [196, 0]
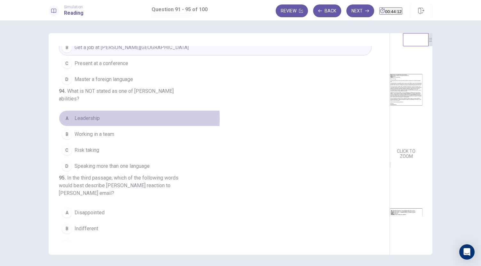
click at [99, 127] on button "A Leadership" at bounding box center [215, 119] width 313 height 16
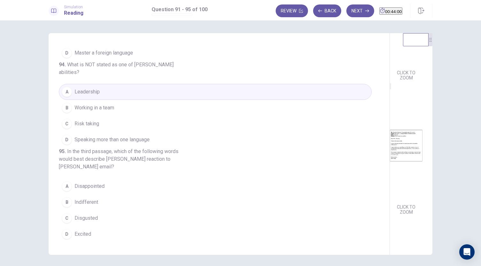
scroll to position [226, 0]
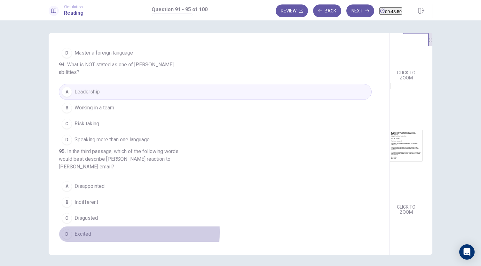
click at [89, 233] on button "D Excited" at bounding box center [215, 235] width 313 height 16
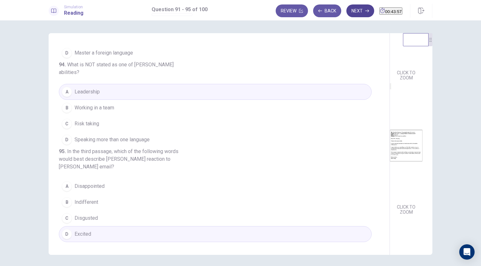
click at [350, 15] on button "Next" at bounding box center [360, 10] width 28 height 13
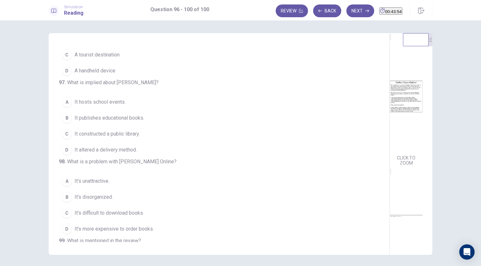
scroll to position [0, 0]
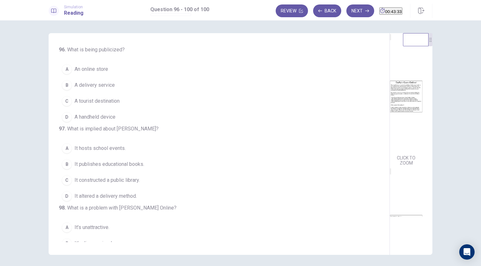
click at [97, 69] on span "An online store" at bounding box center [91, 70] width 34 height 8
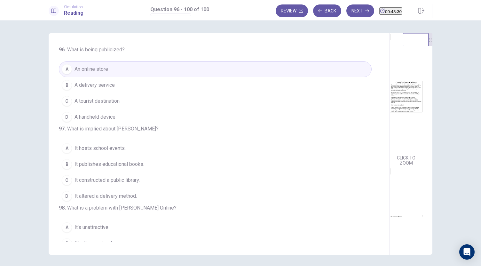
scroll to position [41, 0]
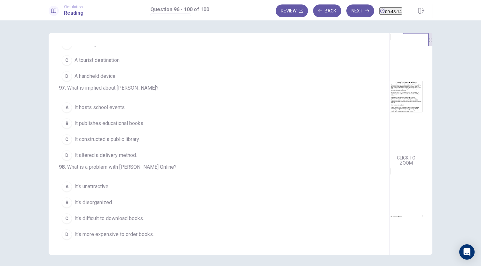
click at [139, 127] on span "It publishes educational books." at bounding box center [109, 124] width 70 height 8
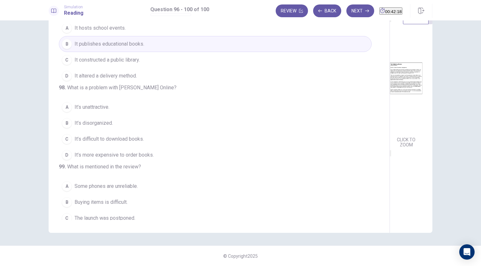
scroll to position [130, 0]
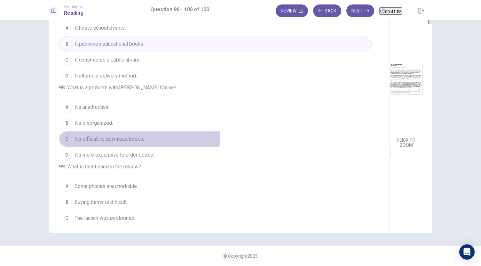
click at [134, 143] on span "It’s difficult to download books." at bounding box center [108, 139] width 69 height 8
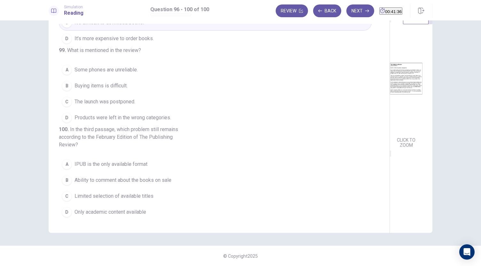
scroll to position [262, 0]
click at [128, 98] on span "The launch was postponed." at bounding box center [104, 102] width 61 height 8
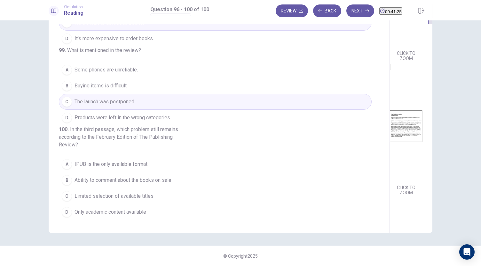
scroll to position [235, 0]
click at [137, 198] on span "Limited selection of available titles" at bounding box center [113, 197] width 79 height 8
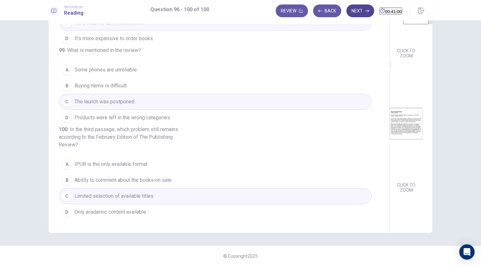
click at [351, 14] on button "Next" at bounding box center [360, 10] width 28 height 13
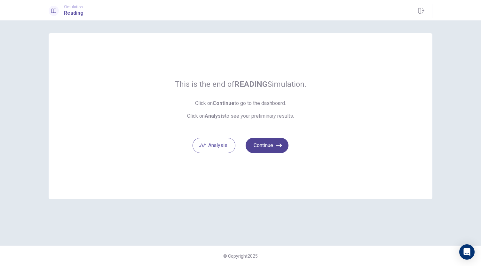
click at [276, 148] on icon "button" at bounding box center [278, 146] width 6 height 6
